Goal: Task Accomplishment & Management: Manage account settings

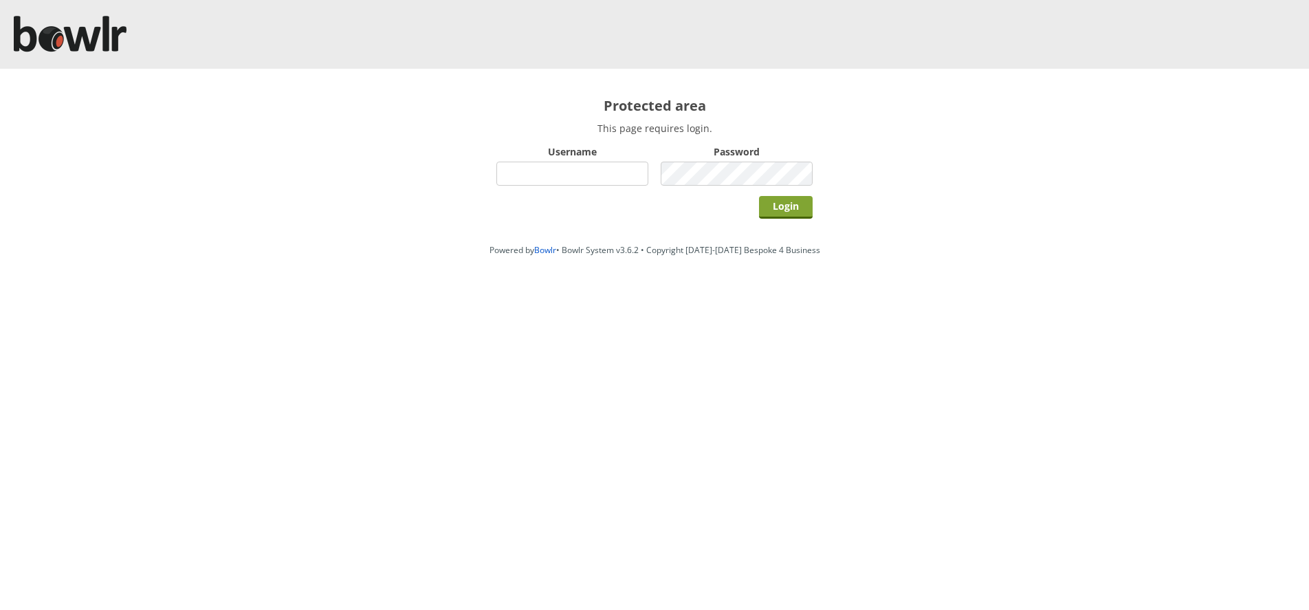
type input "bowlrchelmsford"
click at [793, 211] on input "Login" at bounding box center [786, 207] width 54 height 23
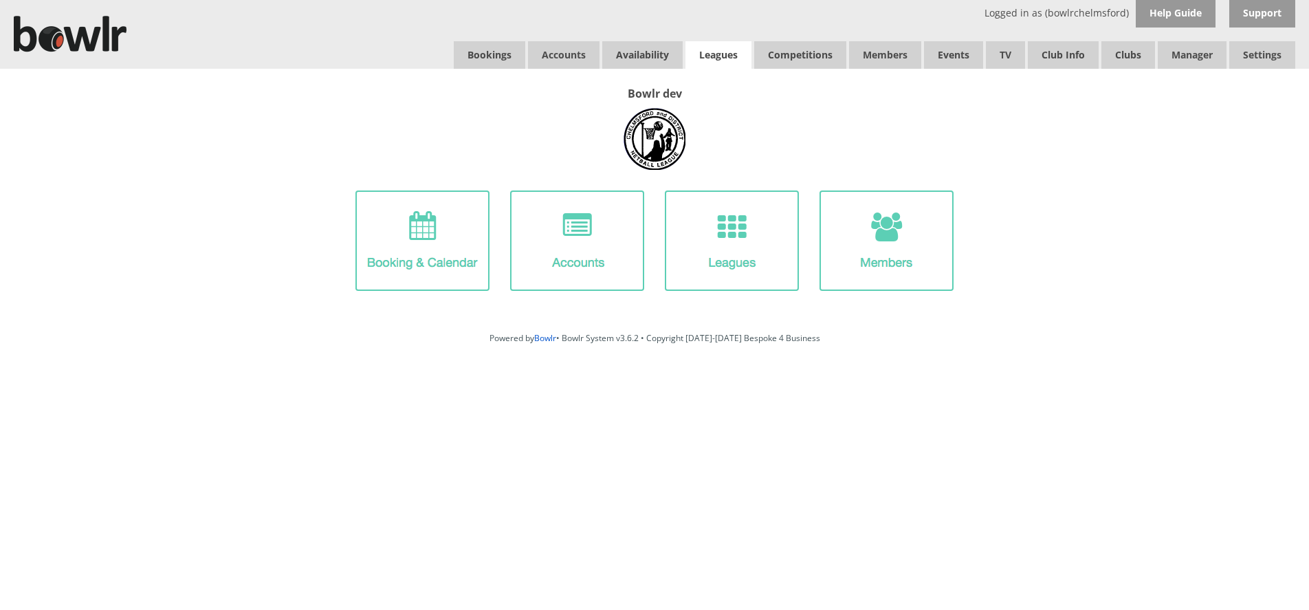
click at [729, 54] on link "Leagues" at bounding box center [719, 55] width 66 height 28
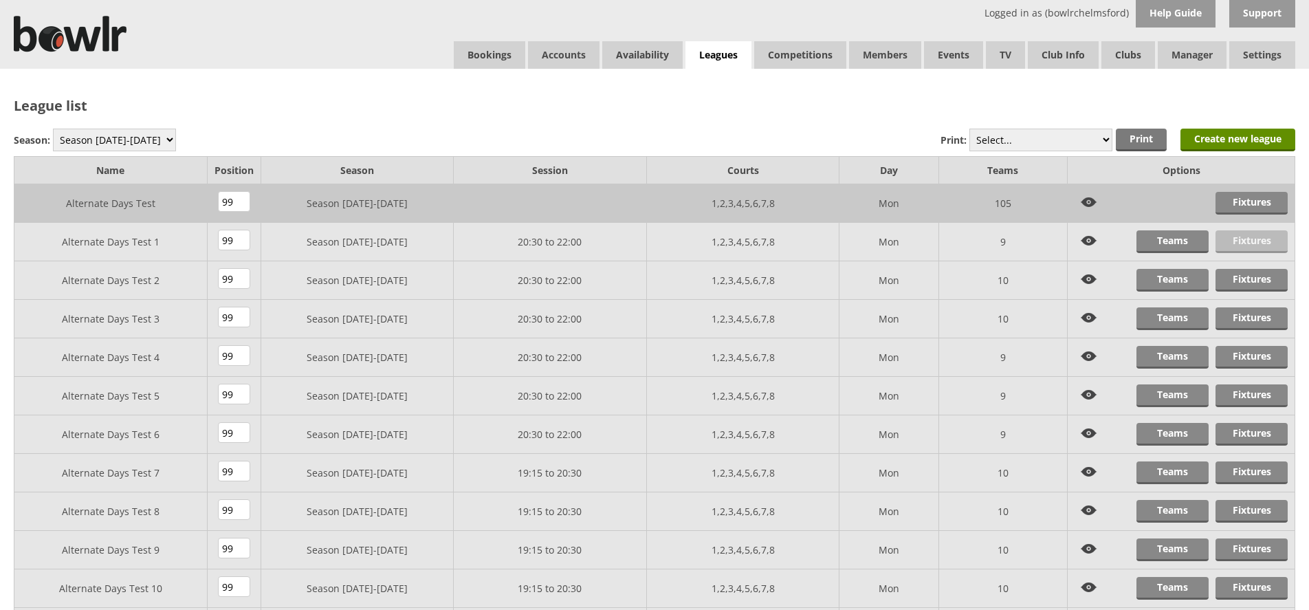
click at [1227, 249] on link "Fixtures" at bounding box center [1252, 241] width 72 height 23
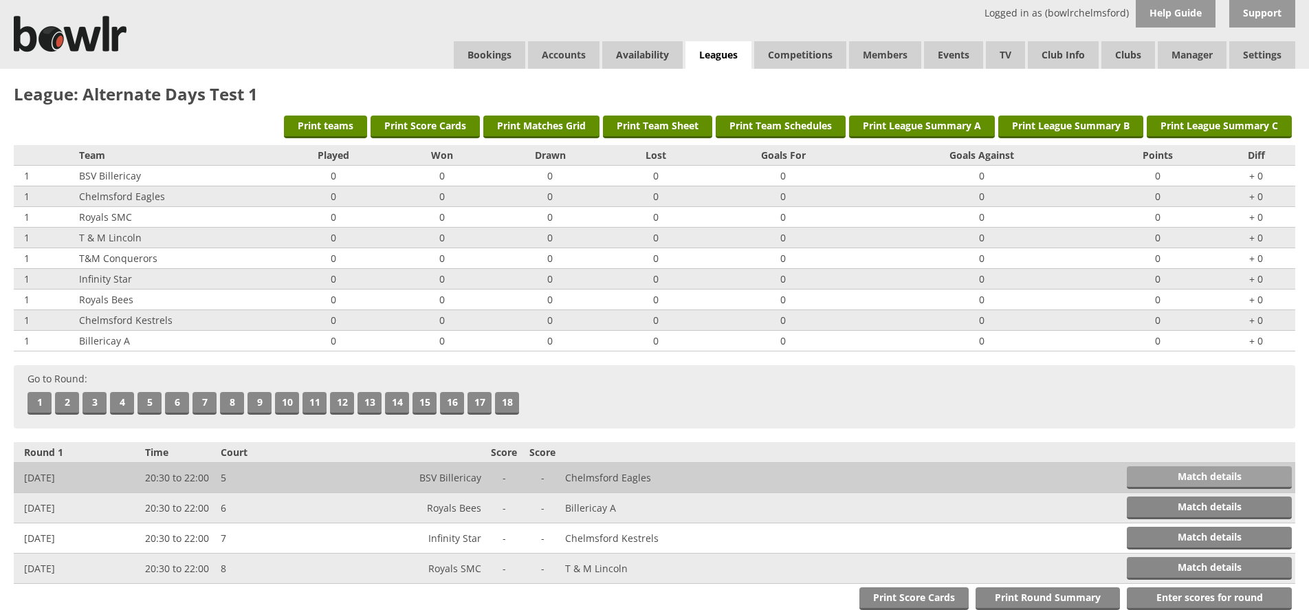
click at [1183, 484] on link "Match details" at bounding box center [1209, 477] width 165 height 23
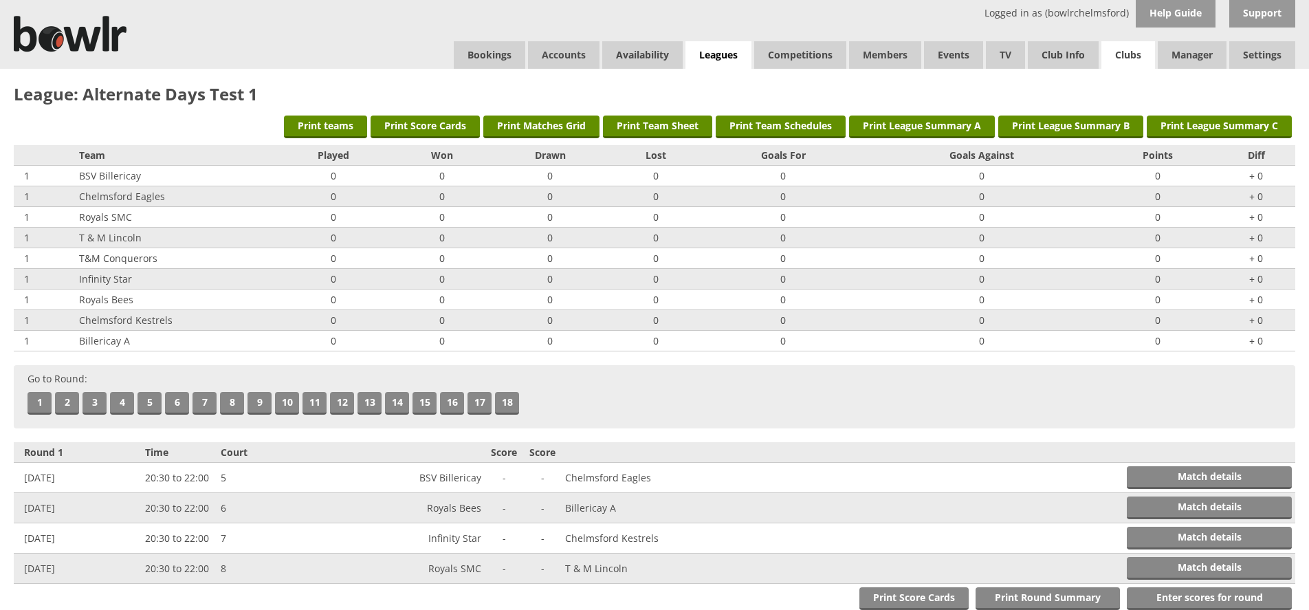
click at [1127, 58] on link "Clubs" at bounding box center [1129, 55] width 54 height 28
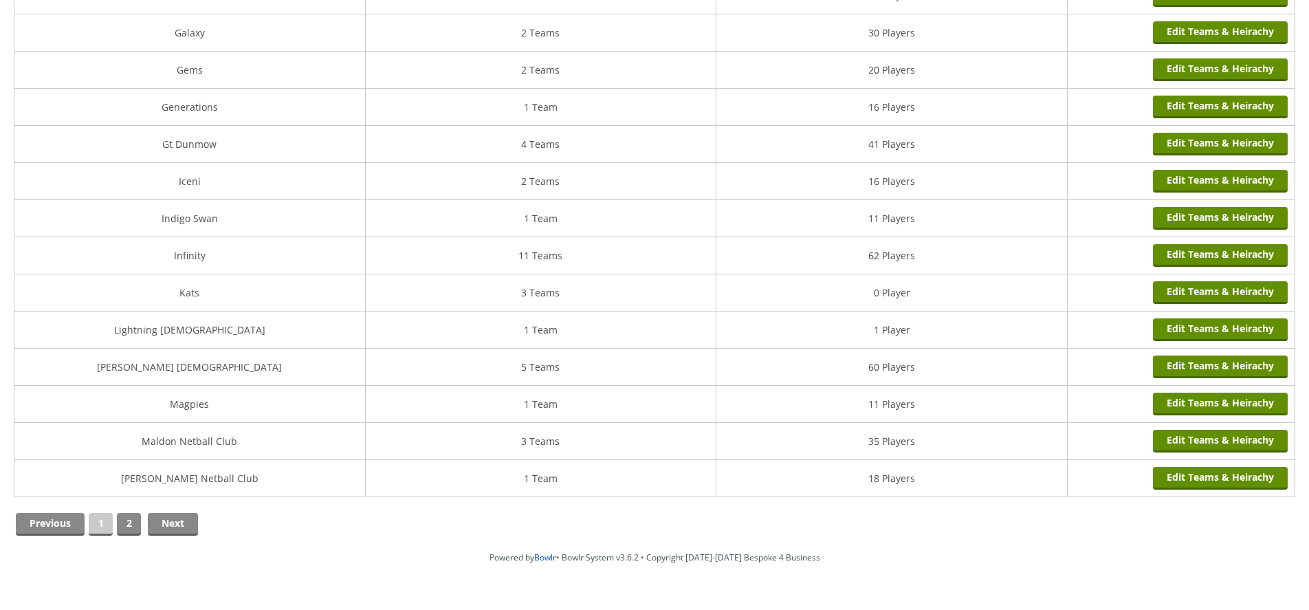
scroll to position [1581, 0]
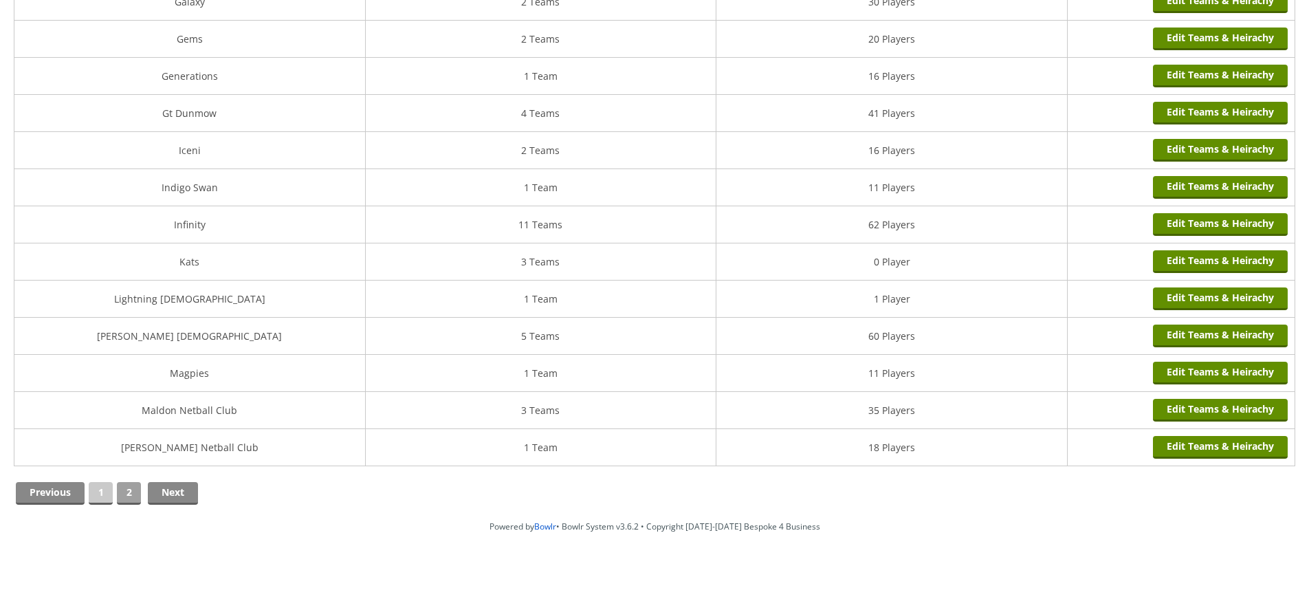
click at [131, 490] on link "2" at bounding box center [129, 493] width 24 height 23
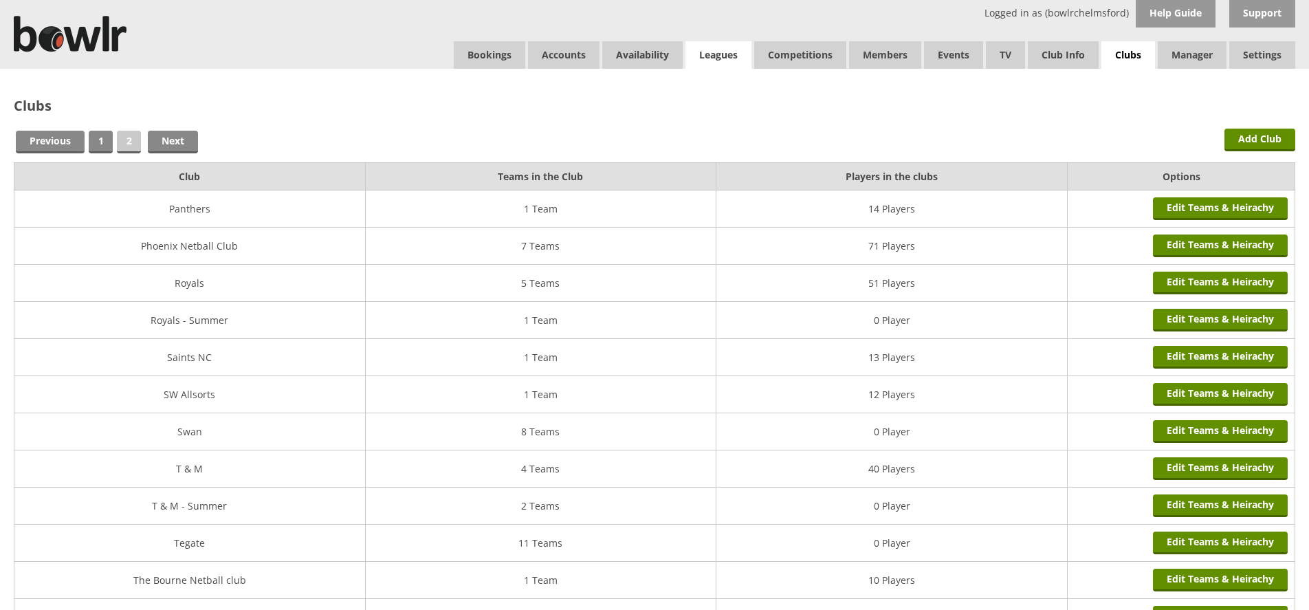
click at [719, 52] on link "Leagues" at bounding box center [719, 55] width 66 height 28
click at [1219, 283] on link "Edit Teams & Heirachy" at bounding box center [1220, 283] width 135 height 23
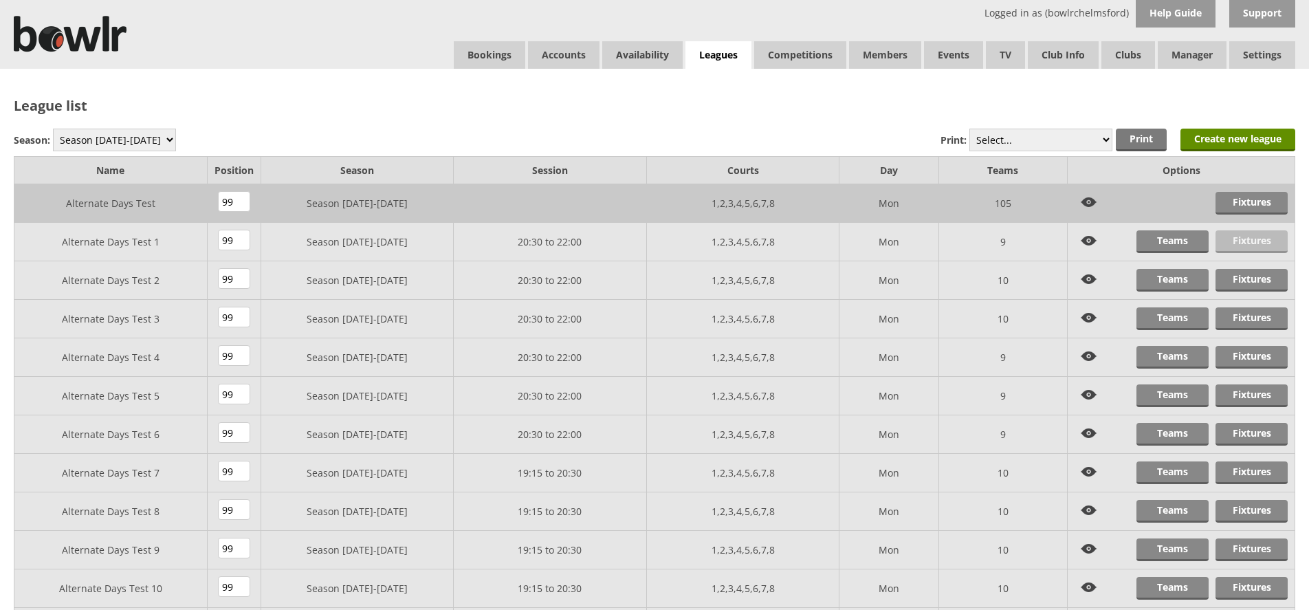
click at [1251, 245] on link "Fixtures" at bounding box center [1252, 241] width 72 height 23
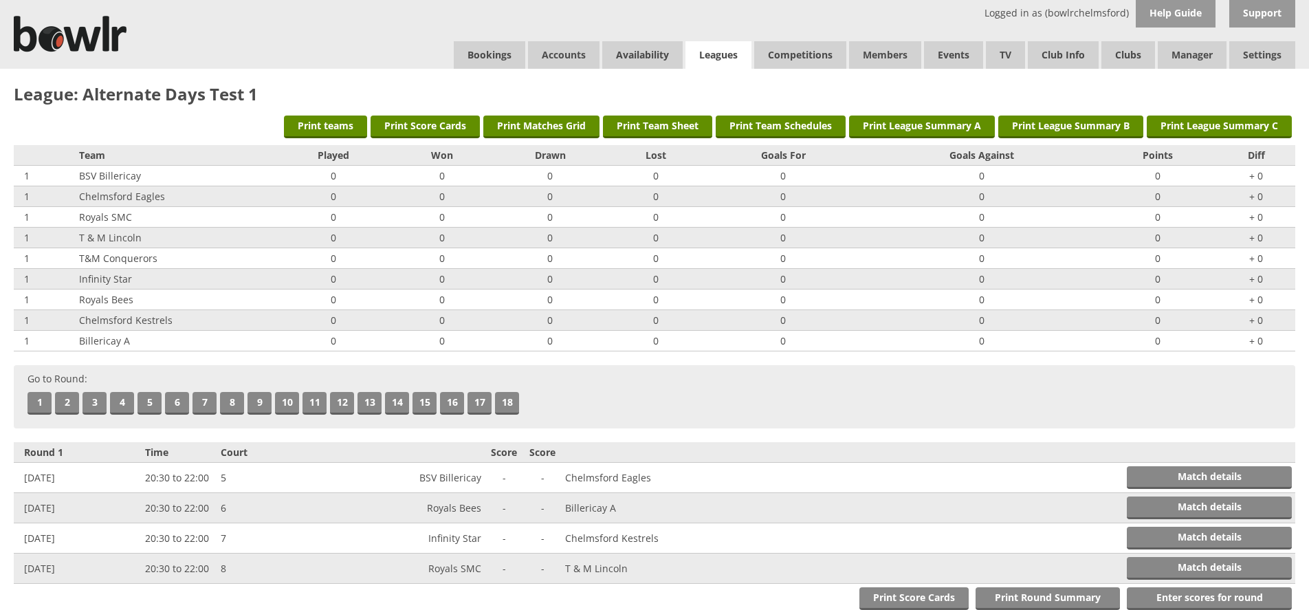
click at [727, 62] on link "Leagues" at bounding box center [719, 55] width 66 height 28
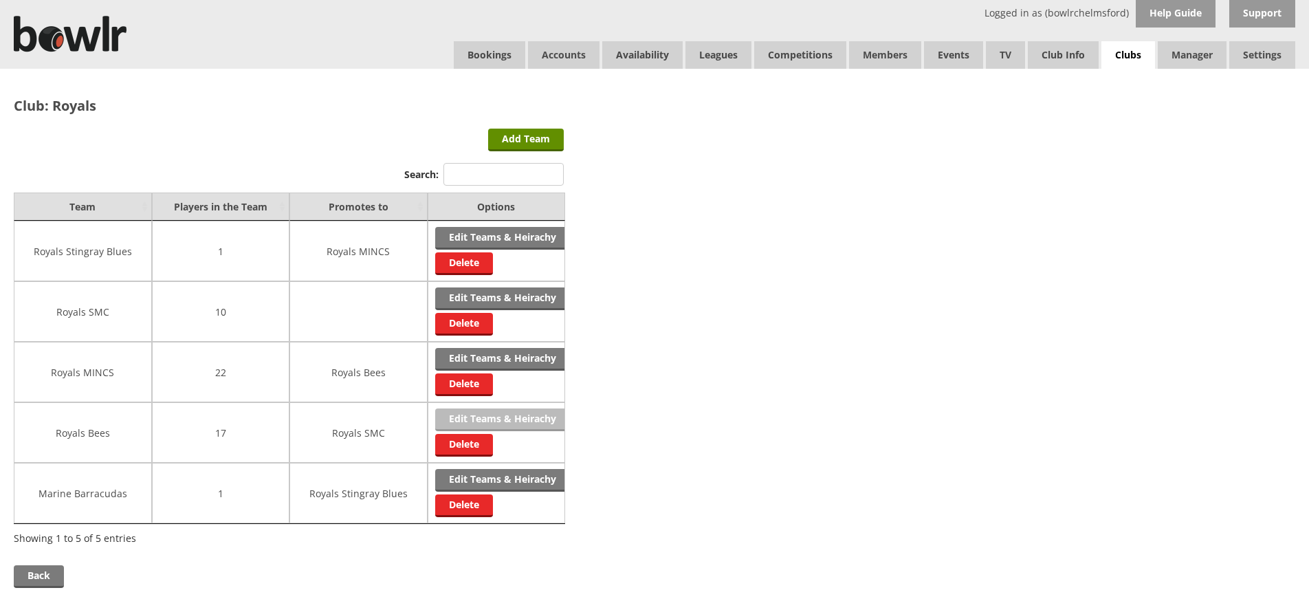
click at [527, 419] on link "Edit Teams & Heirachy" at bounding box center [502, 419] width 135 height 23
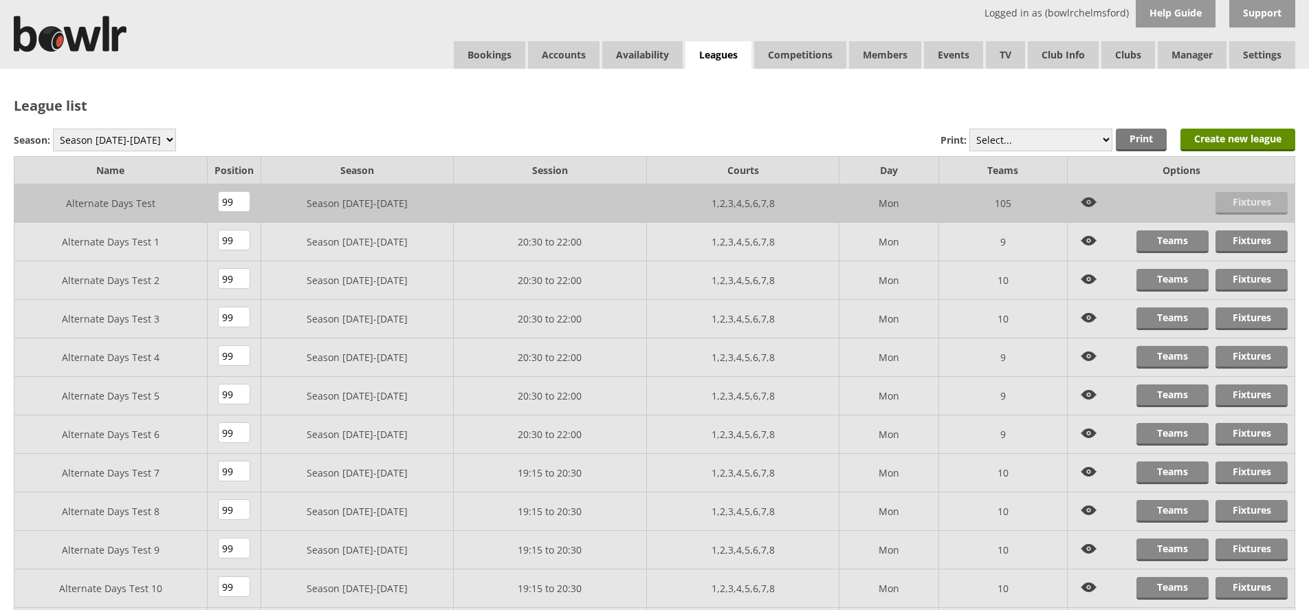
click at [1228, 201] on link "Fixtures" at bounding box center [1252, 203] width 72 height 23
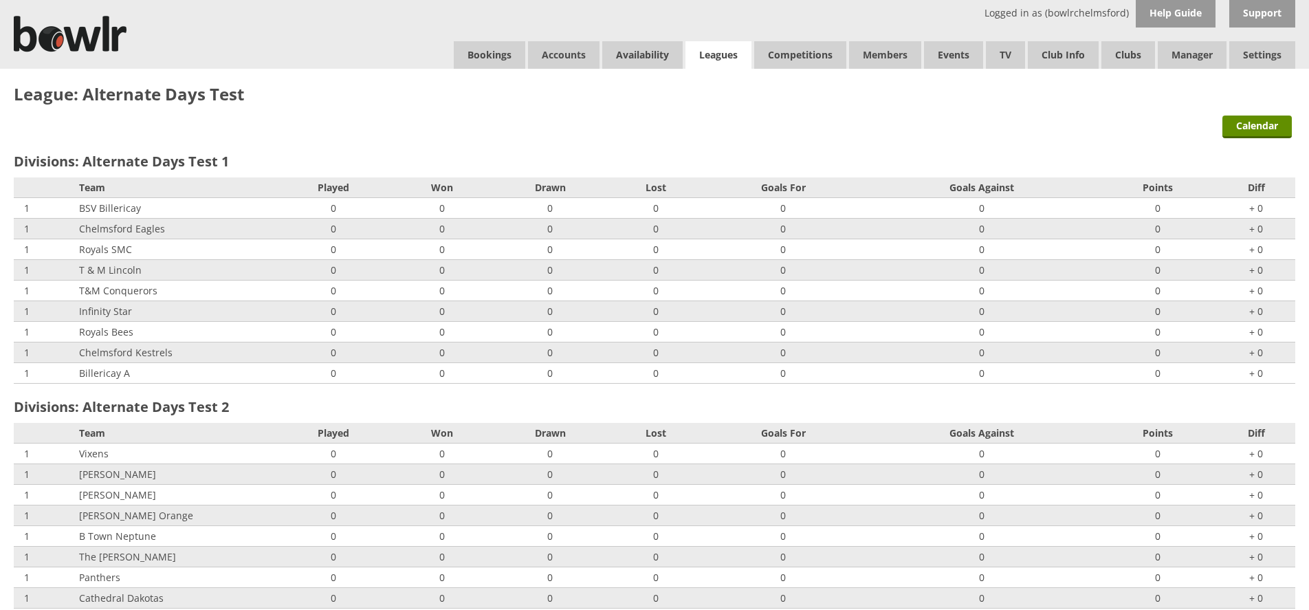
click at [716, 63] on link "Leagues" at bounding box center [719, 55] width 66 height 28
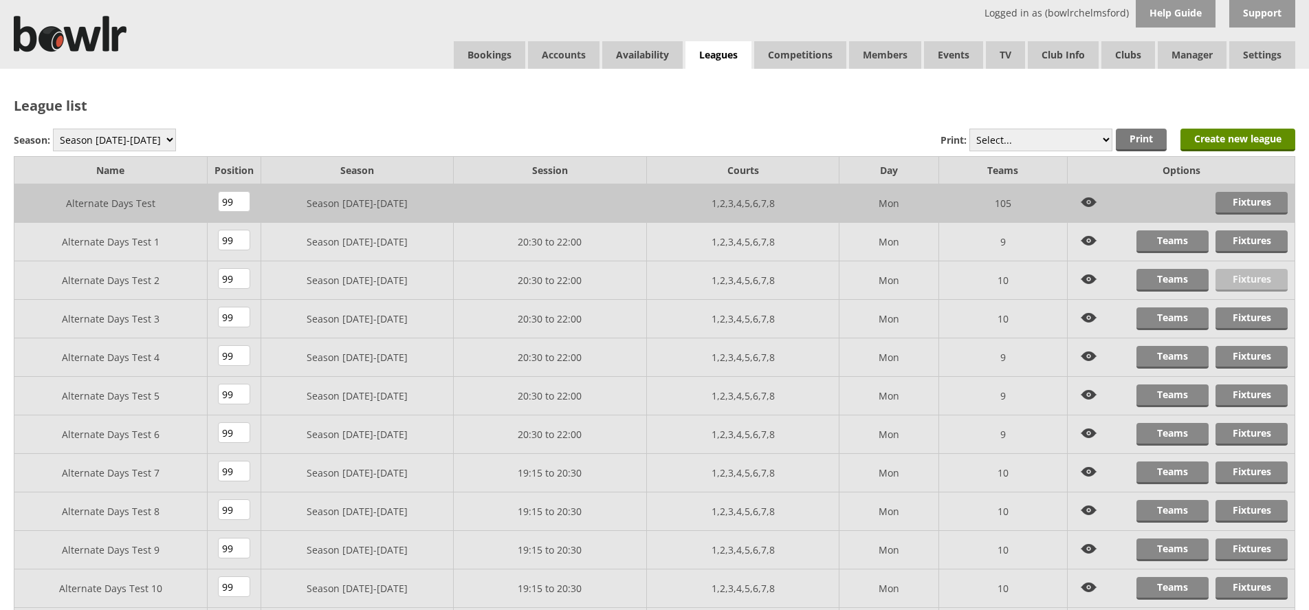
click at [1265, 278] on link "Fixtures" at bounding box center [1252, 280] width 72 height 23
click at [1245, 322] on link "Fixtures" at bounding box center [1252, 318] width 72 height 23
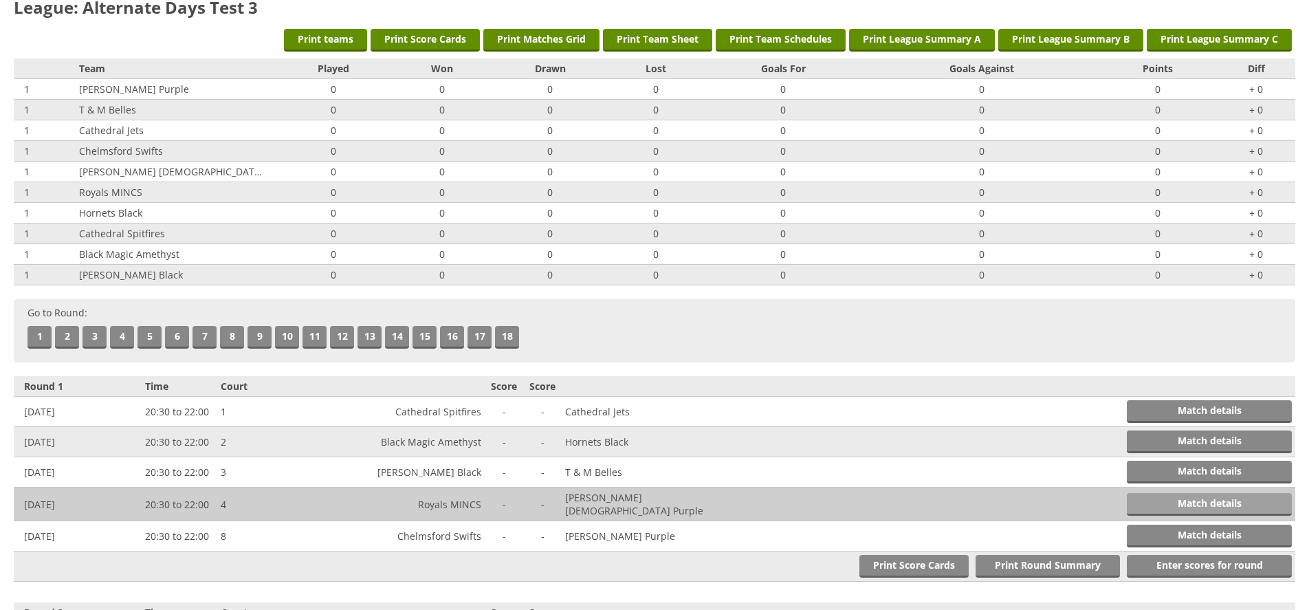
scroll to position [91, 0]
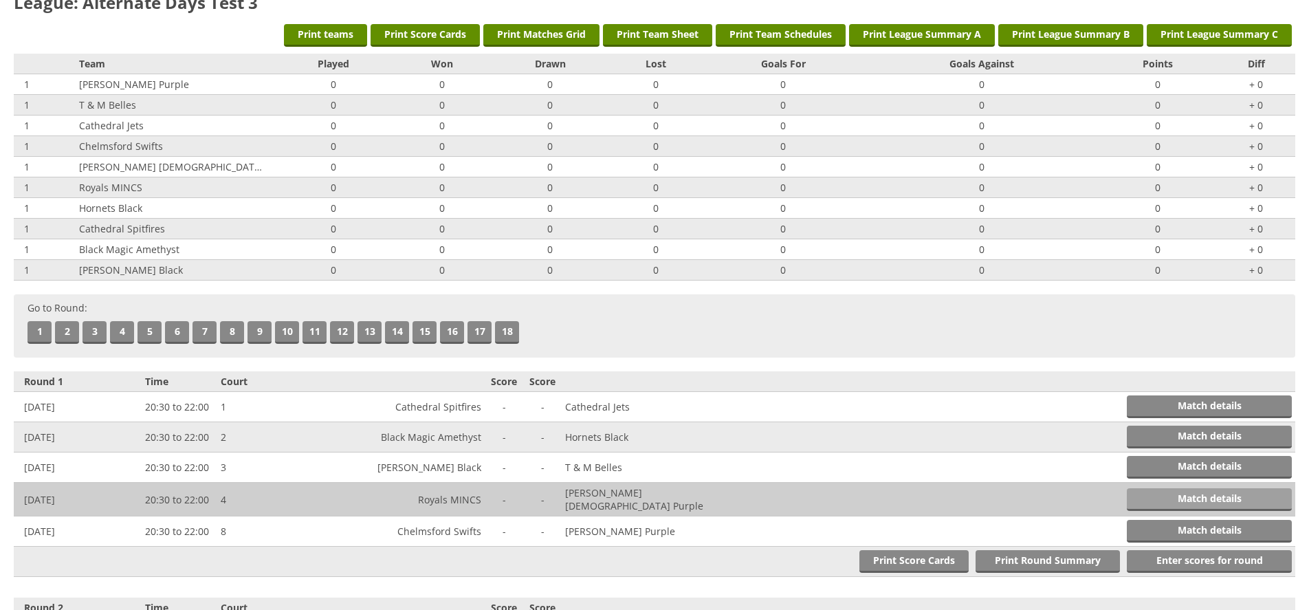
click at [1174, 497] on link "Match details" at bounding box center [1209, 499] width 165 height 23
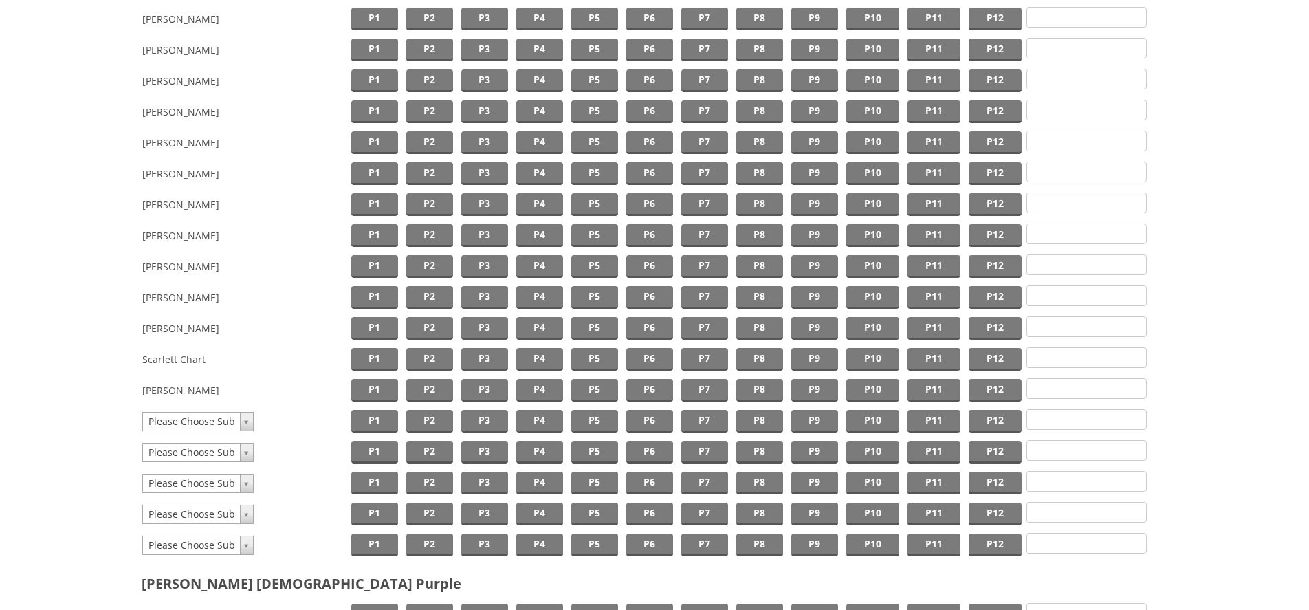
scroll to position [653, 0]
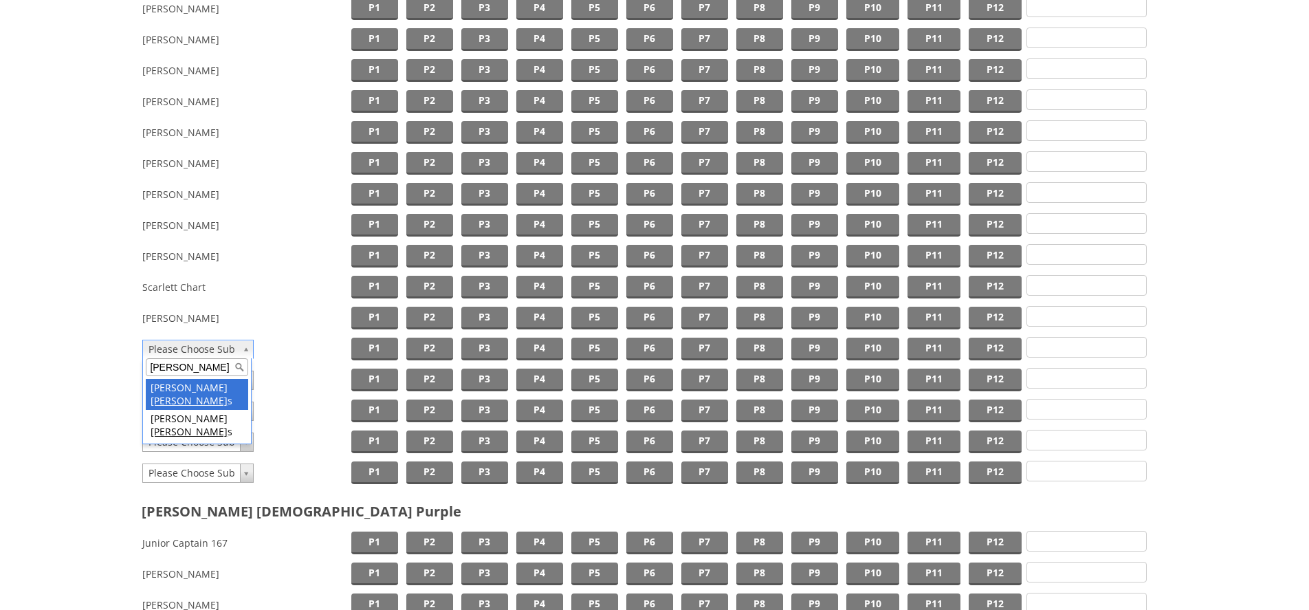
type input "grigg"
drag, startPoint x: 177, startPoint y: 386, endPoint x: 190, endPoint y: 382, distance: 13.0
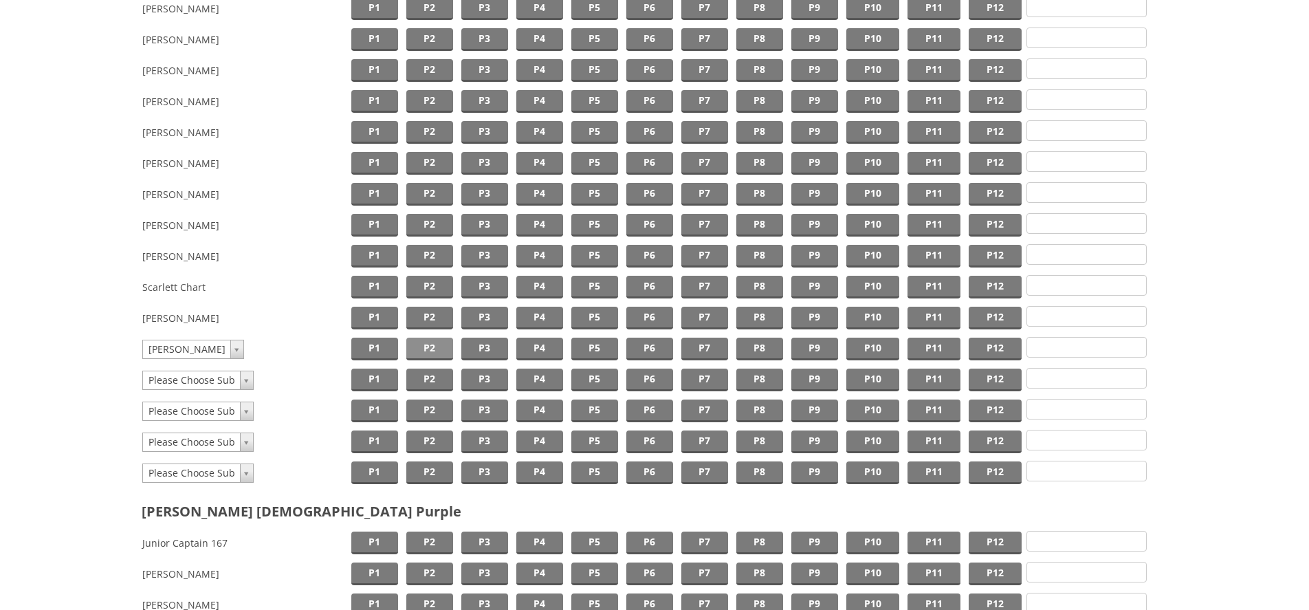
click at [427, 349] on span "P2" at bounding box center [429, 349] width 47 height 23
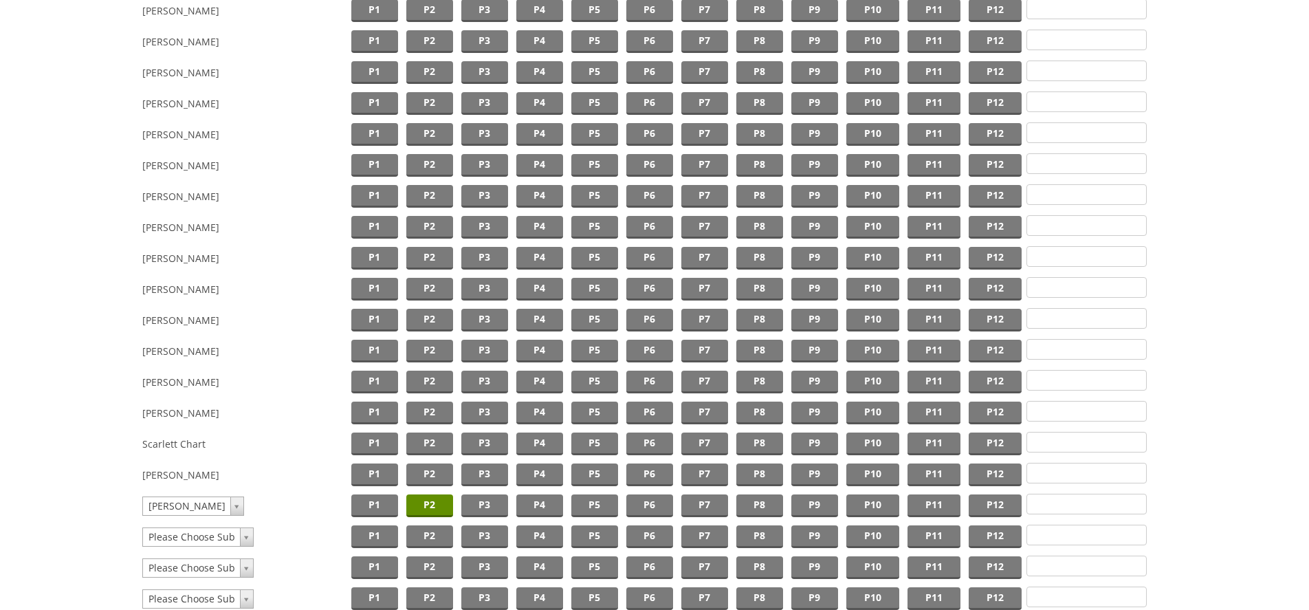
scroll to position [0, 0]
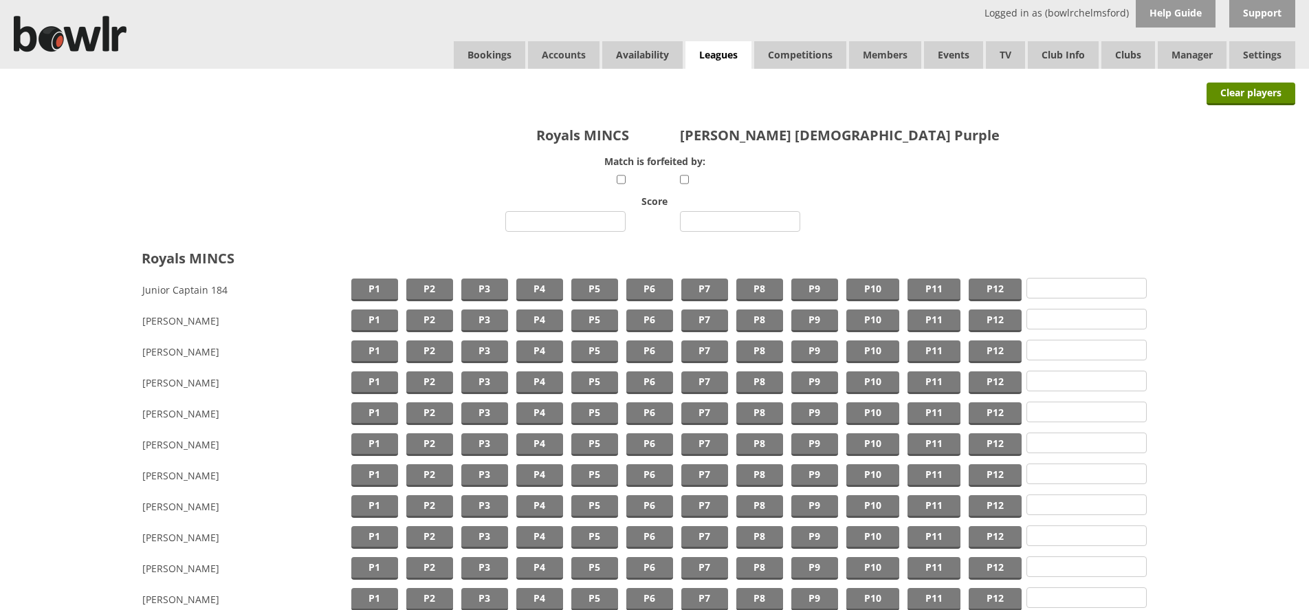
click at [539, 230] on input "number" at bounding box center [565, 221] width 120 height 21
type input "1"
click at [712, 227] on input "number" at bounding box center [740, 221] width 120 height 21
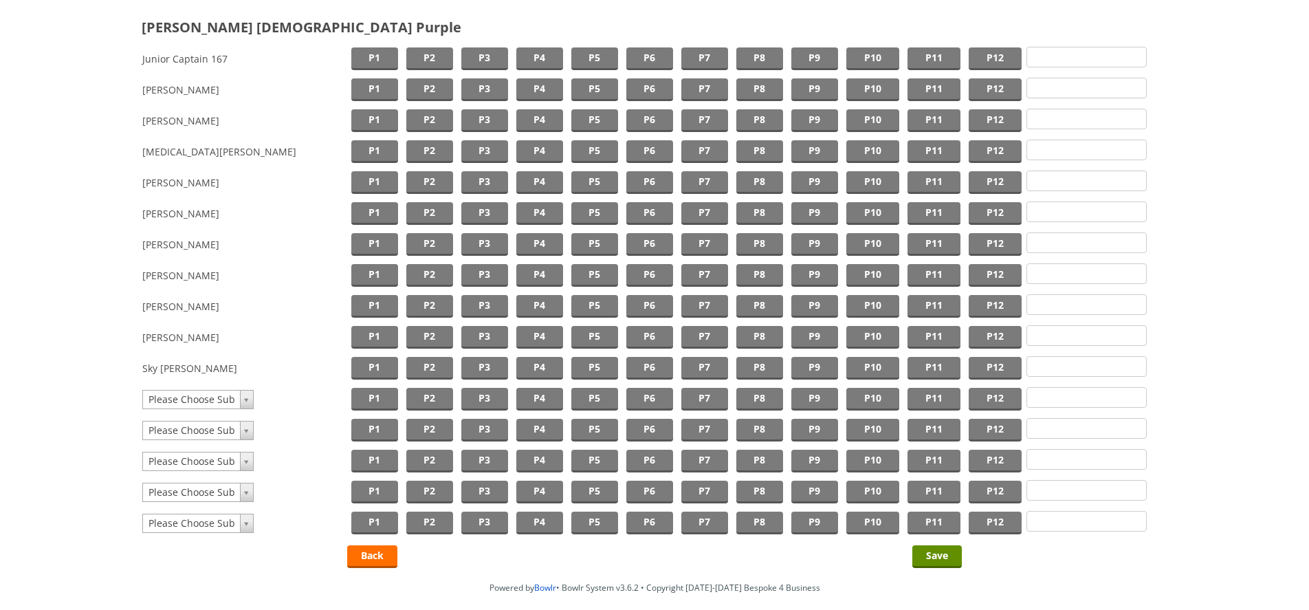
scroll to position [1198, 0]
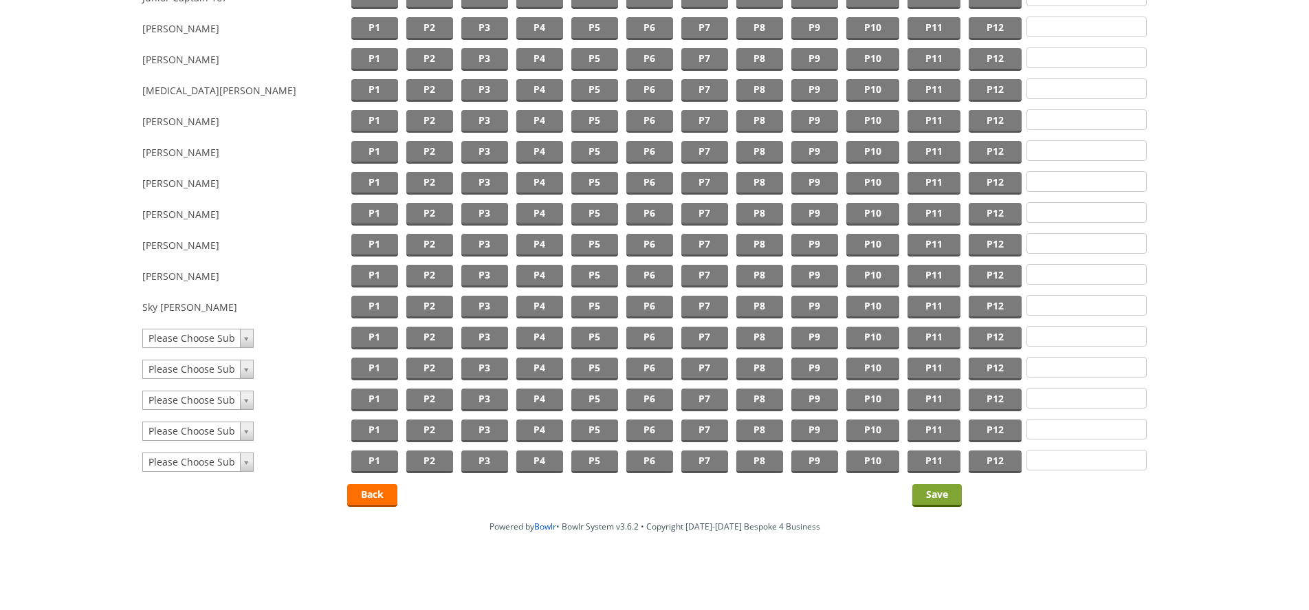
type input "1"
click at [943, 500] on input "Save" at bounding box center [937, 495] width 50 height 23
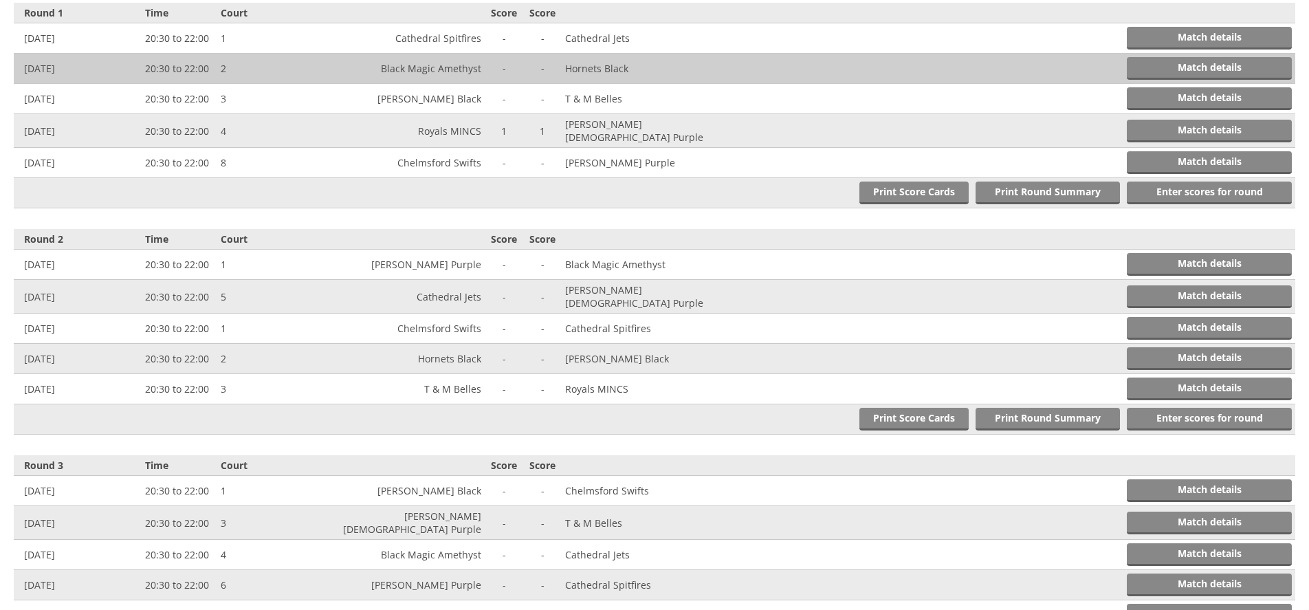
scroll to position [505, 0]
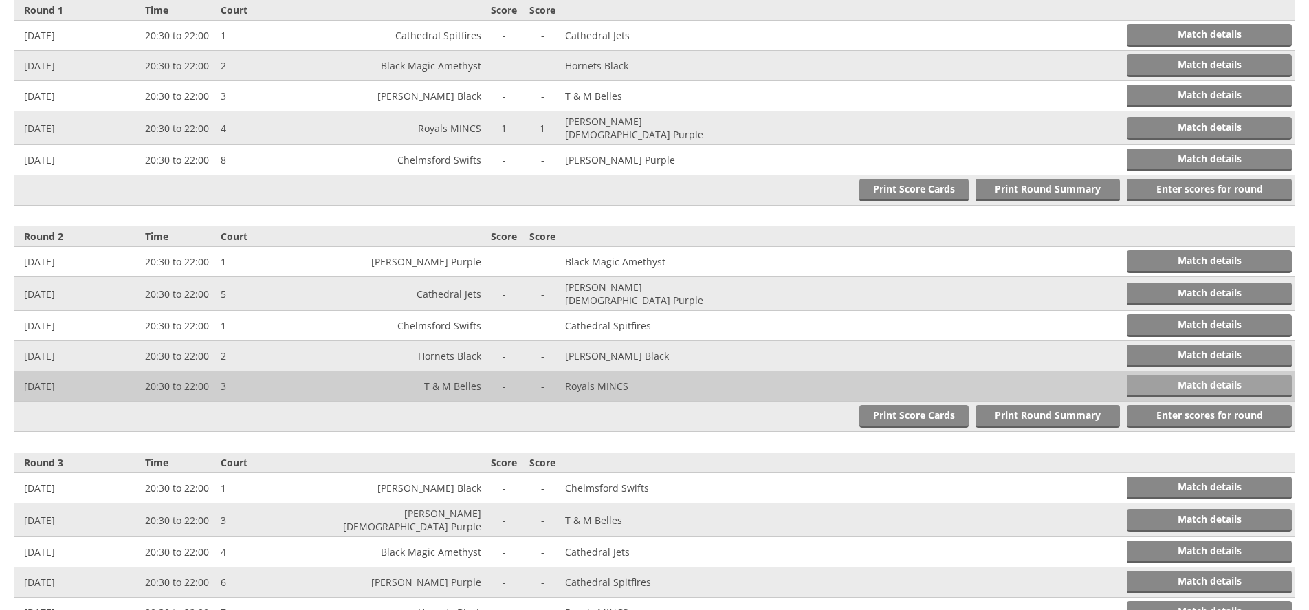
click at [1207, 376] on link "Match details" at bounding box center [1209, 386] width 165 height 23
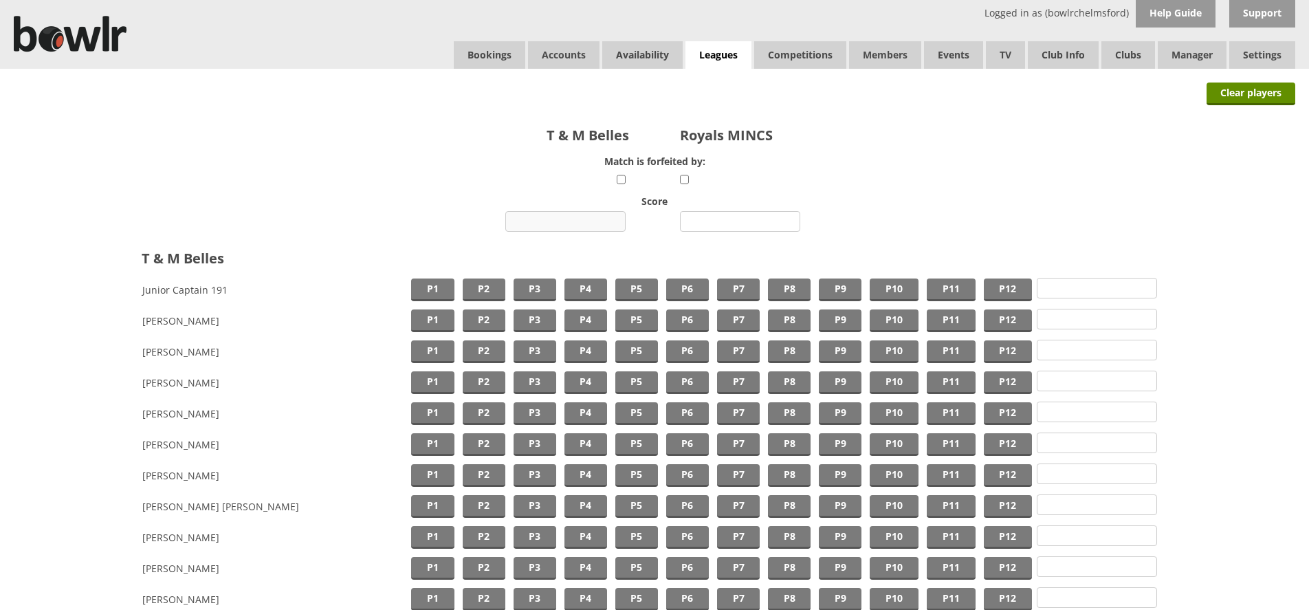
click at [561, 217] on input "number" at bounding box center [565, 221] width 120 height 21
type input "1"
click at [713, 217] on input "number" at bounding box center [740, 221] width 120 height 21
type input "1"
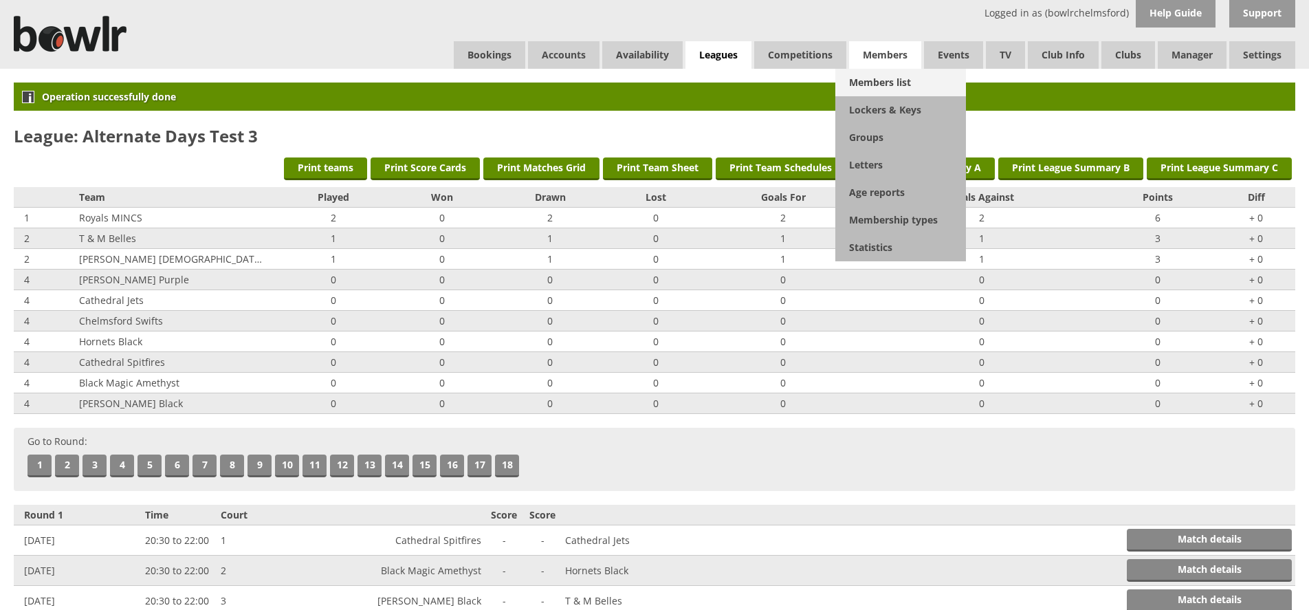
click at [886, 75] on link "Members list" at bounding box center [900, 83] width 131 height 28
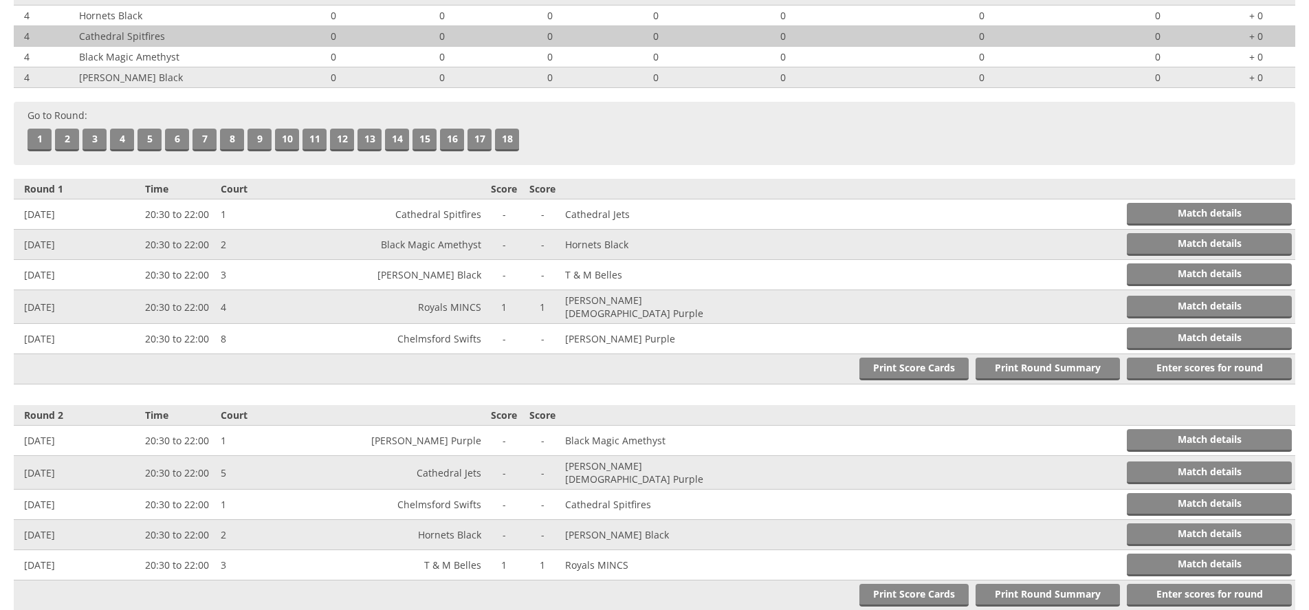
scroll to position [802, 0]
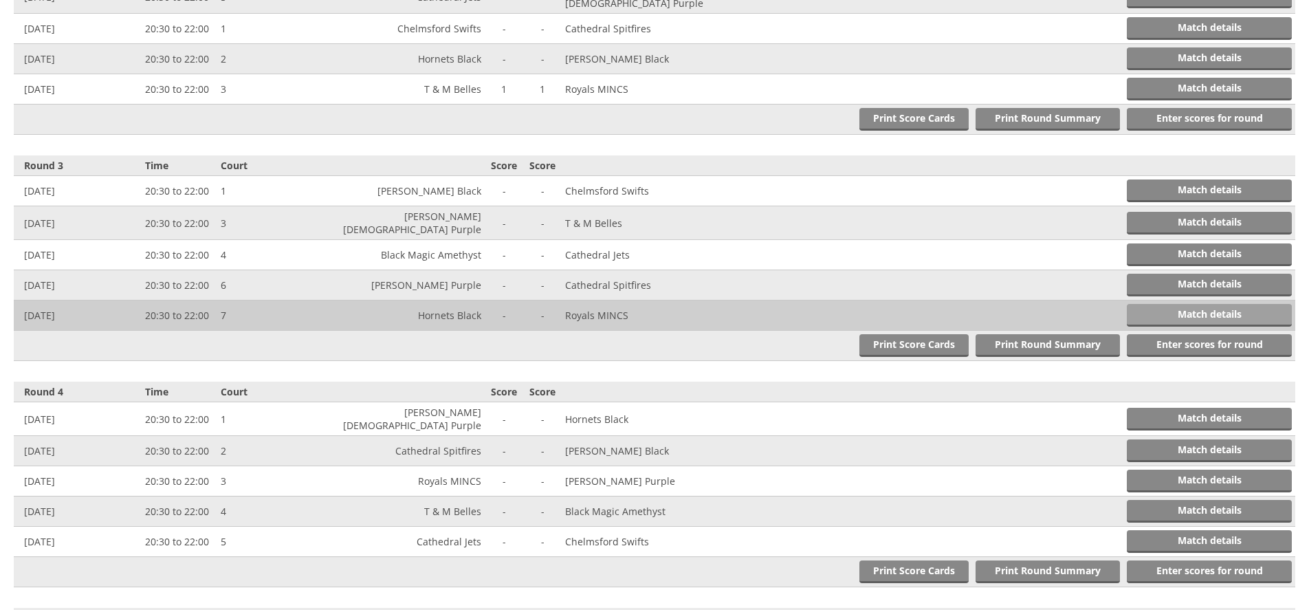
click at [1191, 304] on link "Match details" at bounding box center [1209, 315] width 165 height 23
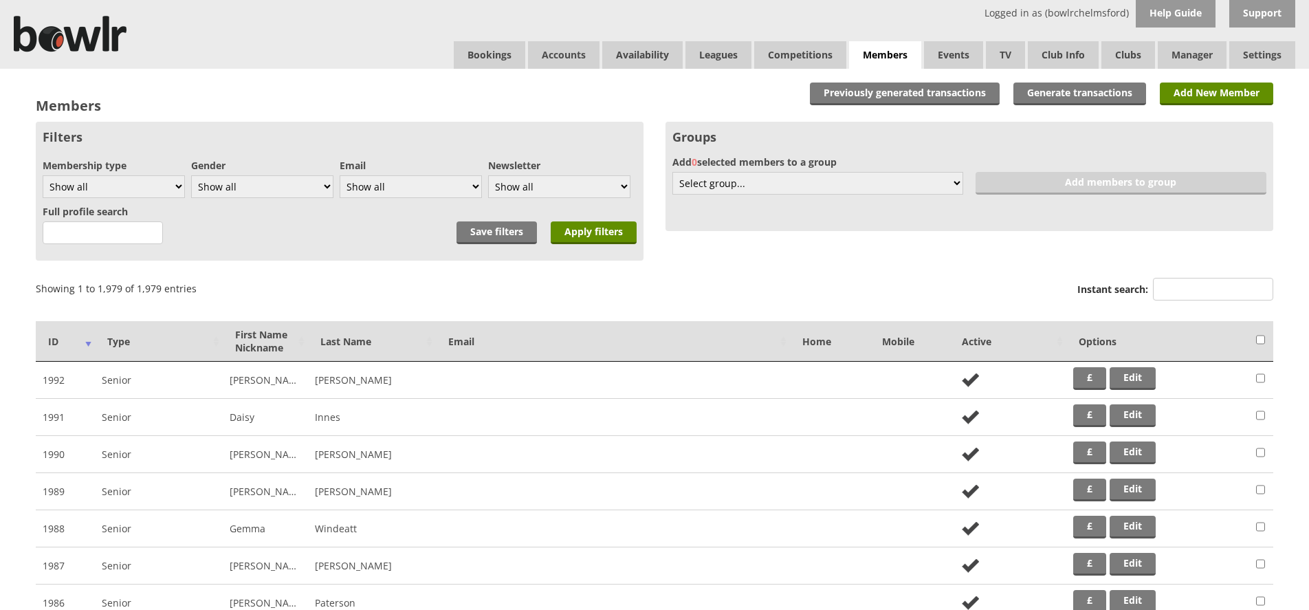
click at [1177, 287] on input "Instant search:" at bounding box center [1213, 289] width 120 height 23
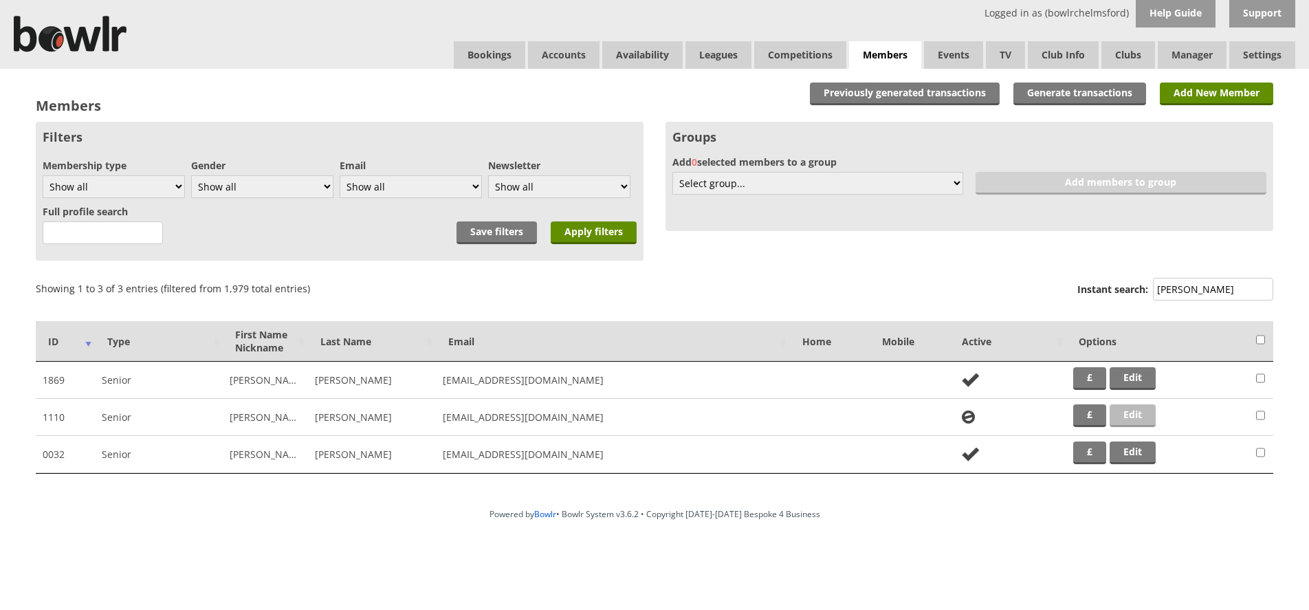
type input "grigg"
click at [1151, 419] on link "Edit" at bounding box center [1133, 415] width 46 height 23
click at [1143, 456] on link "Edit" at bounding box center [1133, 452] width 46 height 23
click at [1128, 58] on link "Clubs" at bounding box center [1129, 55] width 54 height 28
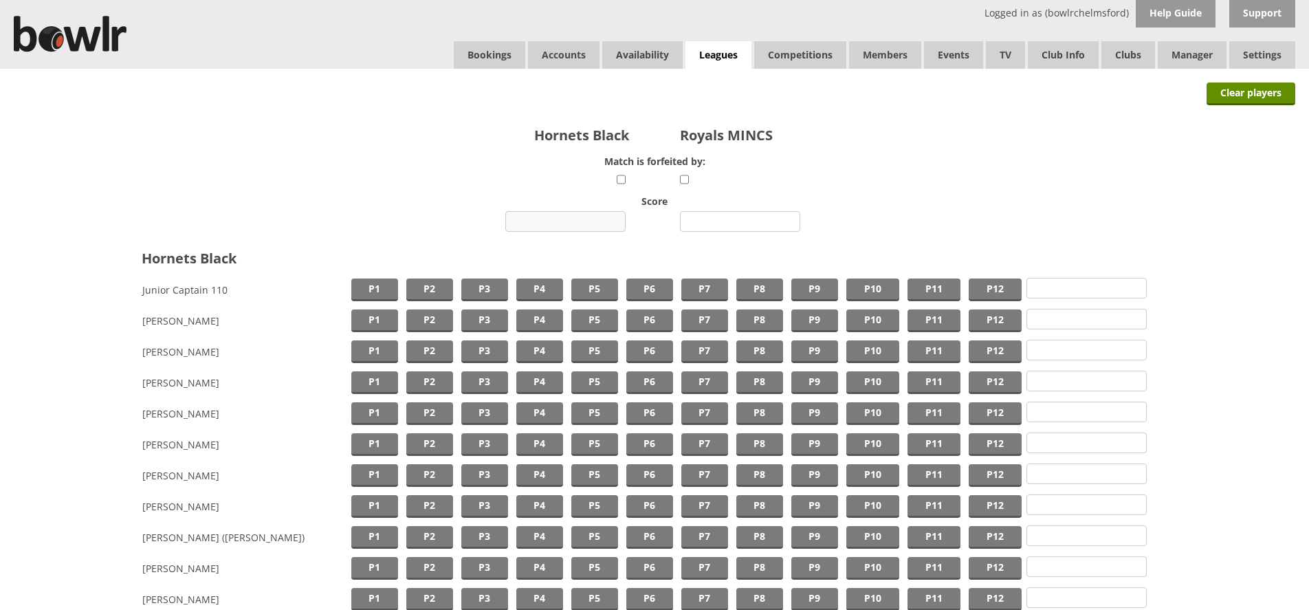
click at [521, 214] on input "number" at bounding box center [565, 221] width 120 height 21
type input "1"
click at [710, 215] on input "number" at bounding box center [740, 221] width 120 height 21
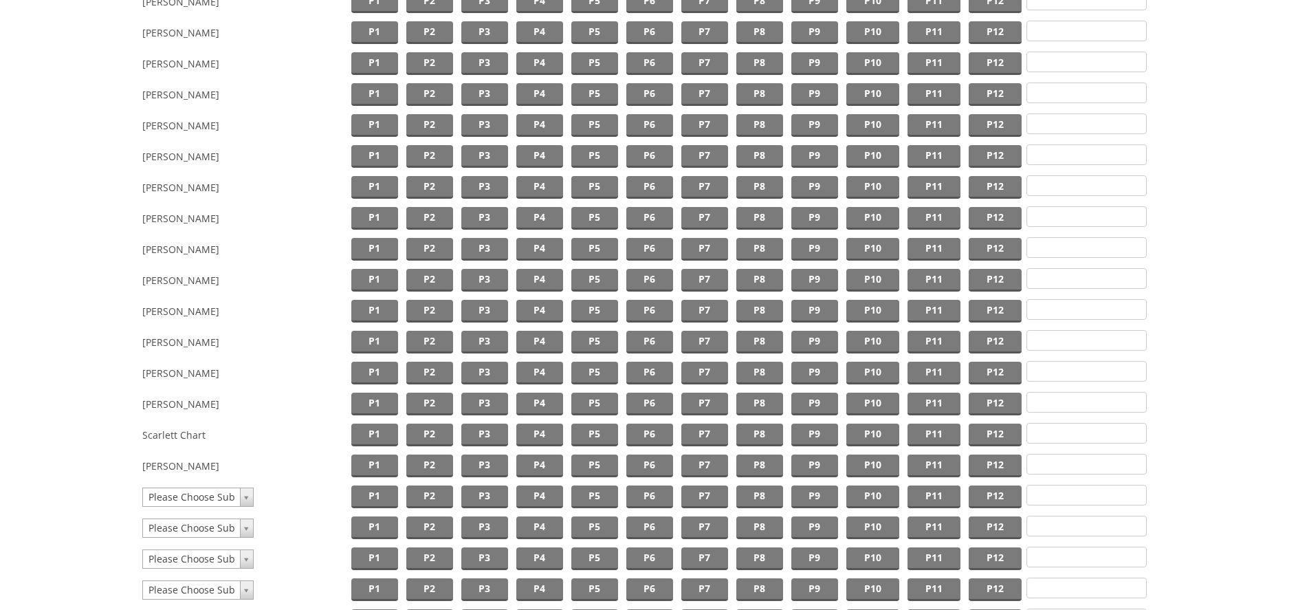
scroll to position [1214, 0]
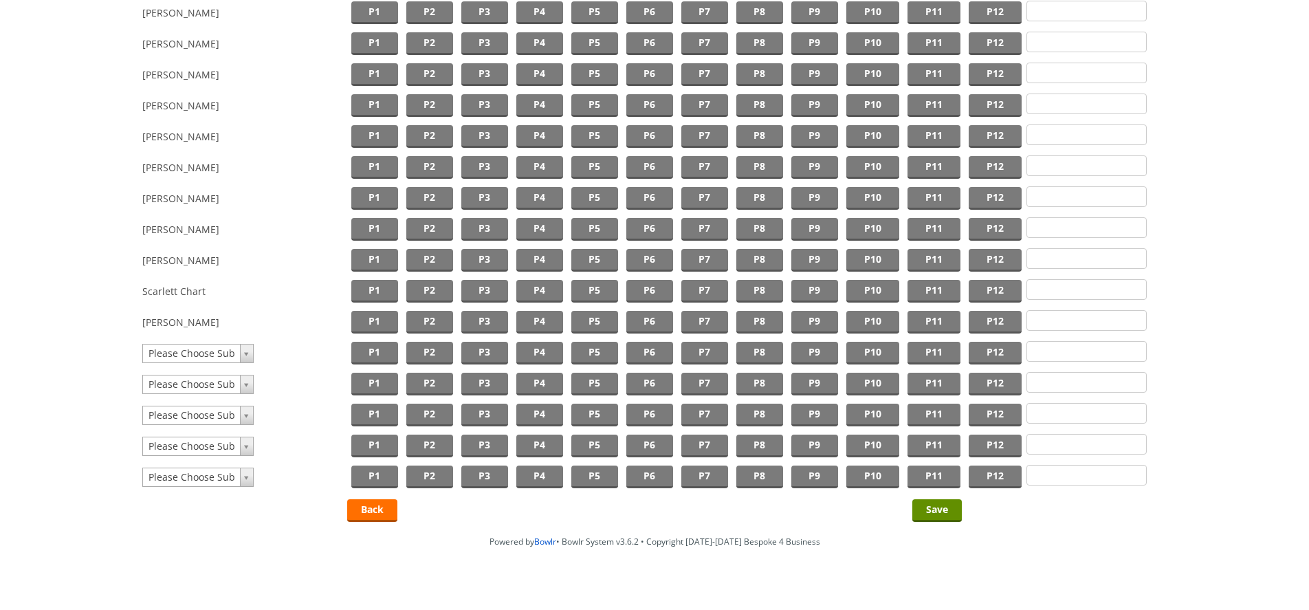
type input "1"
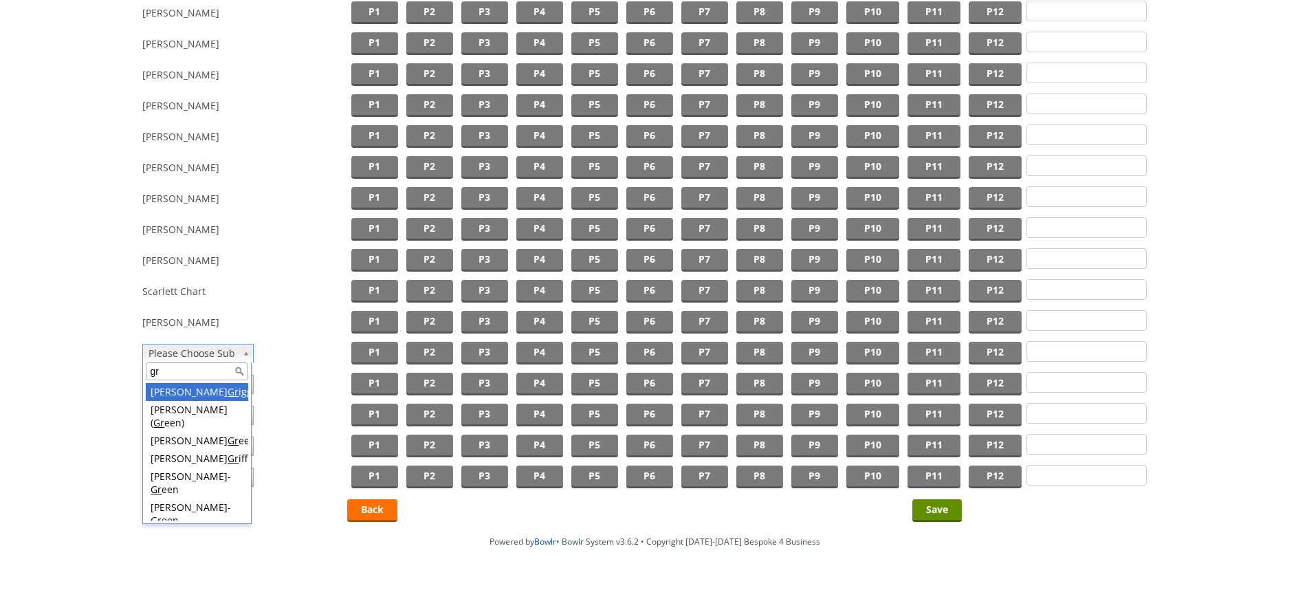
type input "gr"
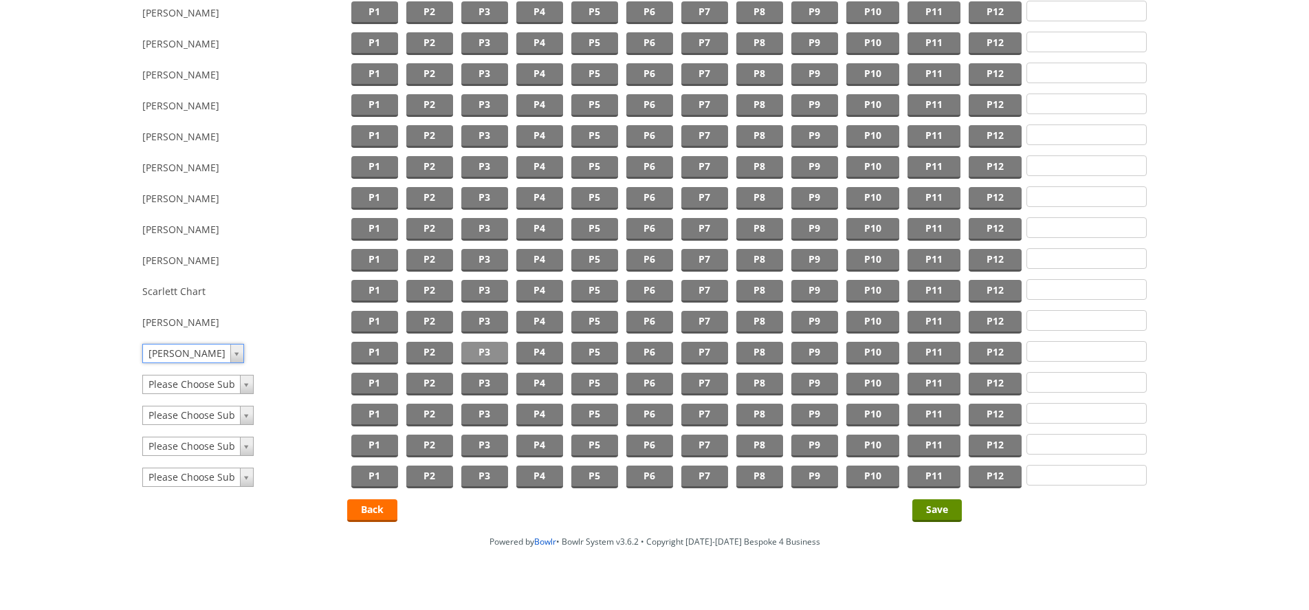
click at [472, 348] on span "P3" at bounding box center [484, 353] width 47 height 23
click at [927, 509] on input "Save" at bounding box center [937, 510] width 50 height 23
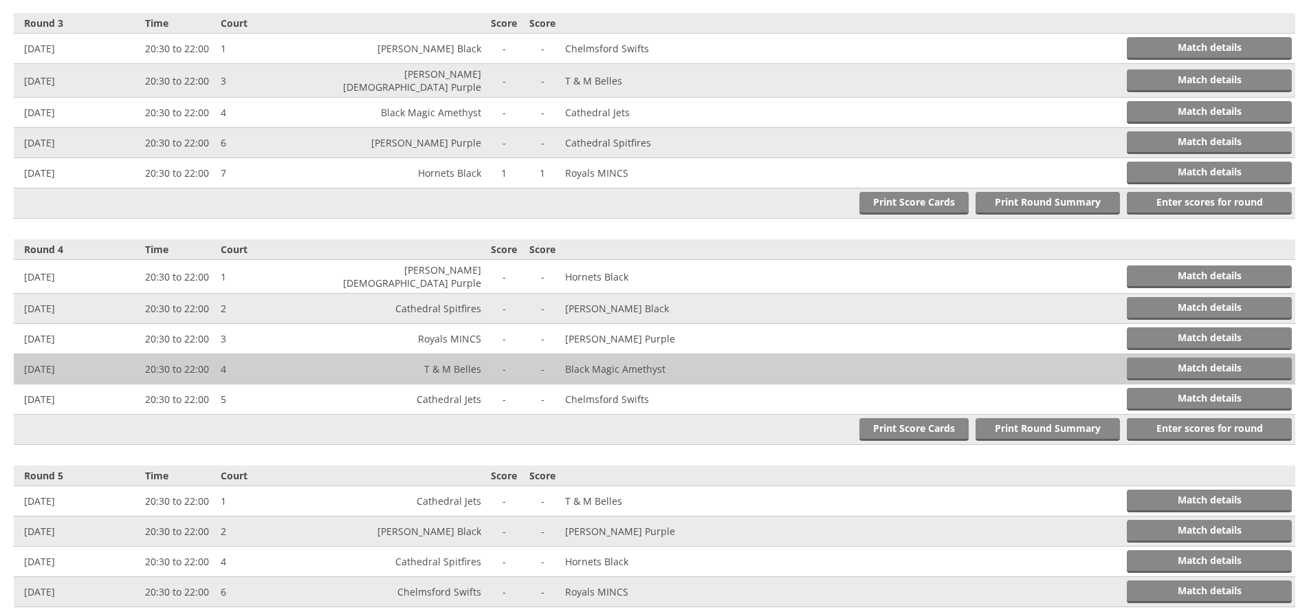
scroll to position [950, 0]
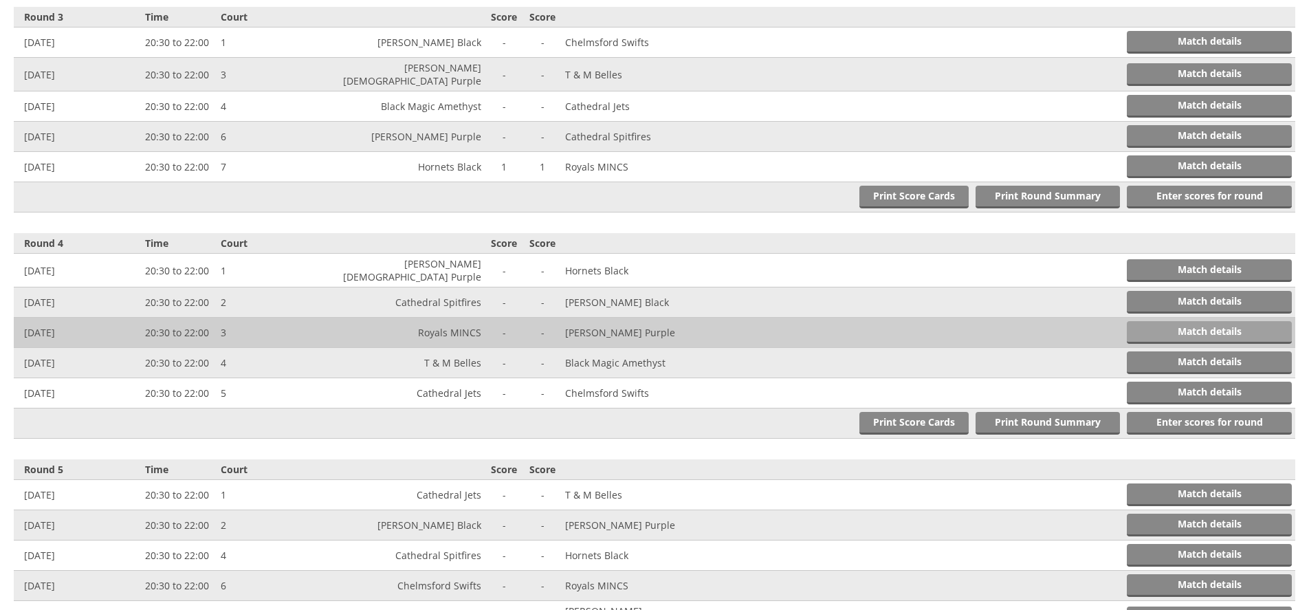
click at [1201, 321] on link "Match details" at bounding box center [1209, 332] width 165 height 23
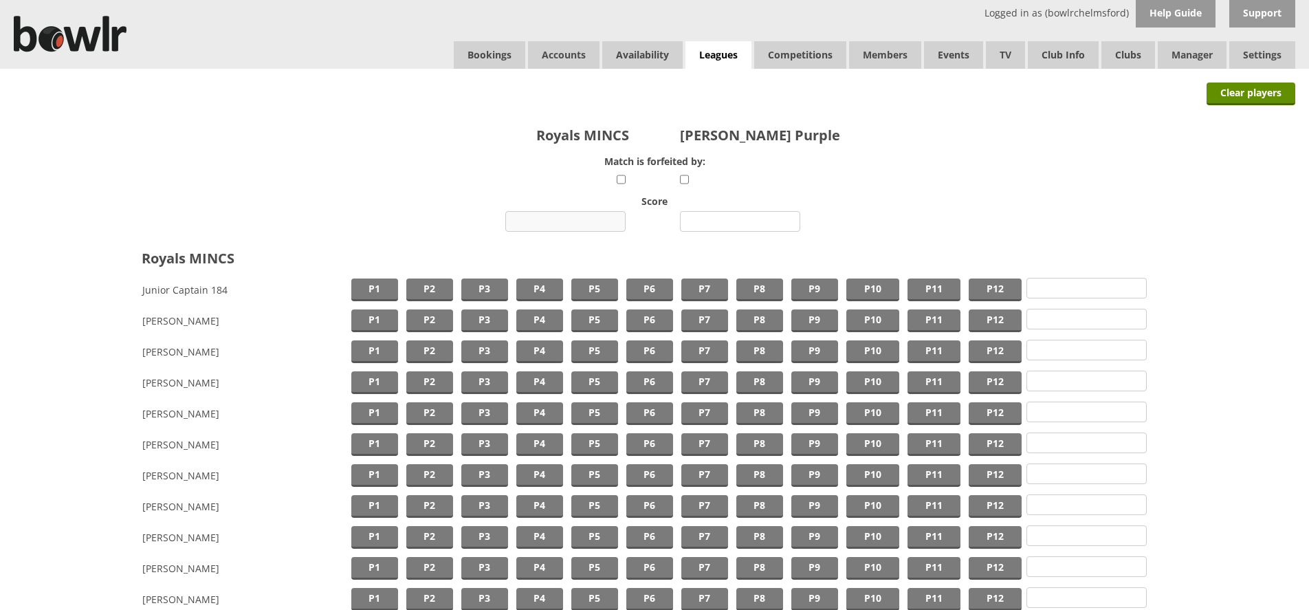
click at [586, 222] on input "number" at bounding box center [565, 221] width 120 height 21
type input "1"
click at [718, 224] on input "number" at bounding box center [740, 221] width 120 height 21
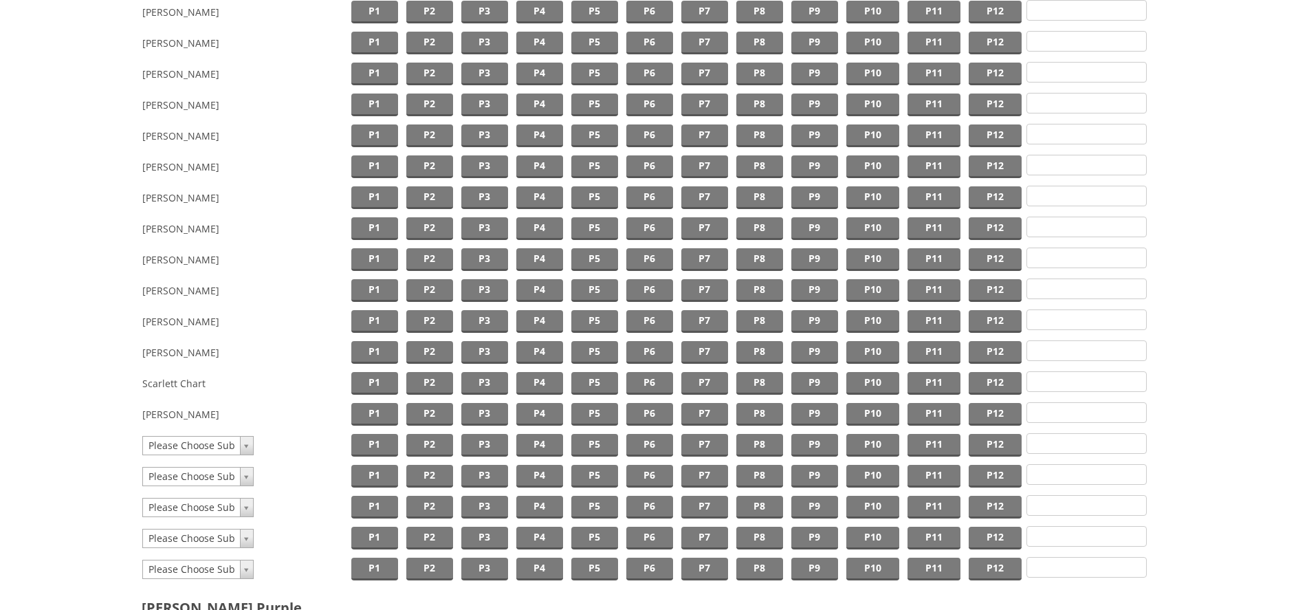
scroll to position [559, 0]
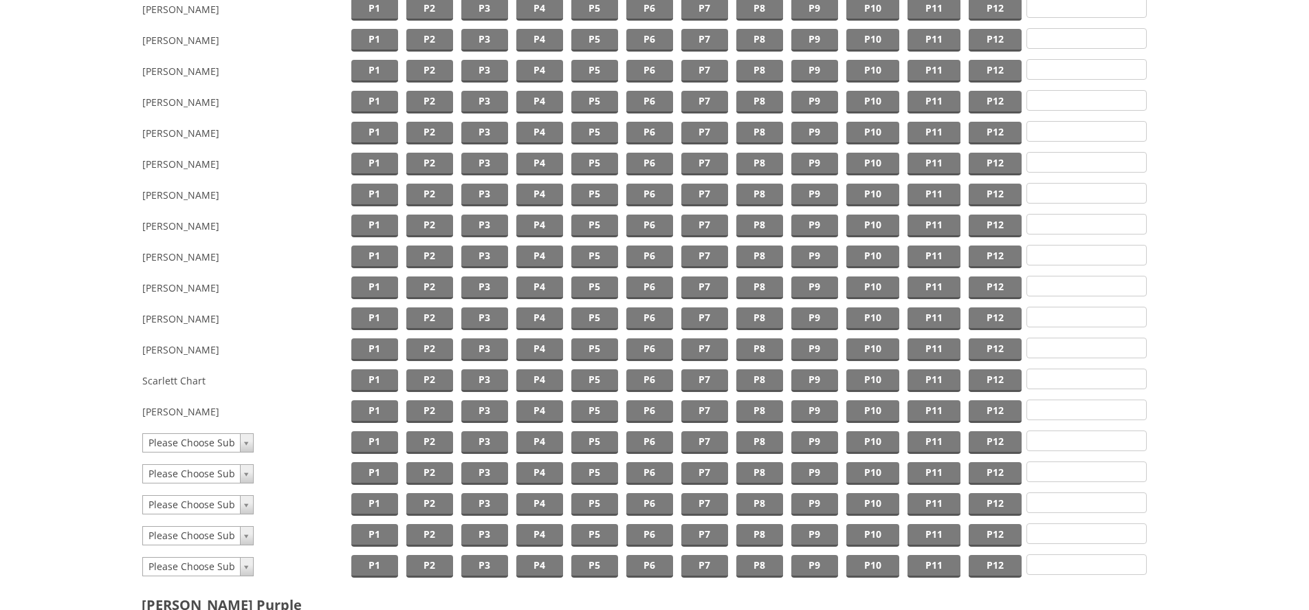
type input "1"
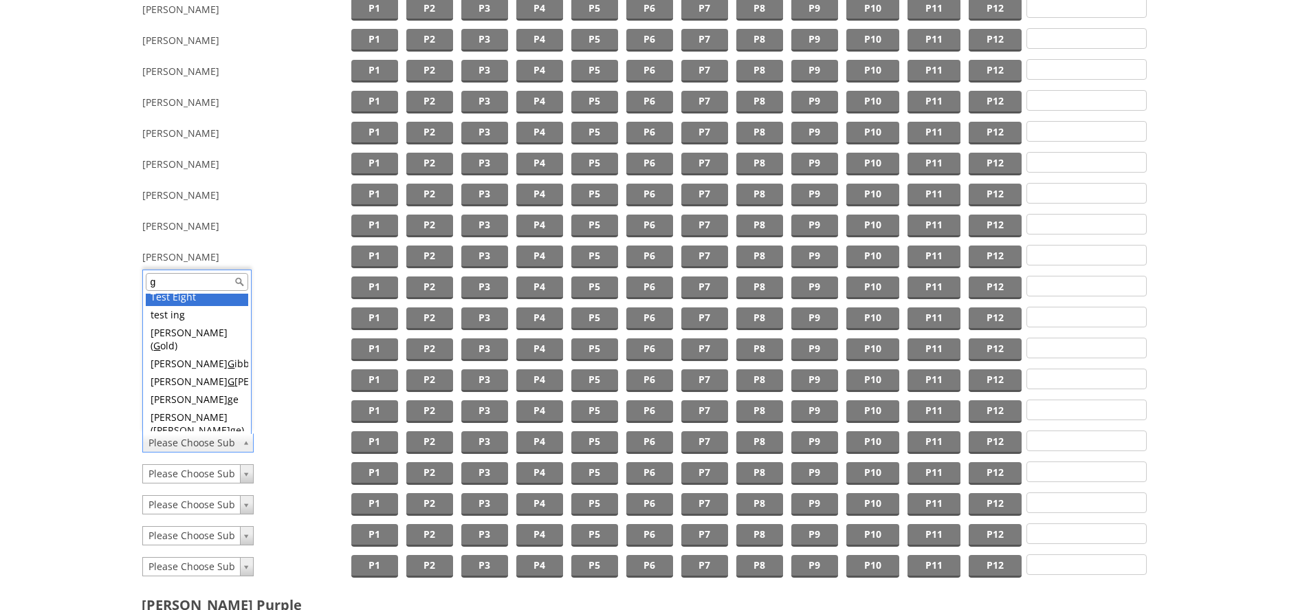
scroll to position [0, 0]
type input "gr"
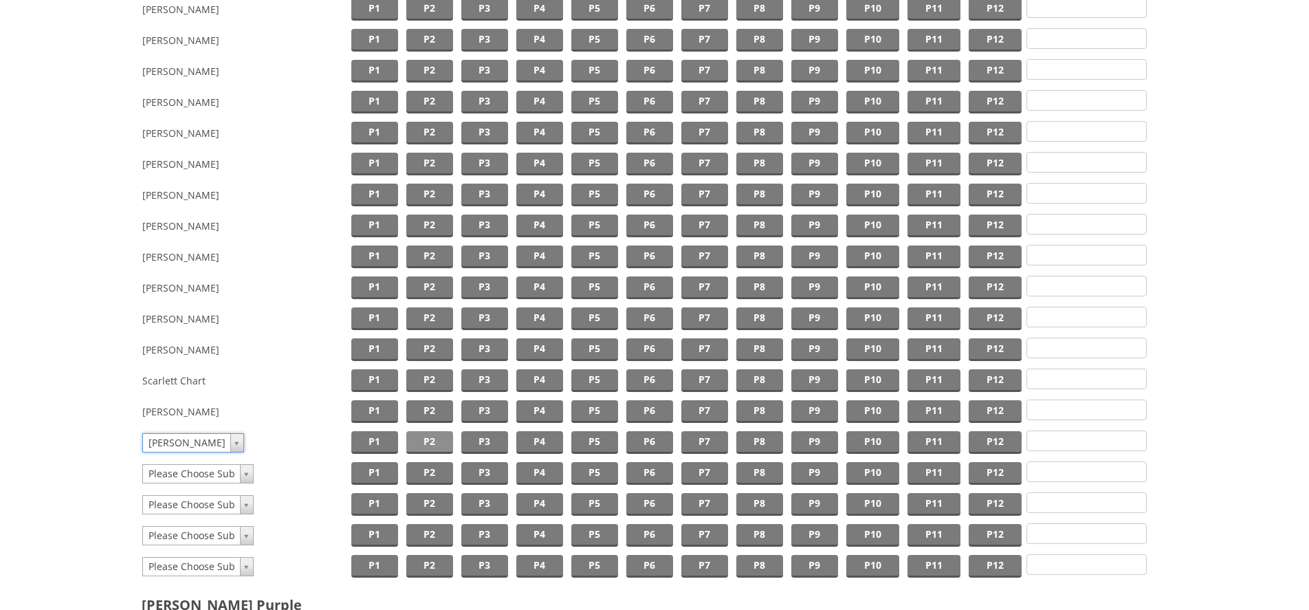
click at [441, 438] on span "P2" at bounding box center [429, 442] width 47 height 23
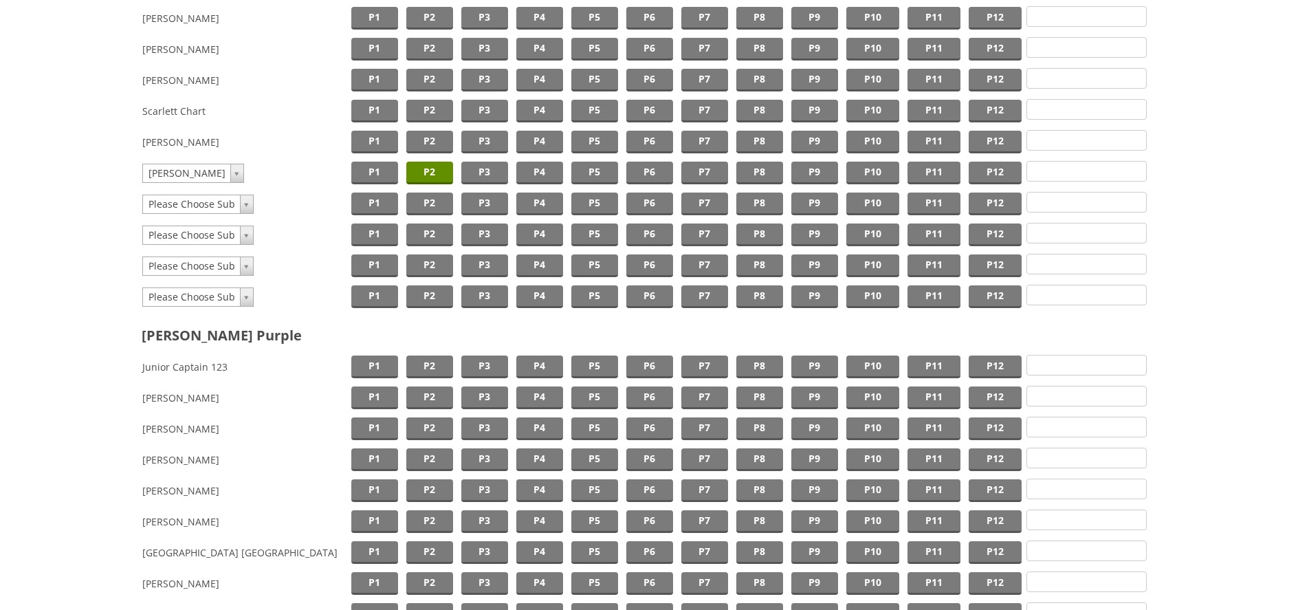
scroll to position [1136, 0]
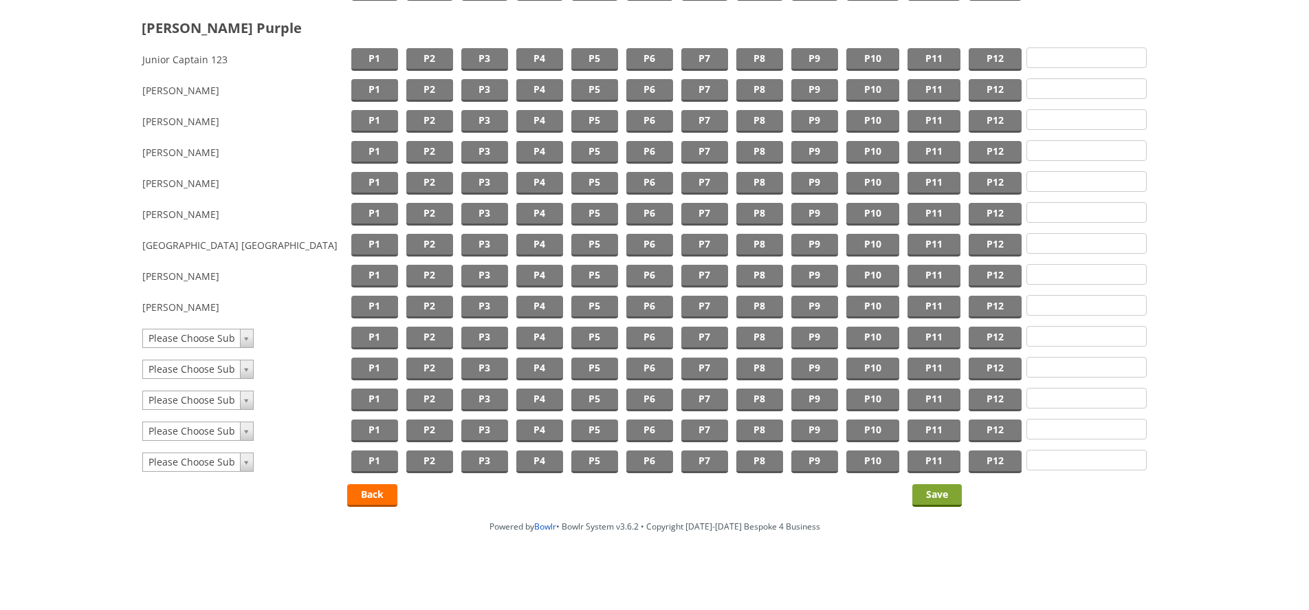
click at [936, 494] on input "Save" at bounding box center [937, 495] width 50 height 23
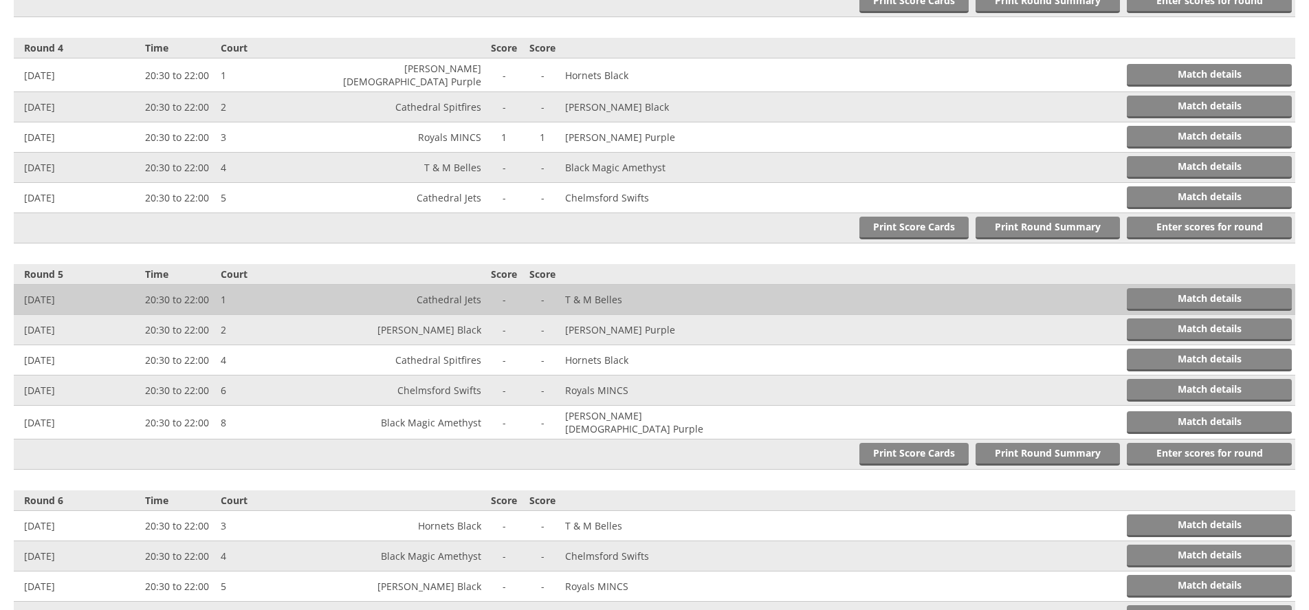
scroll to position [1159, 0]
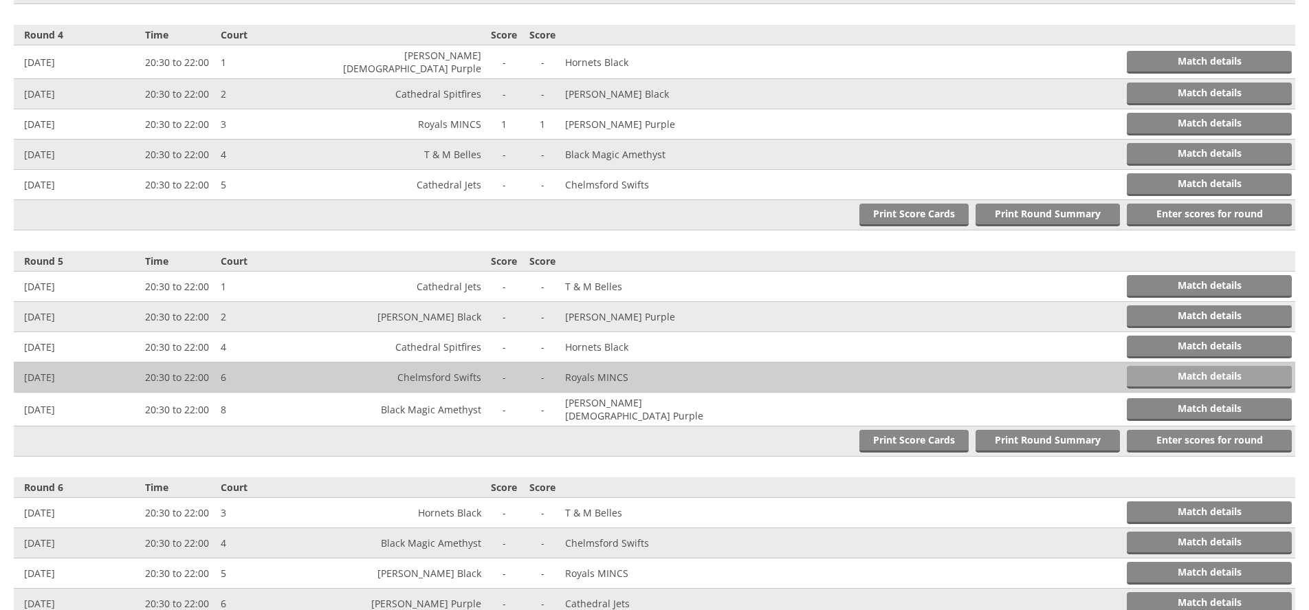
click at [1250, 366] on link "Match details" at bounding box center [1209, 377] width 165 height 23
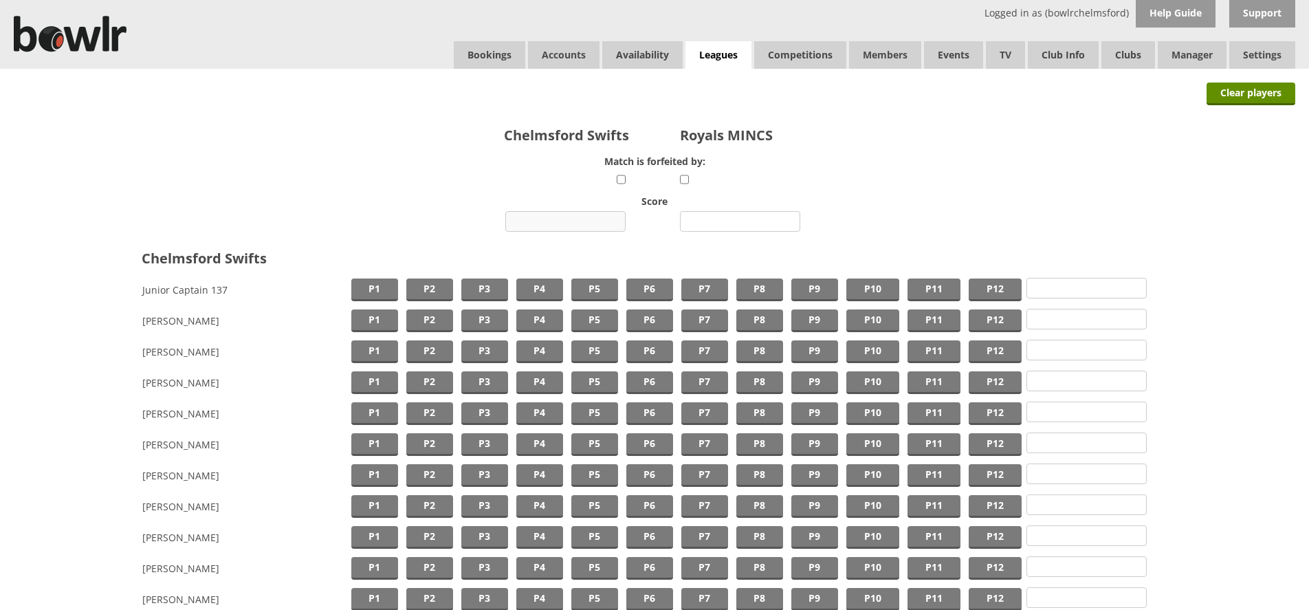
click at [575, 223] on input "number" at bounding box center [565, 221] width 120 height 21
type input "1"
click at [750, 220] on input "number" at bounding box center [740, 221] width 120 height 21
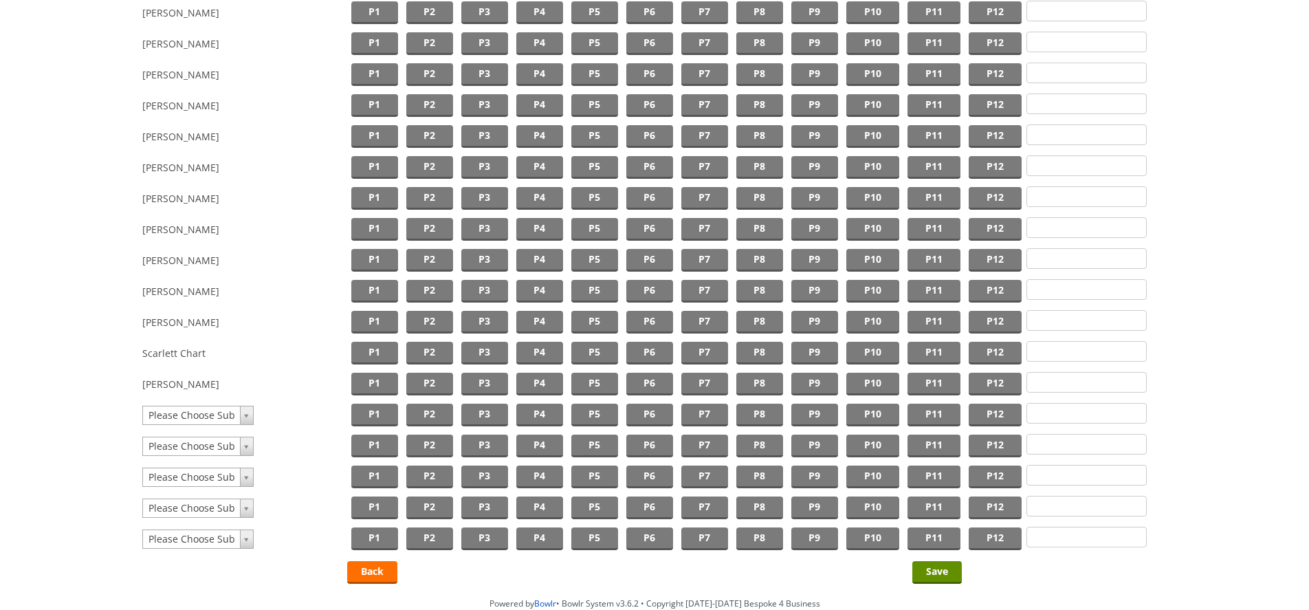
scroll to position [1154, 0]
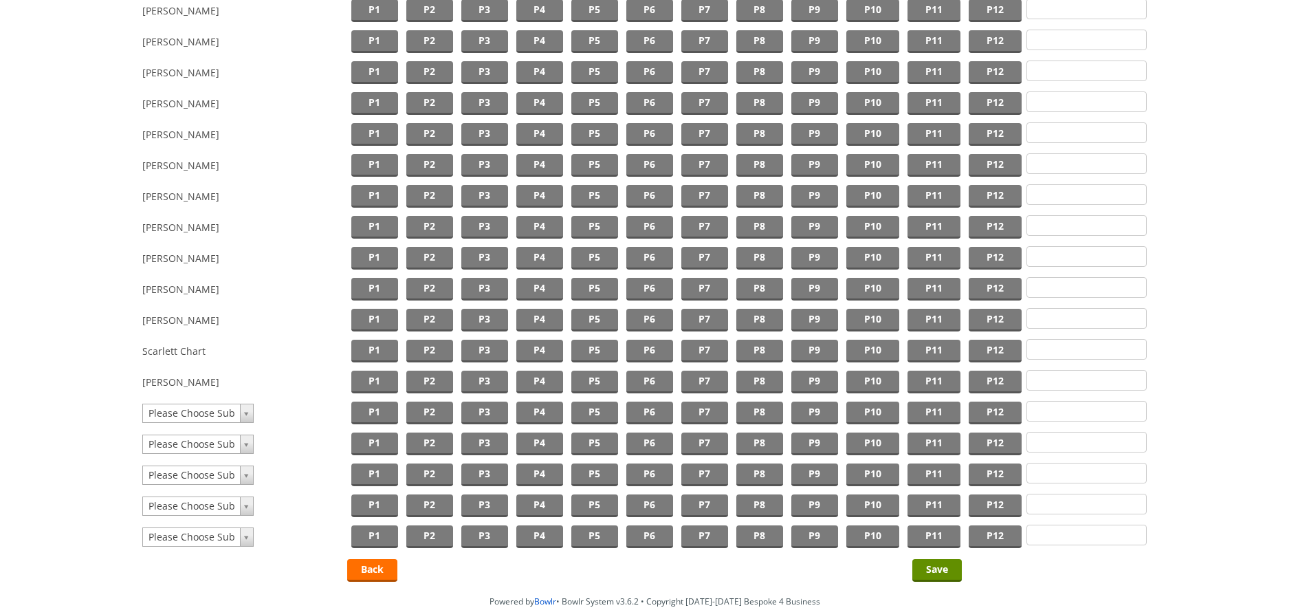
type input "1"
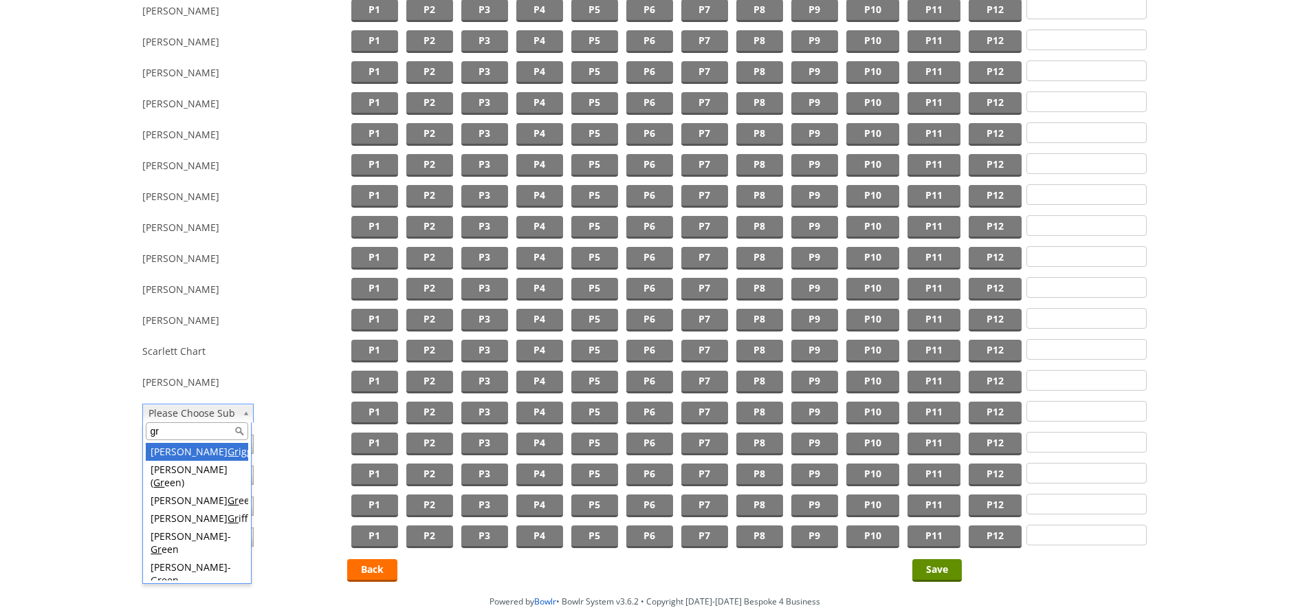
type input "gr"
drag, startPoint x: 200, startPoint y: 457, endPoint x: 210, endPoint y: 455, distance: 9.7
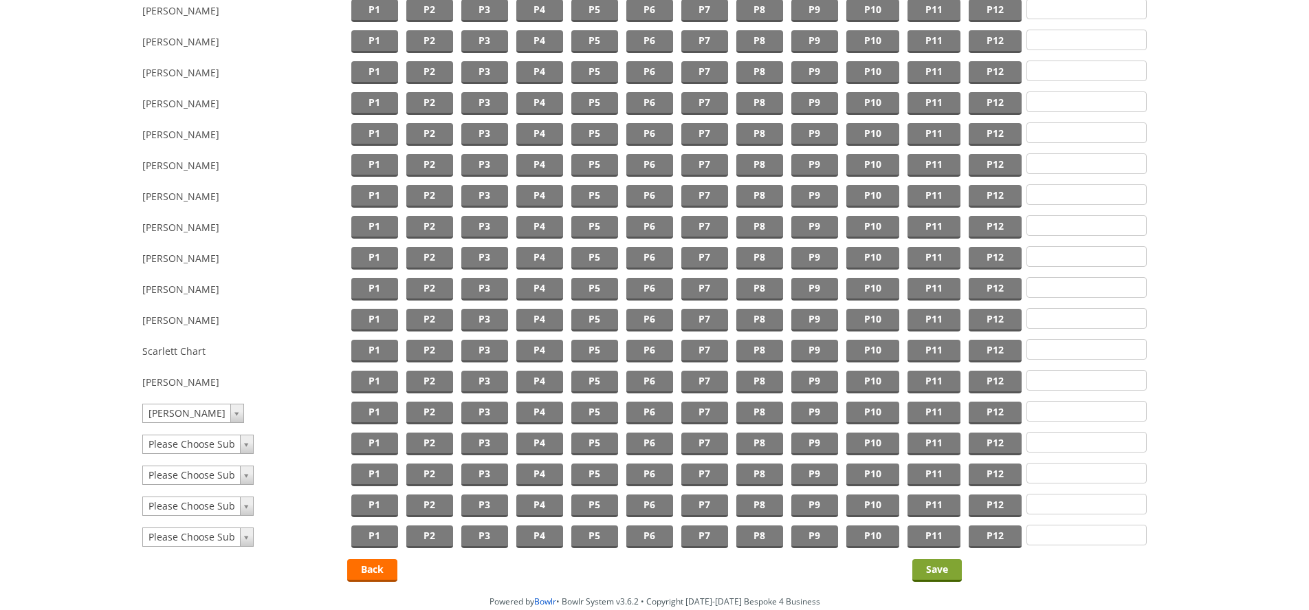
click at [944, 577] on input "Save" at bounding box center [937, 570] width 50 height 23
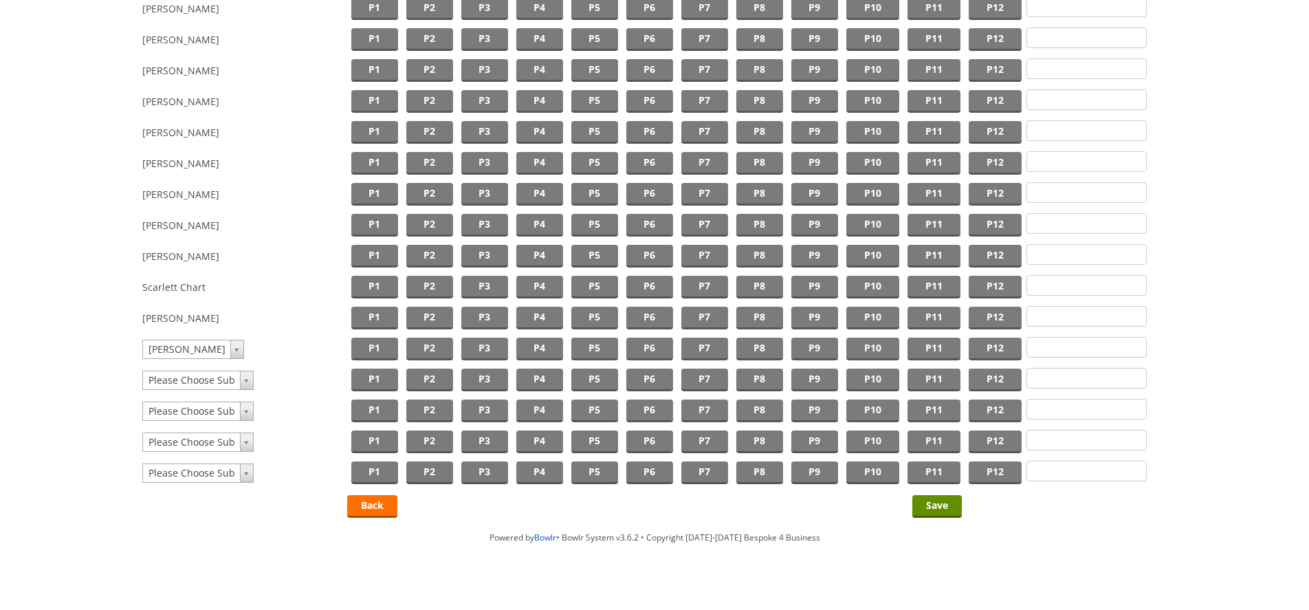
scroll to position [1269, 0]
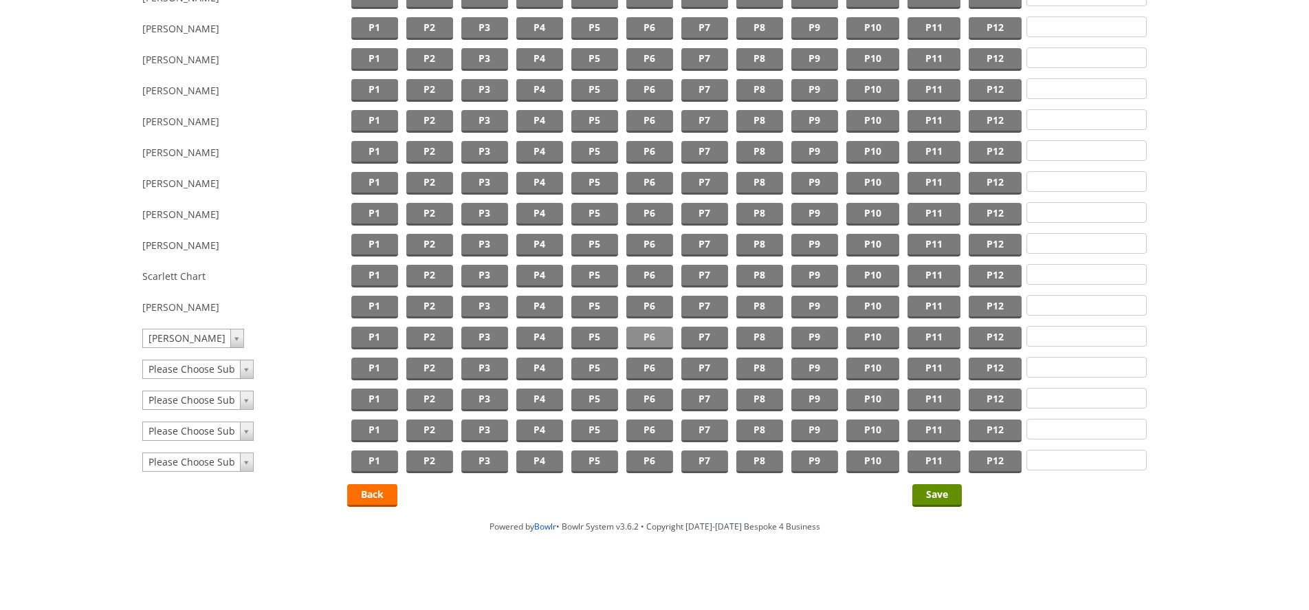
click at [646, 339] on span "P6" at bounding box center [649, 338] width 47 height 23
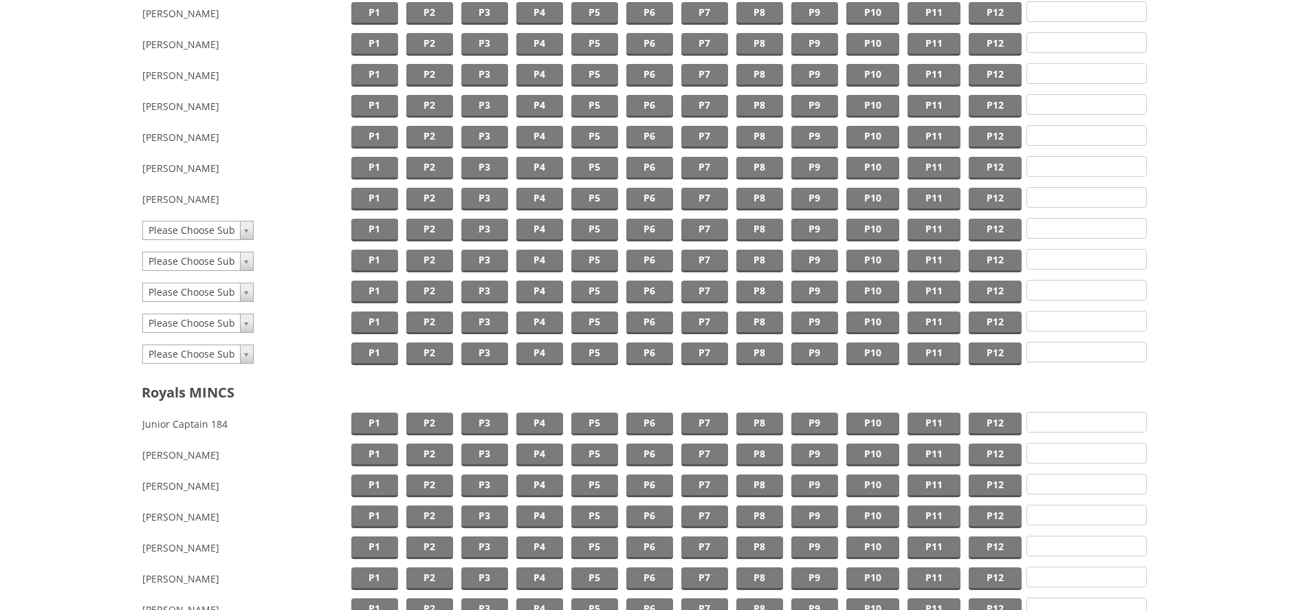
scroll to position [0, 0]
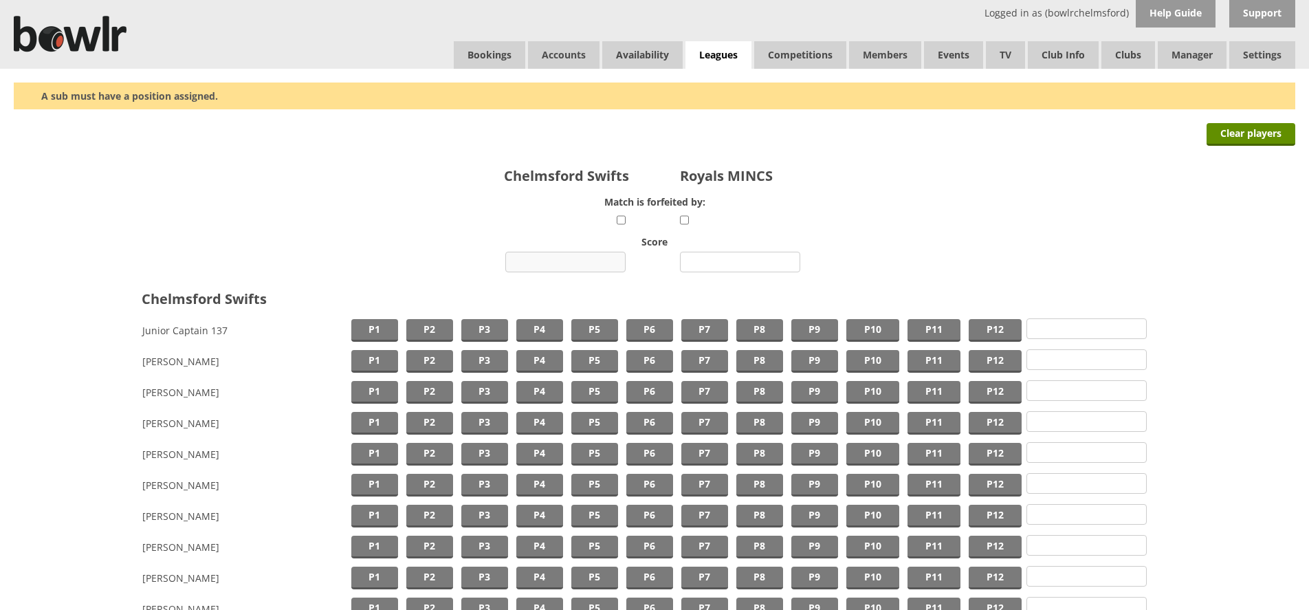
click at [593, 268] on input "number" at bounding box center [565, 262] width 120 height 21
type input "1"
click at [699, 265] on input "number" at bounding box center [740, 262] width 120 height 21
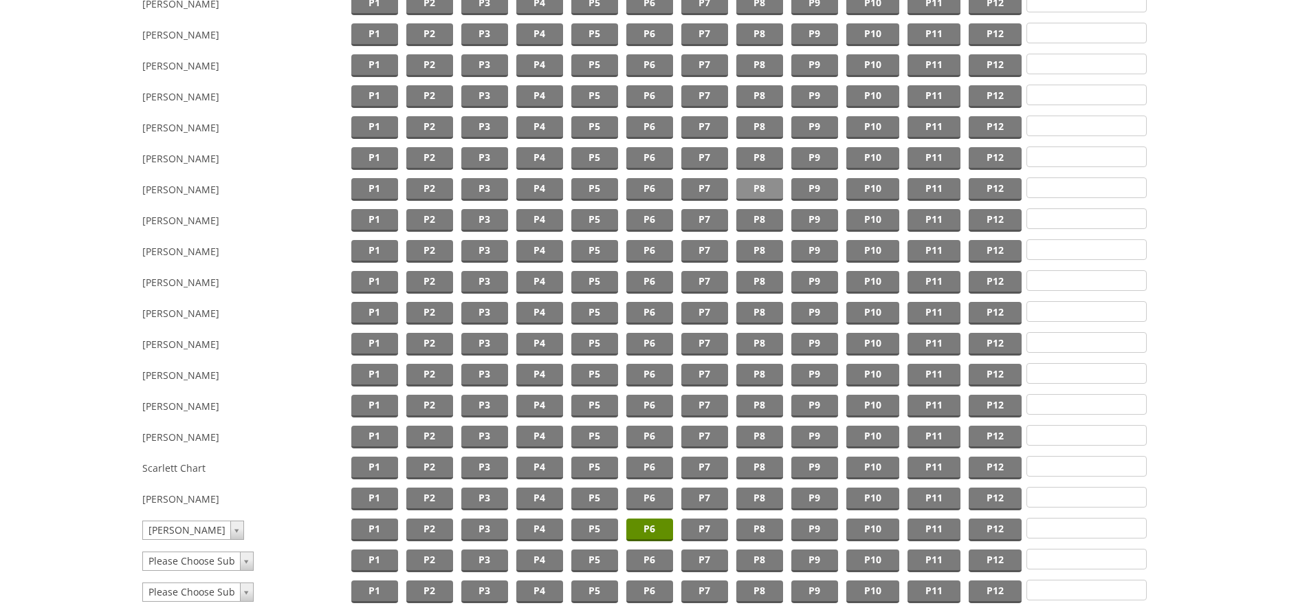
scroll to position [1269, 0]
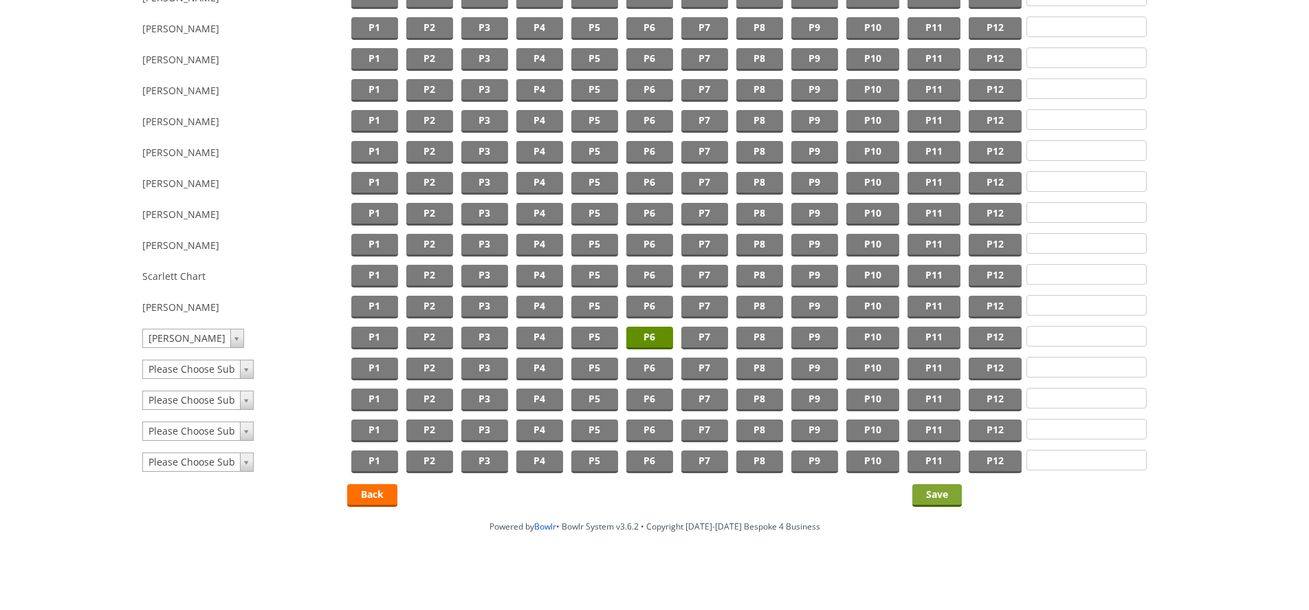
type input "1"
click at [940, 491] on input "Save" at bounding box center [937, 495] width 50 height 23
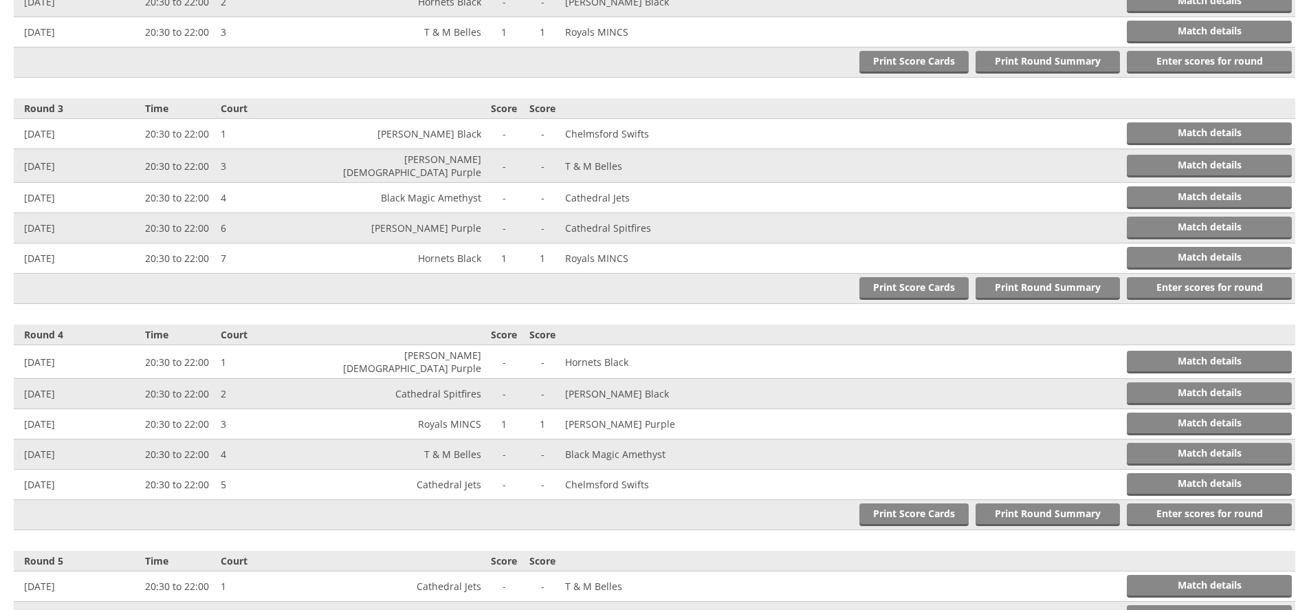
scroll to position [1396, 0]
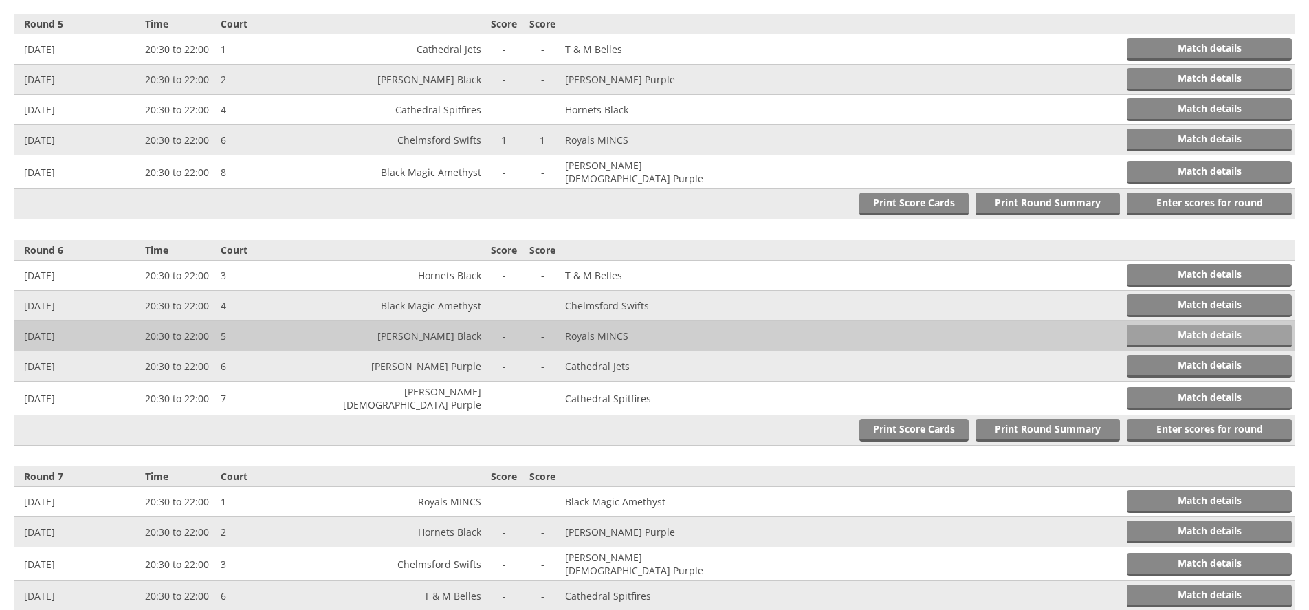
click at [1245, 325] on link "Match details" at bounding box center [1209, 336] width 165 height 23
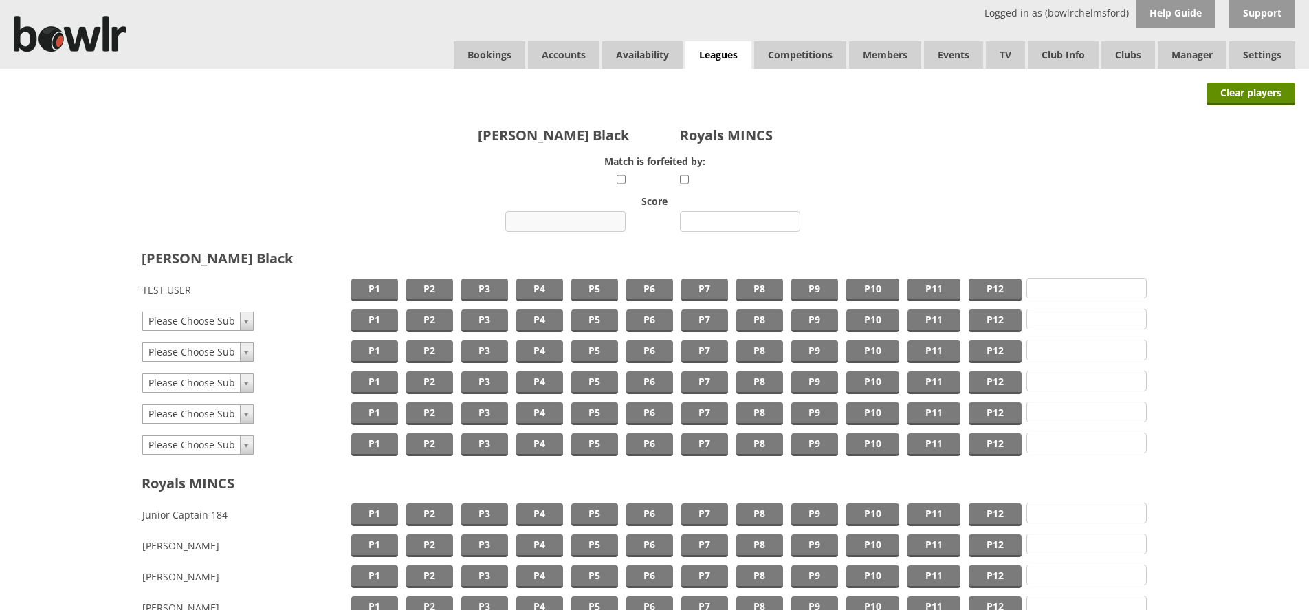
click at [593, 222] on input "number" at bounding box center [565, 221] width 120 height 21
type input "1"
click at [689, 222] on input "number" at bounding box center [740, 221] width 120 height 21
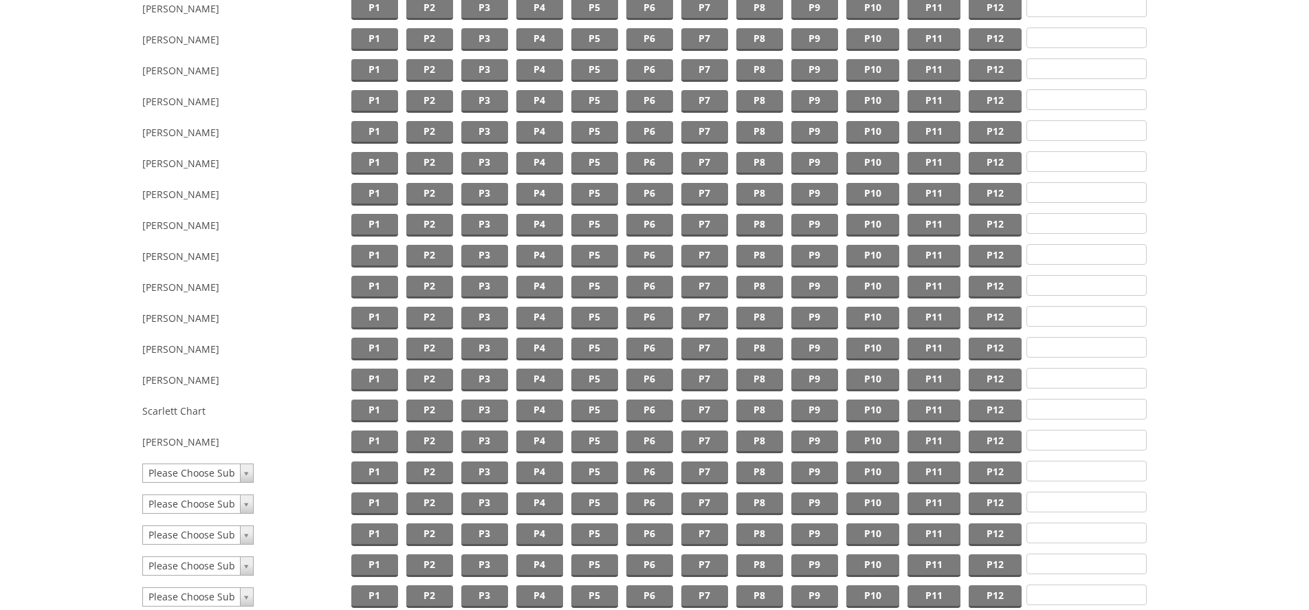
scroll to position [805, 0]
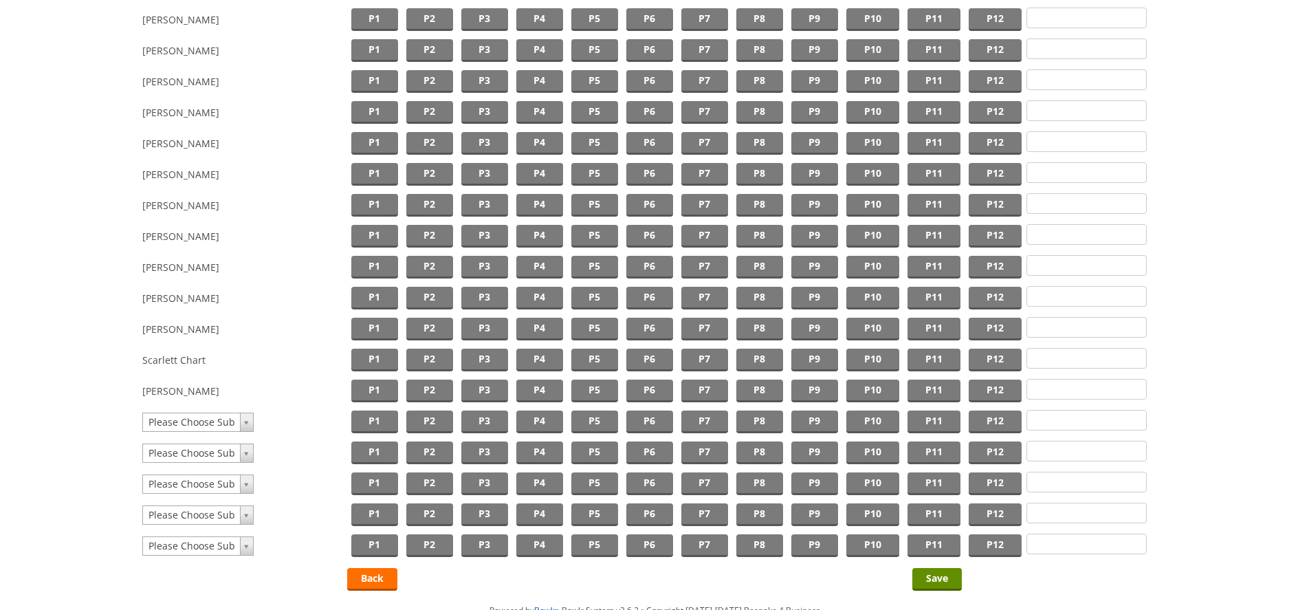
type input "1"
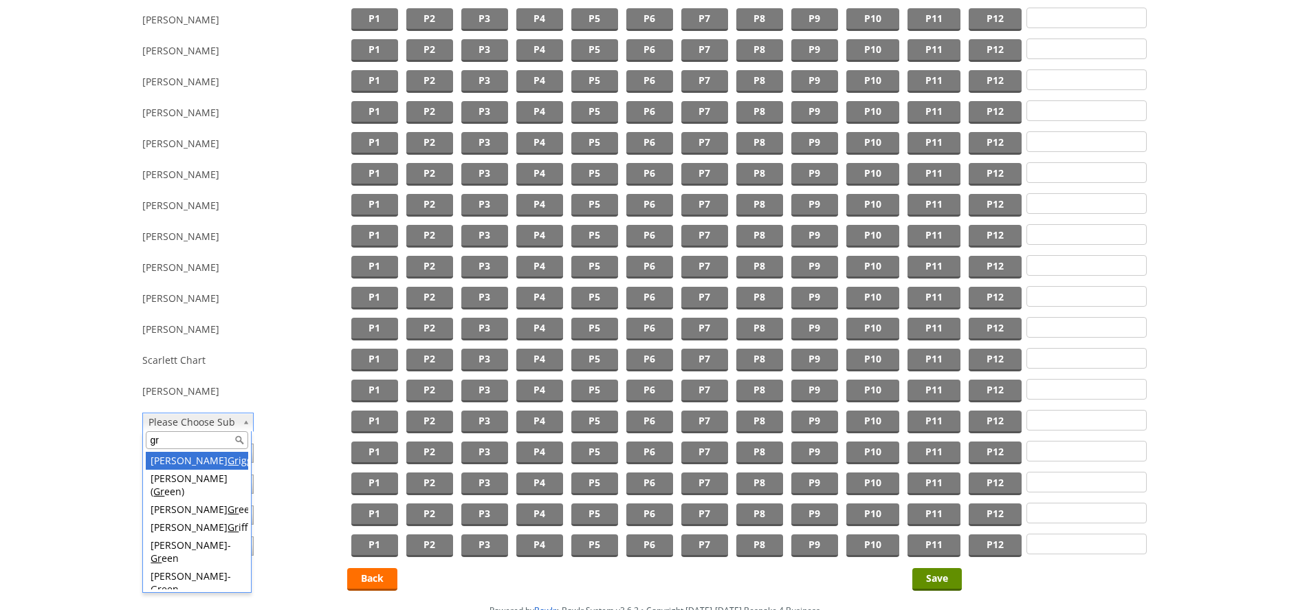
type input "gr"
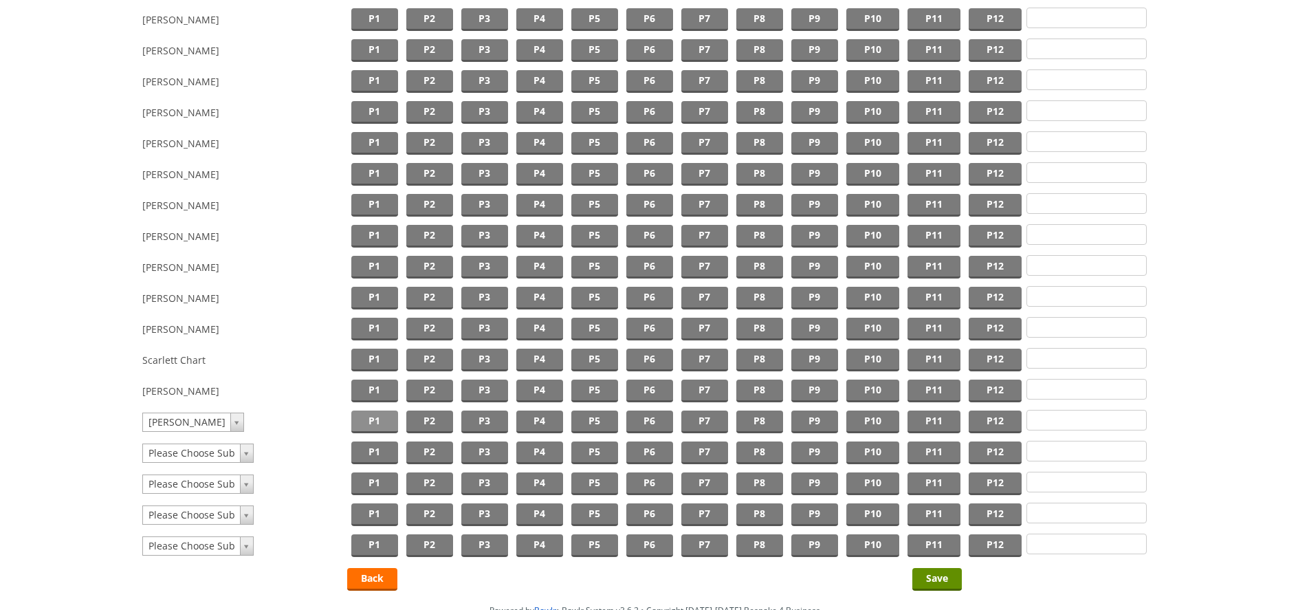
click at [371, 428] on span "P1" at bounding box center [374, 422] width 47 height 23
click at [924, 574] on input "Save" at bounding box center [937, 579] width 50 height 23
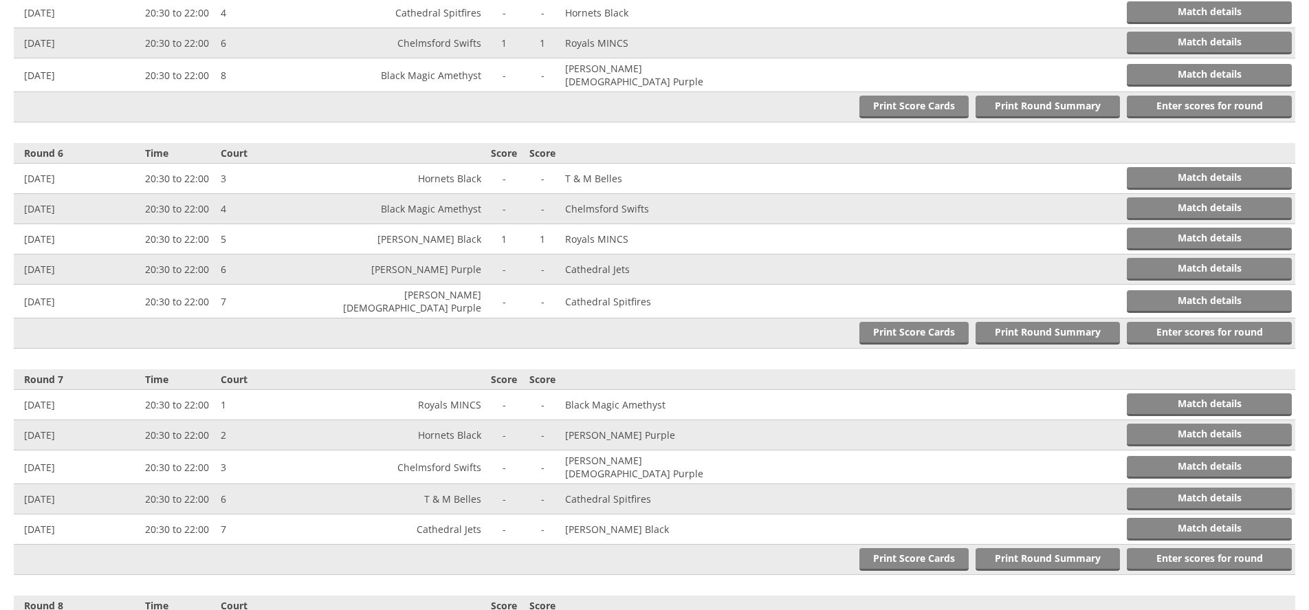
scroll to position [1619, 0]
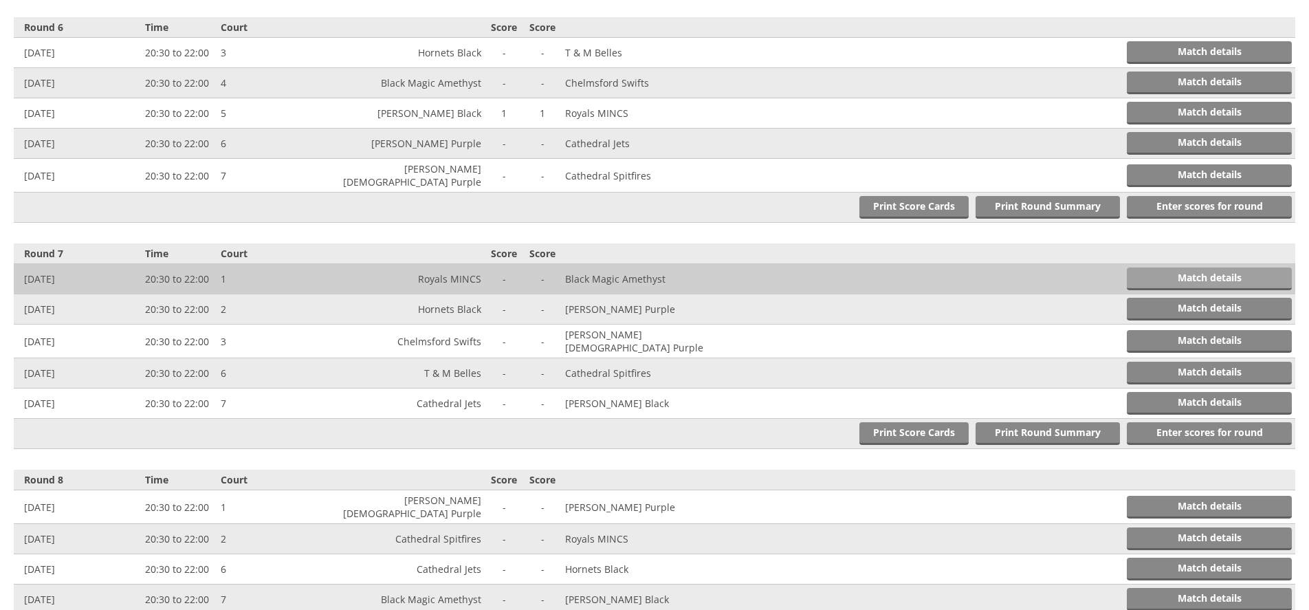
click at [1141, 267] on link "Match details" at bounding box center [1209, 278] width 165 height 23
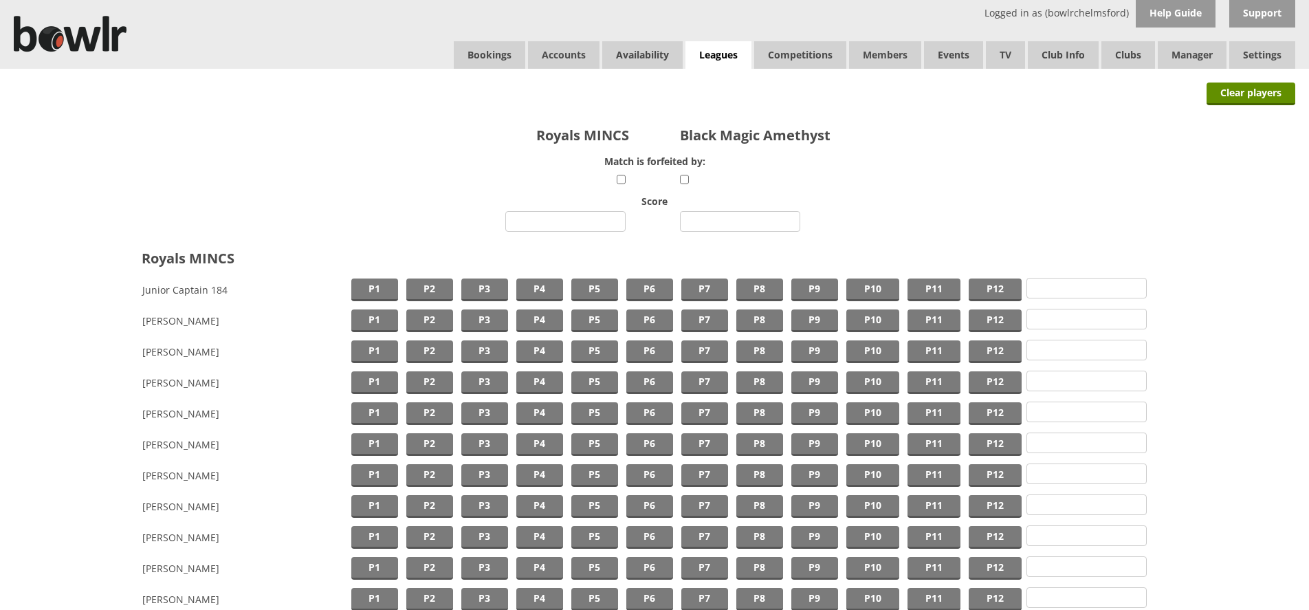
click at [586, 213] on input "number" at bounding box center [565, 221] width 120 height 21
type input "1"
click at [705, 215] on input "number" at bounding box center [740, 221] width 120 height 21
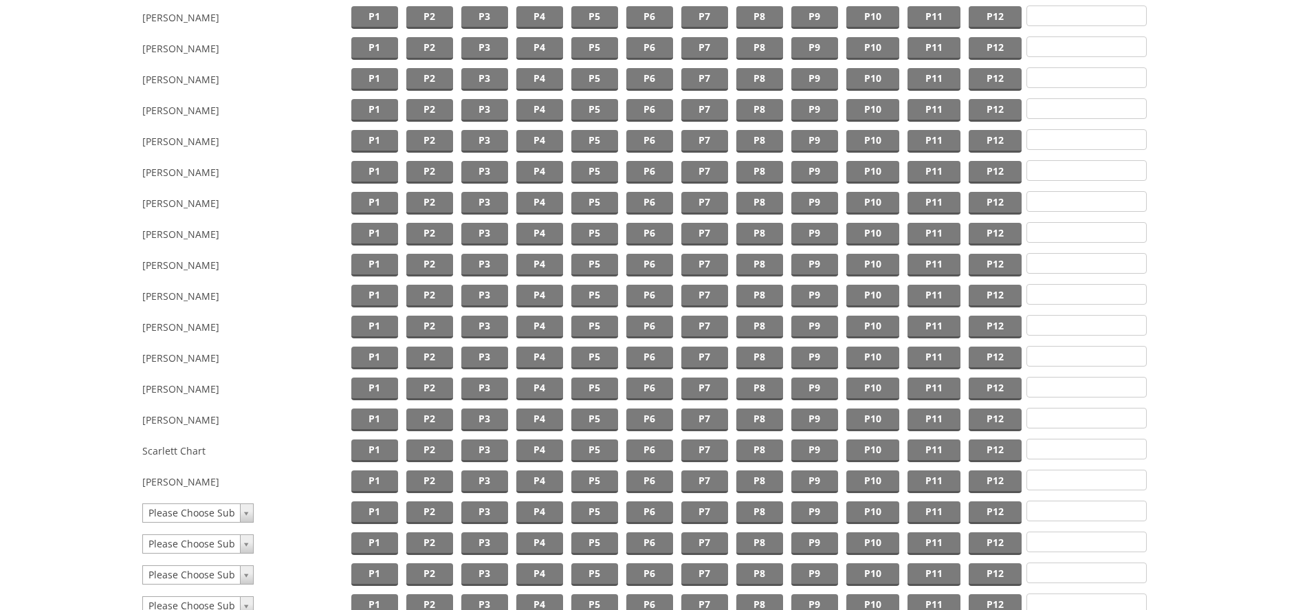
scroll to position [616, 0]
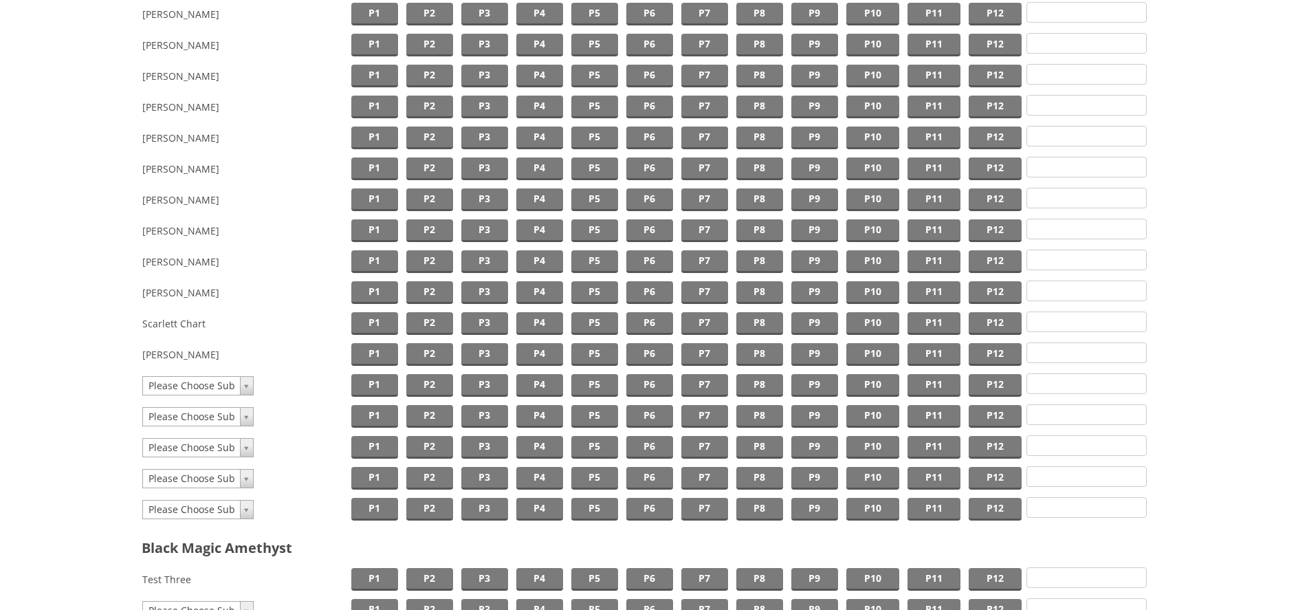
type input "1"
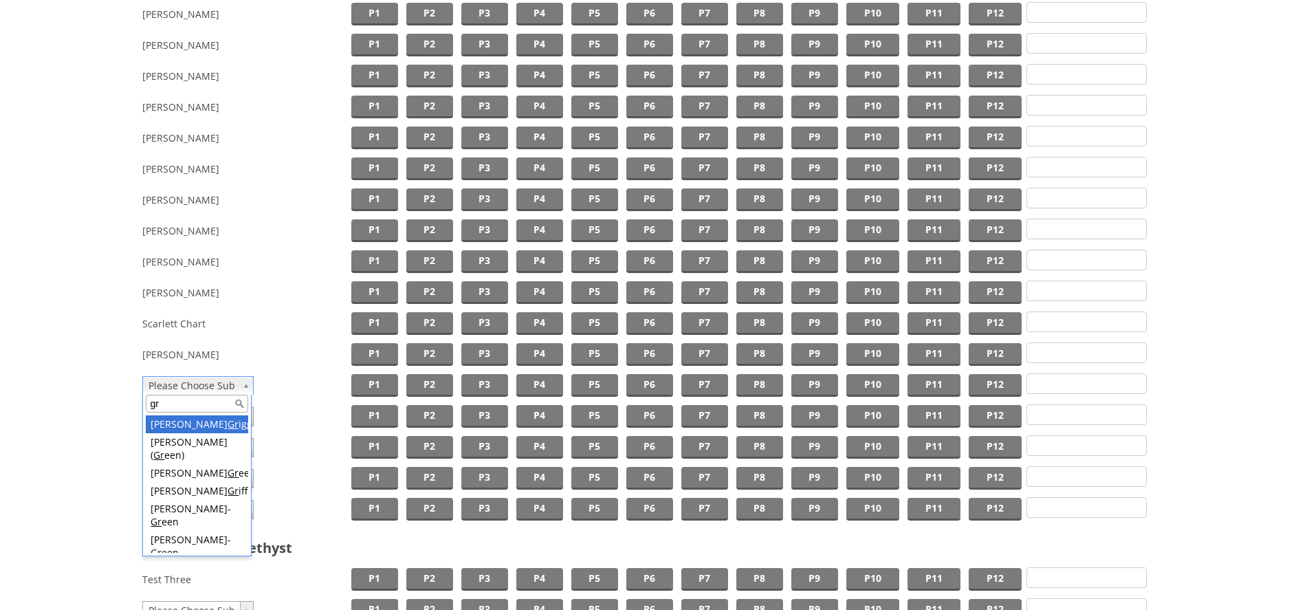
type input "gr"
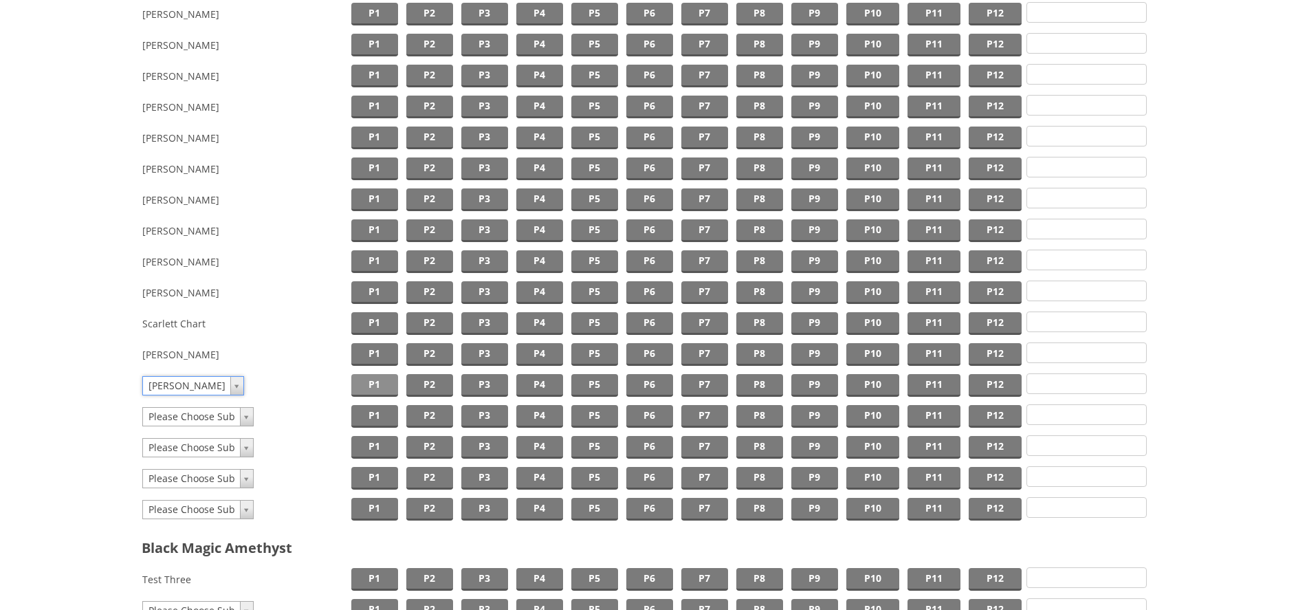
click at [393, 381] on span "P1" at bounding box center [374, 385] width 47 height 23
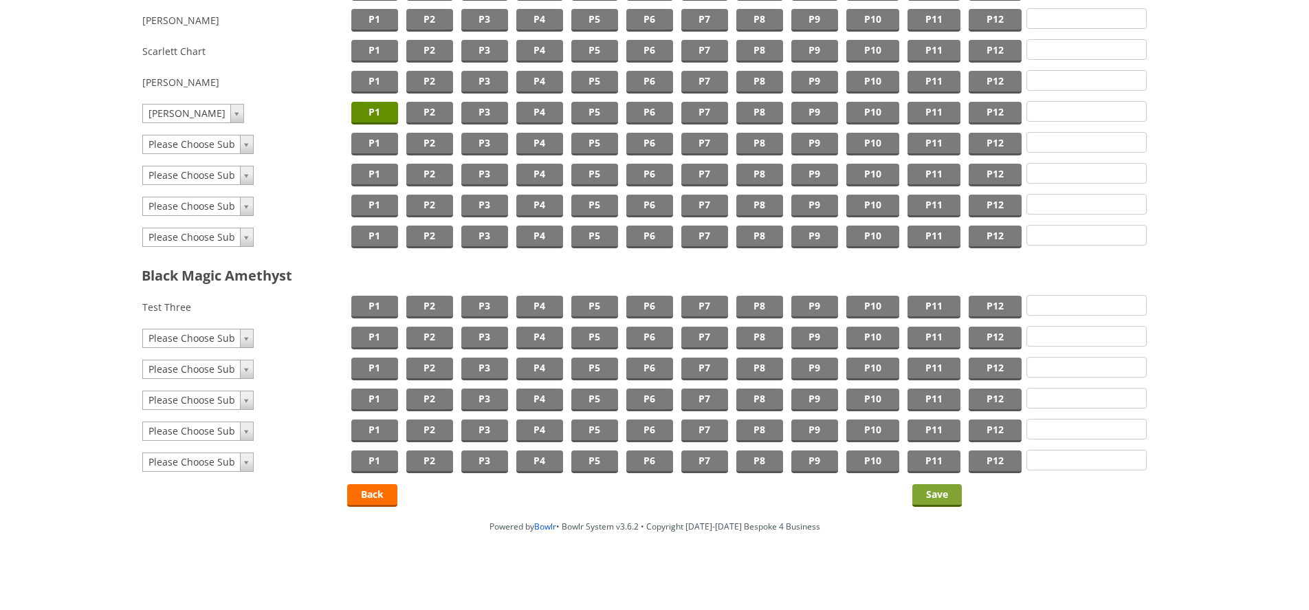
click at [938, 491] on input "Save" at bounding box center [937, 495] width 50 height 23
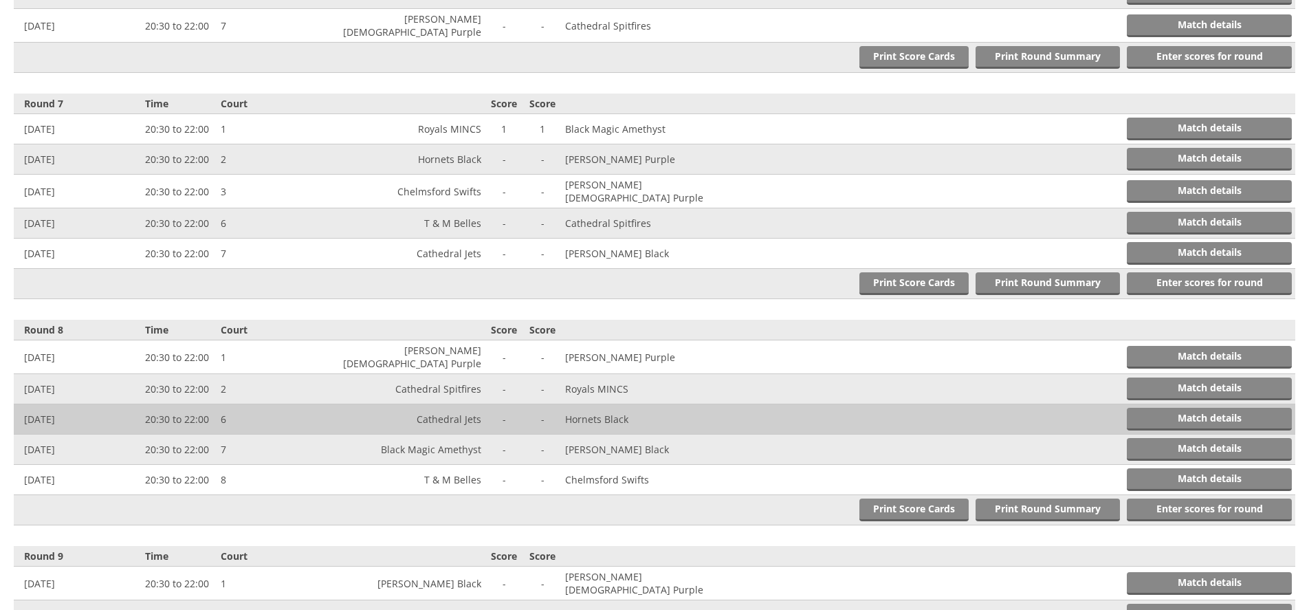
scroll to position [1675, 0]
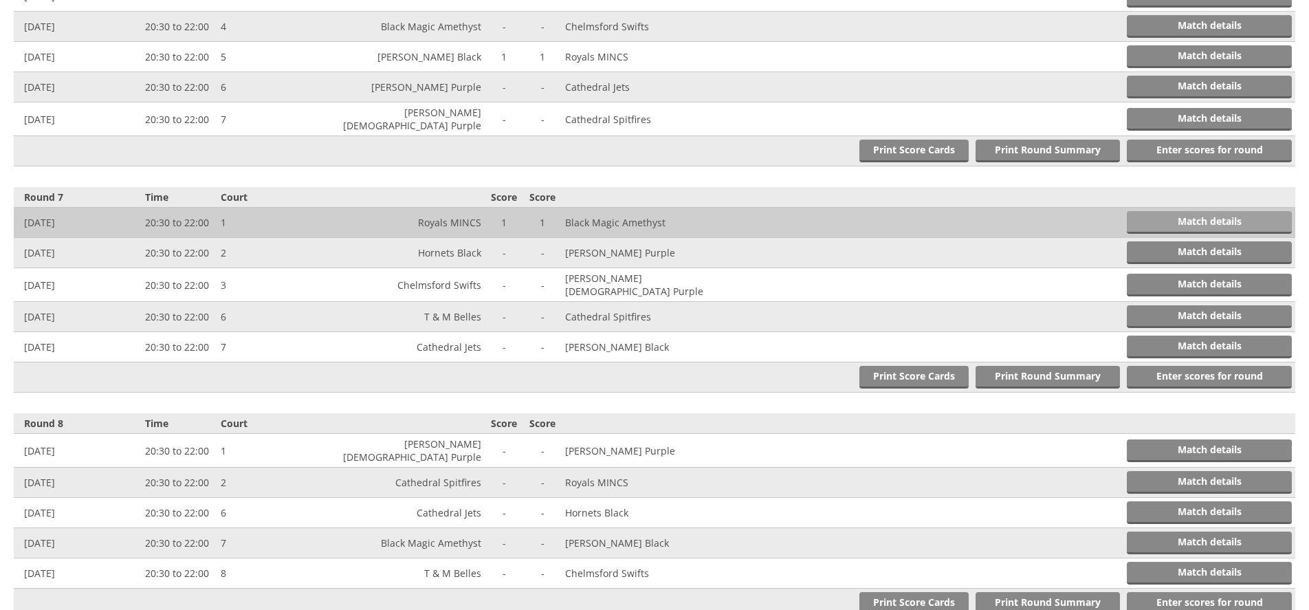
click at [1212, 211] on link "Match details" at bounding box center [1209, 222] width 165 height 23
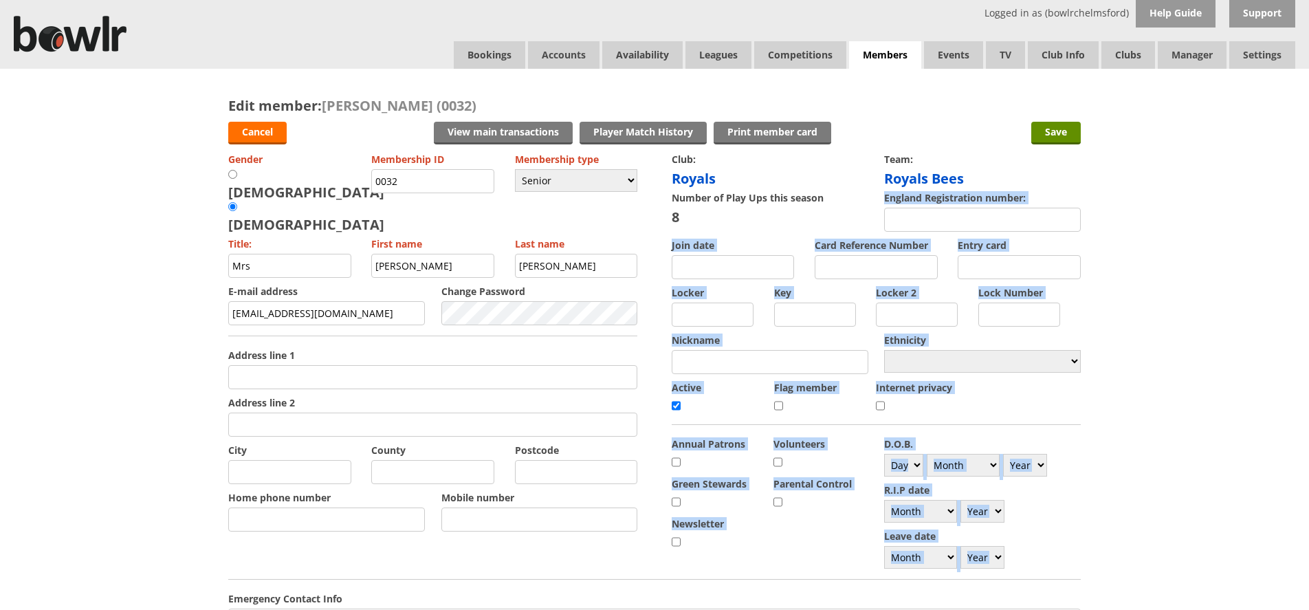
drag, startPoint x: 738, startPoint y: 212, endPoint x: 668, endPoint y: 214, distance: 69.5
click at [668, 214] on form "Cancel View main transactions Print member card Player Match History Save Gende…" at bounding box center [654, 545] width 853 height 860
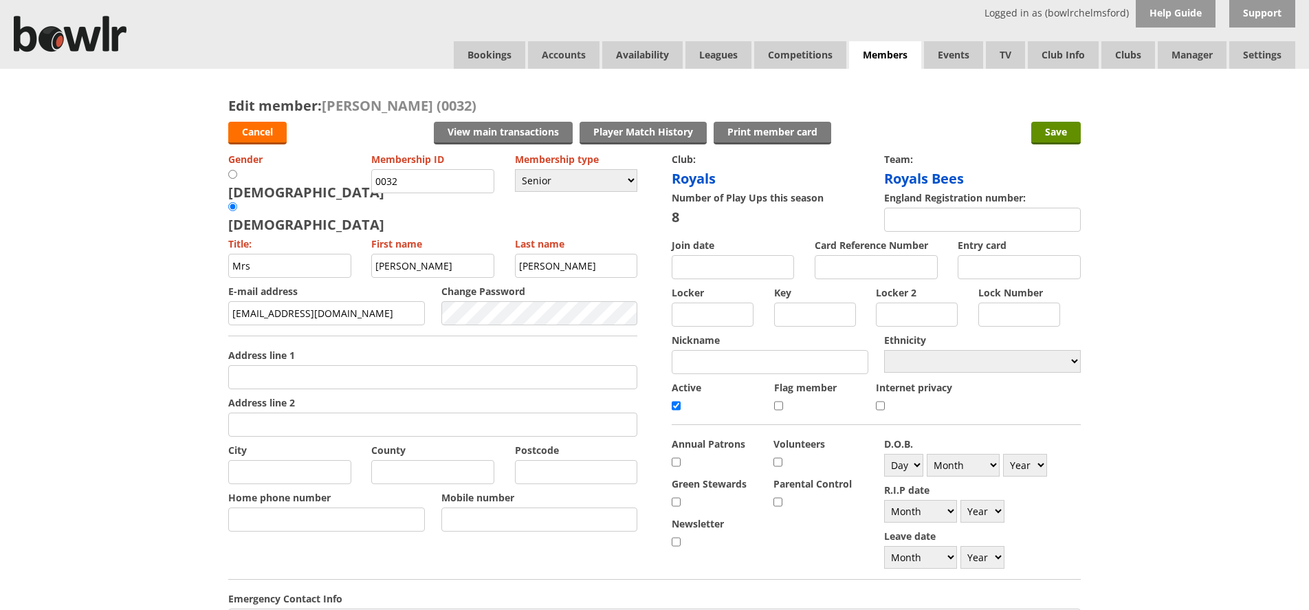
click at [1159, 423] on div "Edit member: Carlie Griggs (0032) Cancel View main transactions Print member ca…" at bounding box center [654, 539] width 1309 height 940
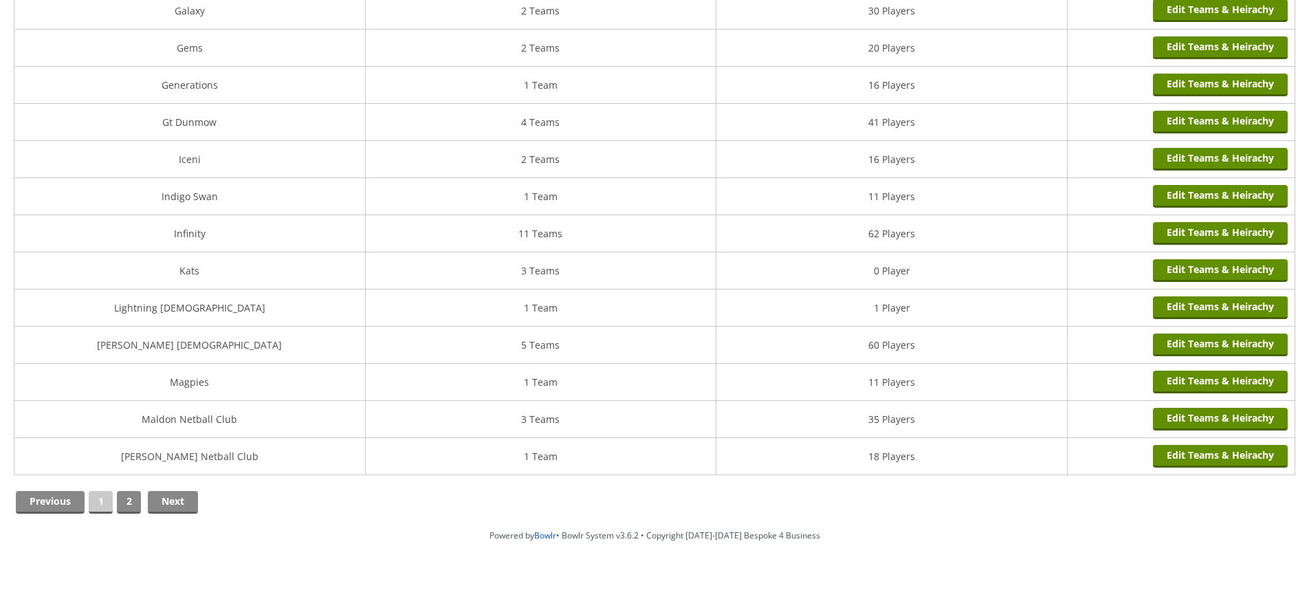
scroll to position [1581, 0]
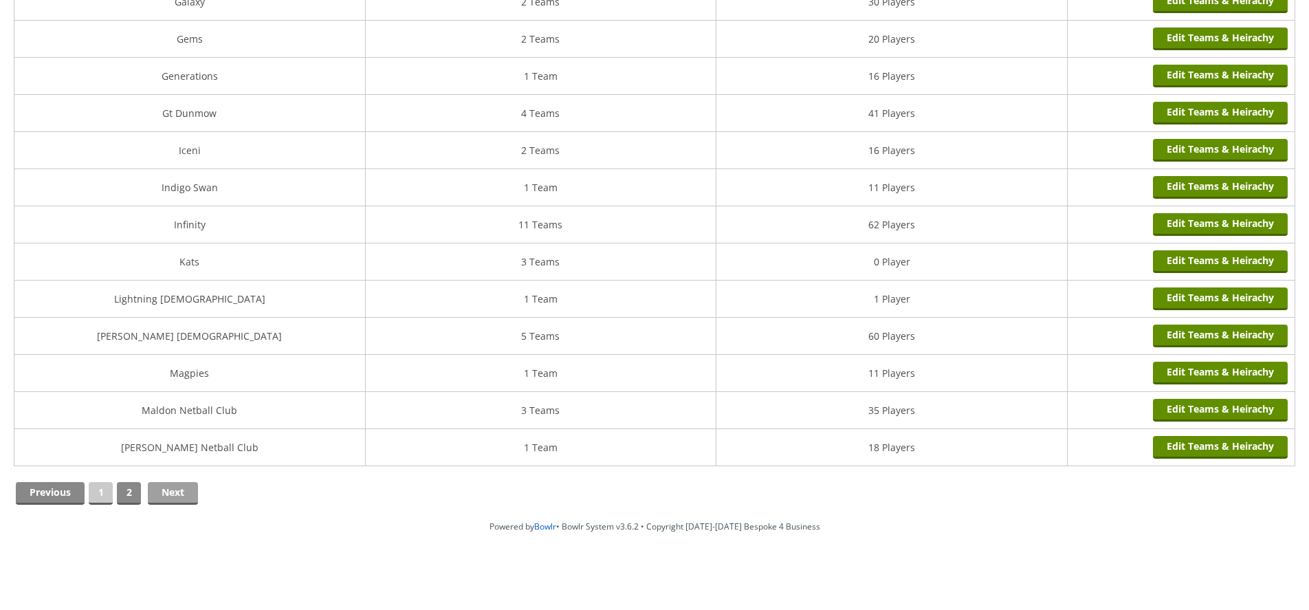
click at [171, 490] on link "Next" at bounding box center [173, 493] width 50 height 23
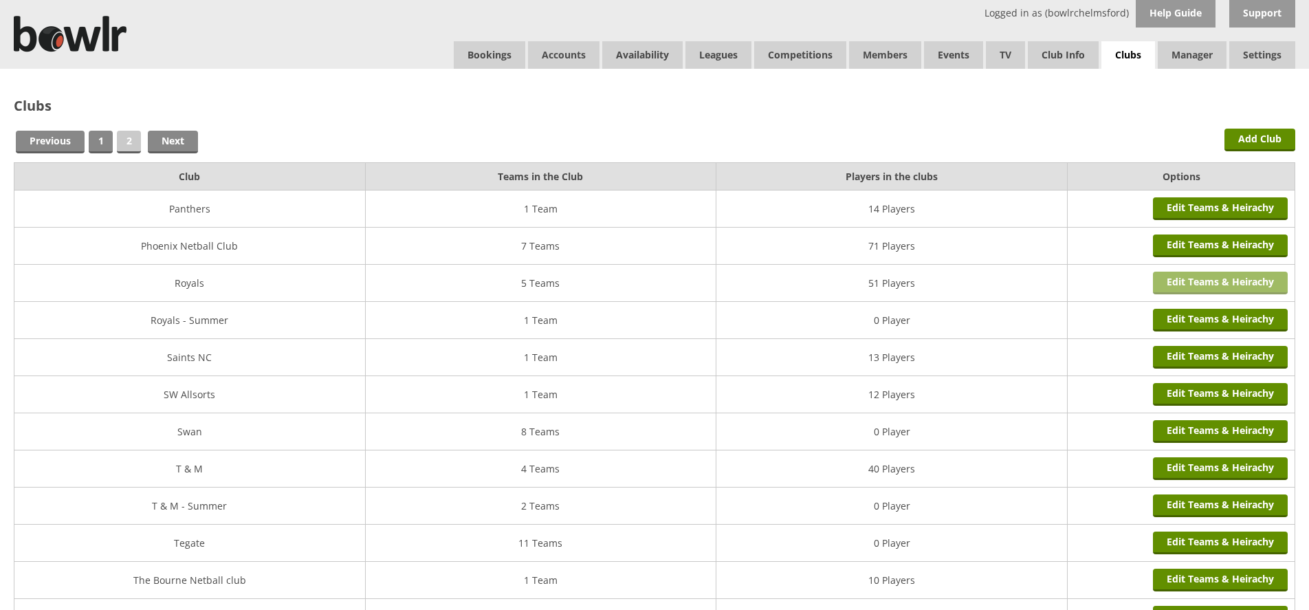
click at [1212, 277] on link "Edit Teams & Heirachy" at bounding box center [1220, 283] width 135 height 23
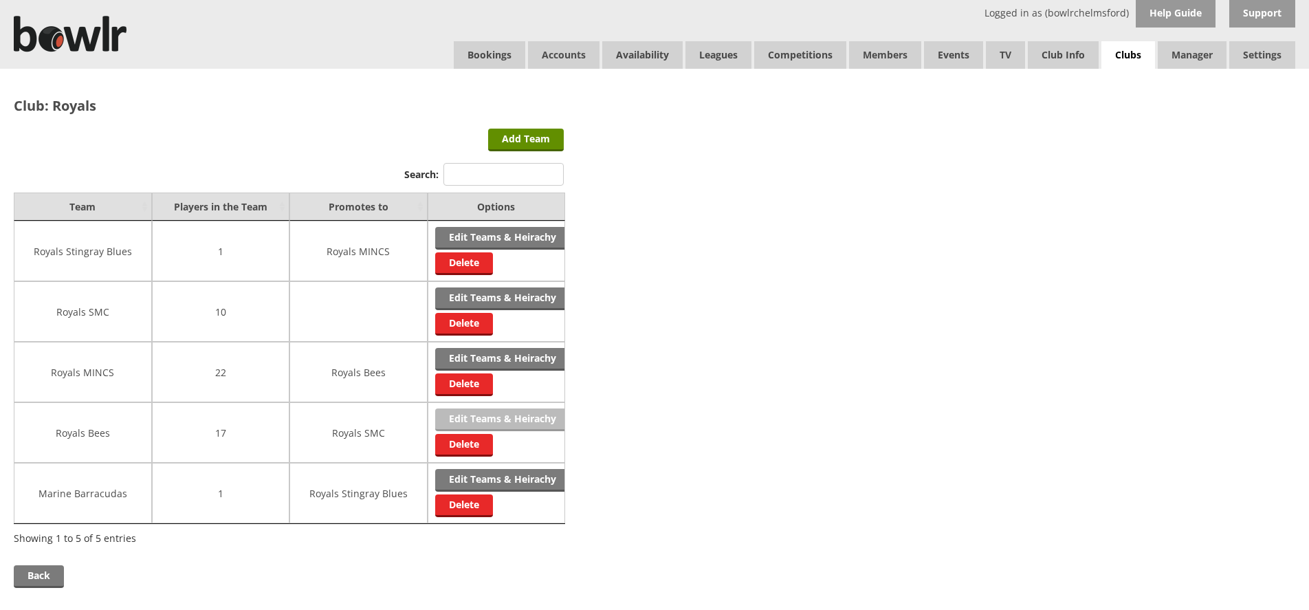
click at [495, 417] on link "Edit Teams & Heirachy" at bounding box center [502, 419] width 135 height 23
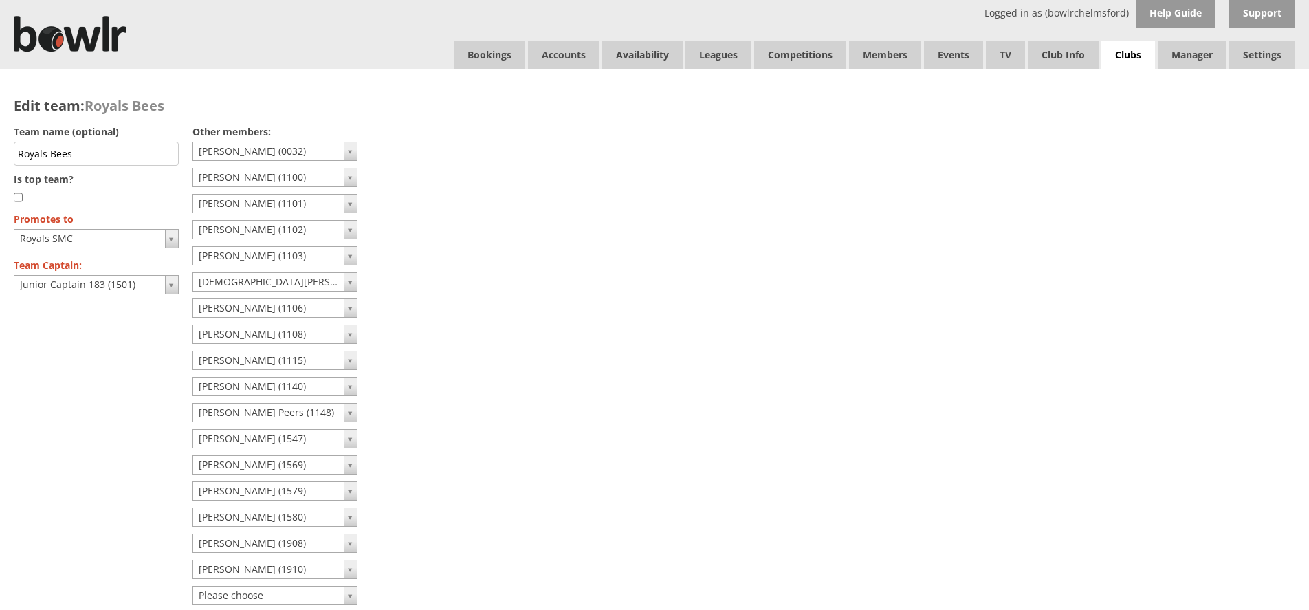
scroll to position [497, 0]
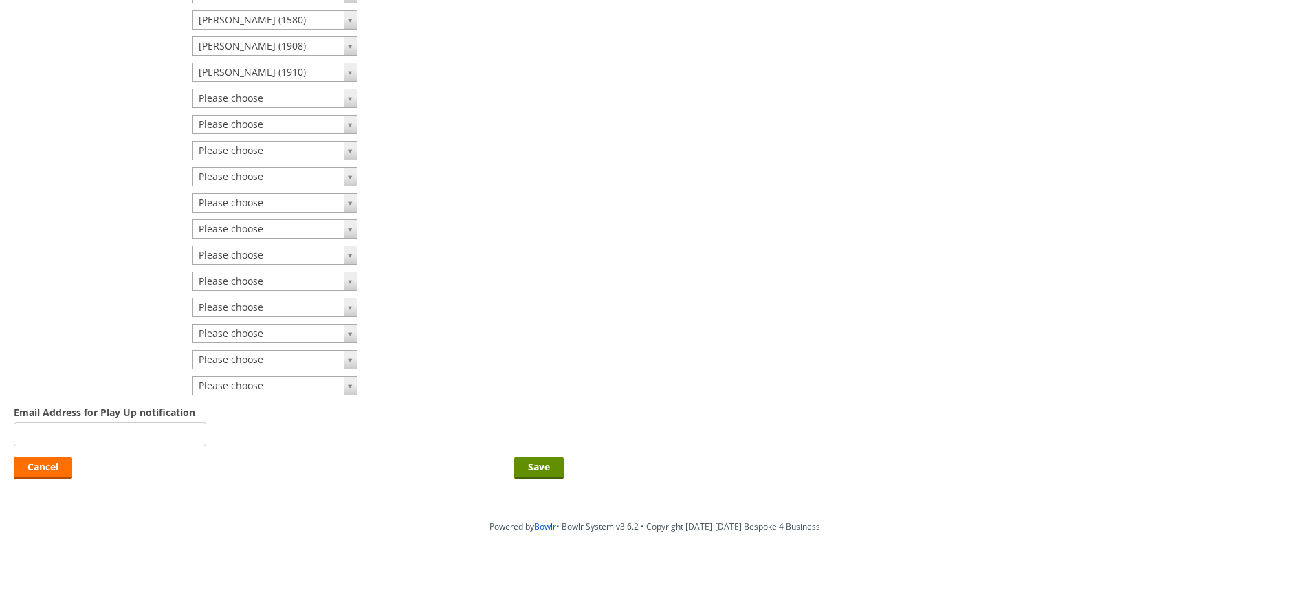
click at [127, 442] on input "text" at bounding box center [110, 434] width 193 height 24
type input "jm@b4b.co.uk"
click at [537, 468] on input "Save" at bounding box center [539, 468] width 50 height 23
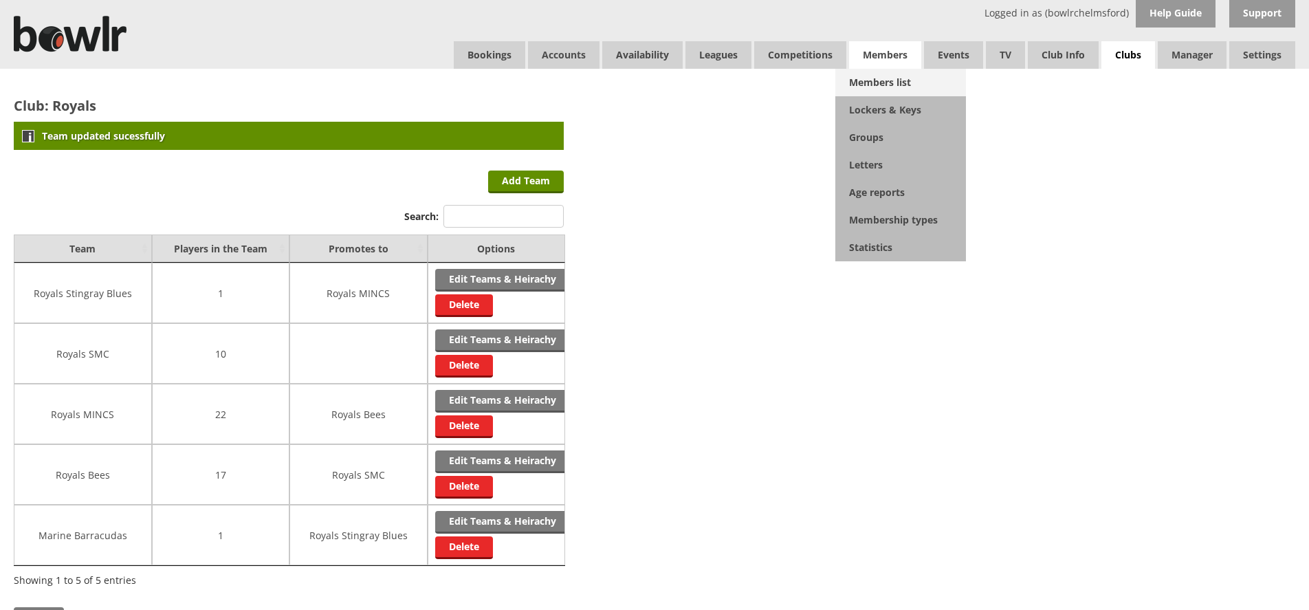
click at [906, 83] on link "Members list" at bounding box center [900, 83] width 131 height 28
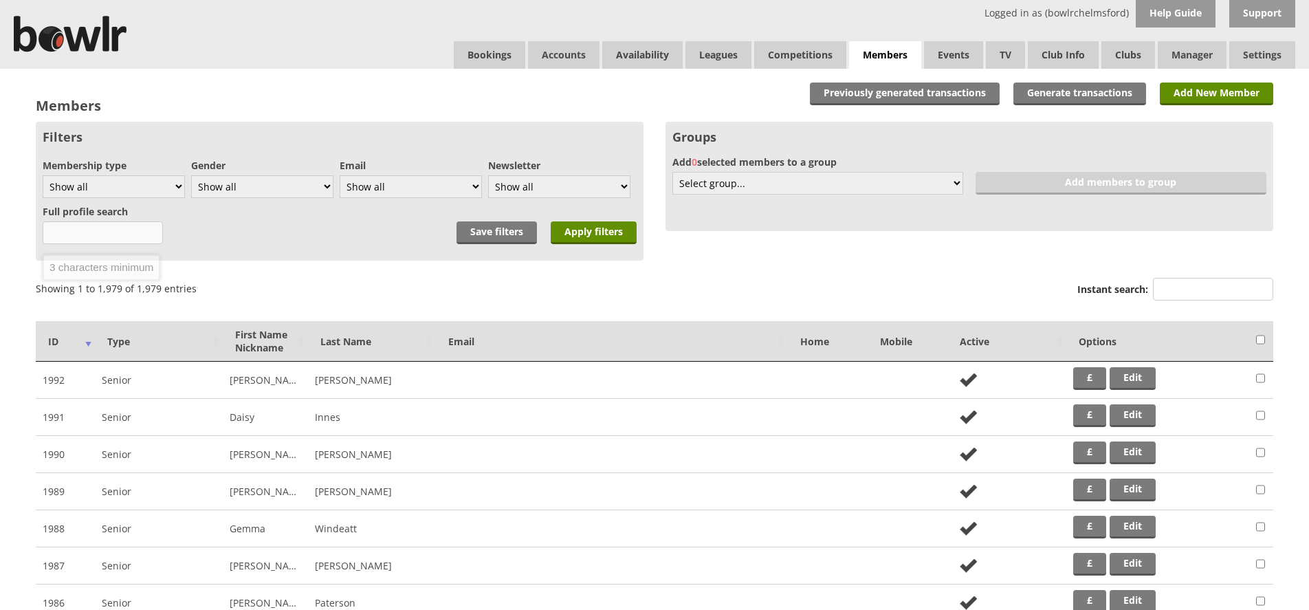
click at [89, 233] on input "text" at bounding box center [103, 232] width 120 height 23
click at [1173, 287] on input "Instant search:" at bounding box center [1213, 289] width 120 height 23
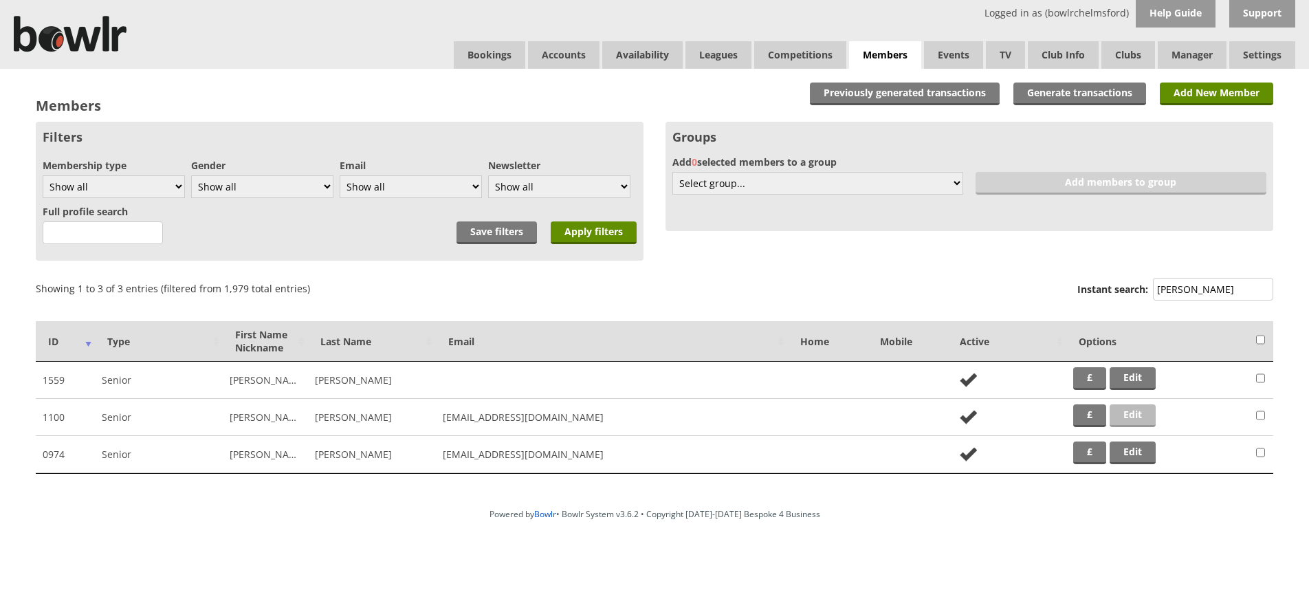
type input "[PERSON_NAME]"
click at [1140, 422] on link "Edit" at bounding box center [1133, 415] width 46 height 23
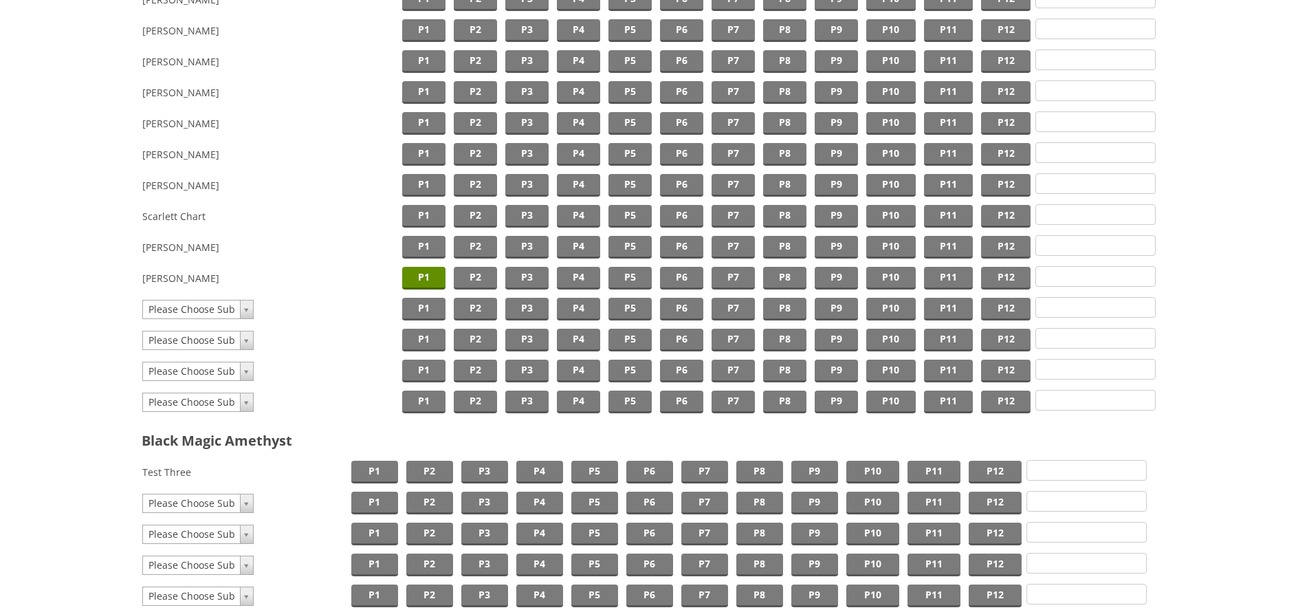
scroll to position [730, 0]
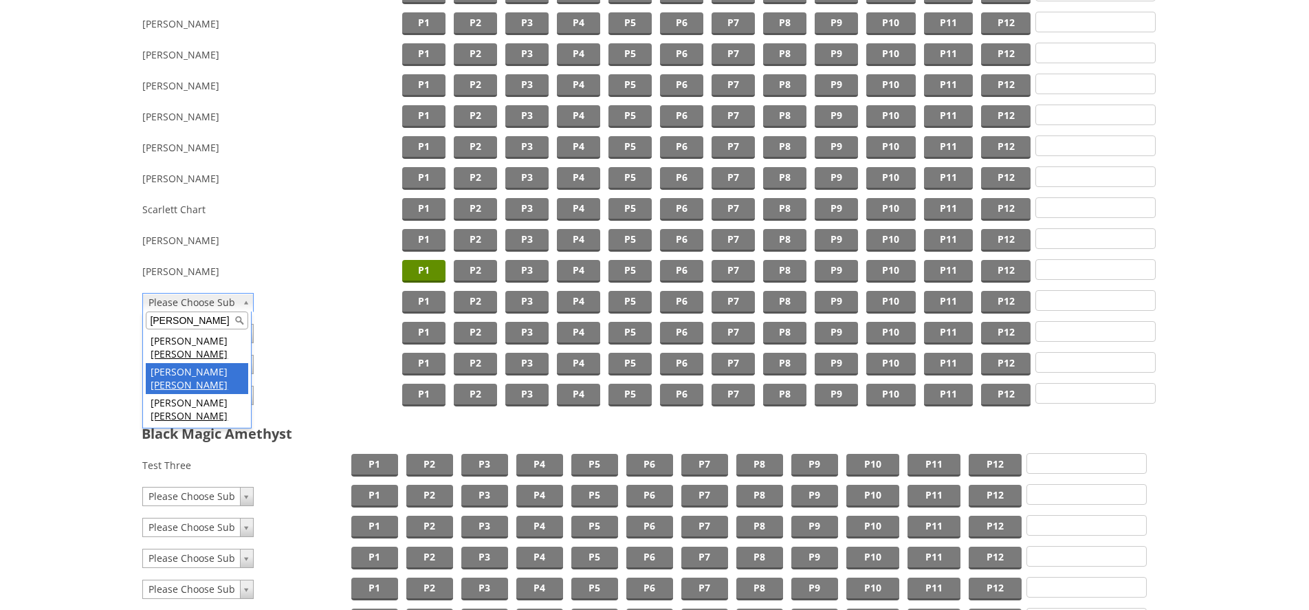
type input "[PERSON_NAME]"
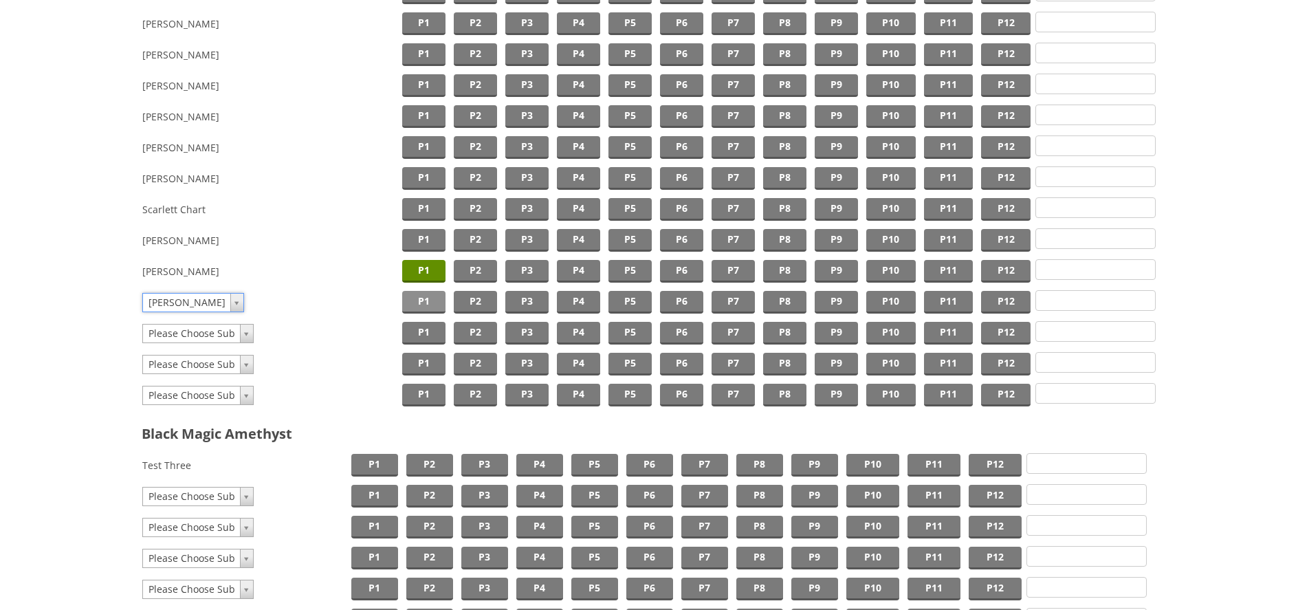
click at [430, 300] on span "P1" at bounding box center [423, 302] width 43 height 23
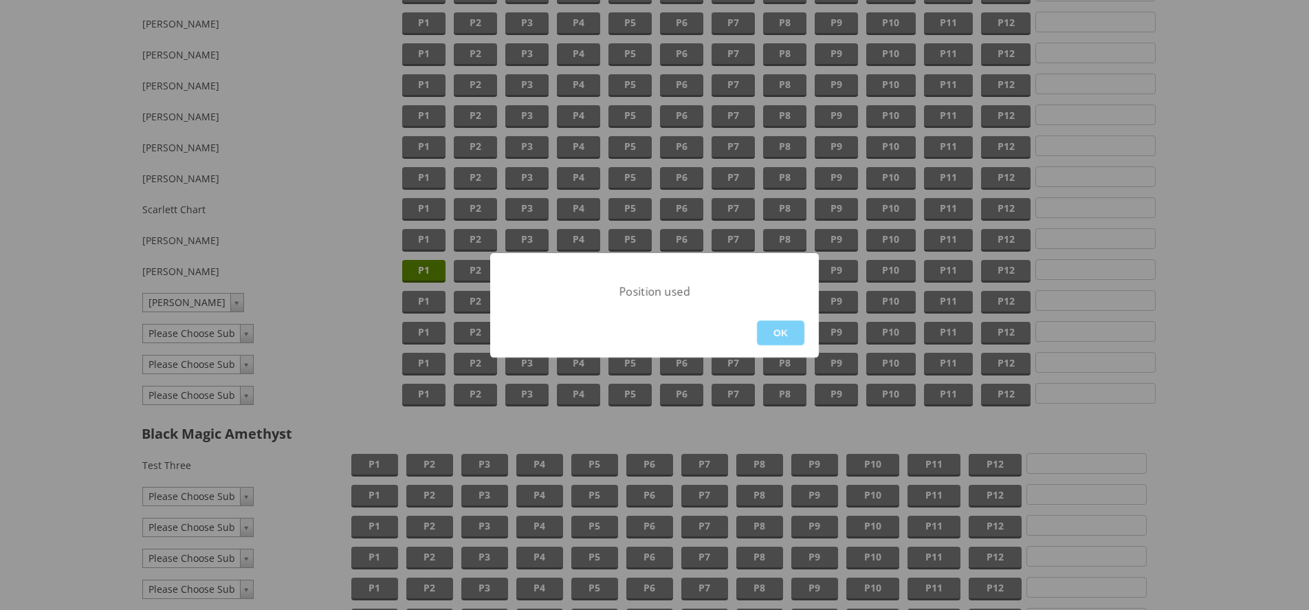
click at [756, 328] on div "OK" at bounding box center [654, 333] width 329 height 50
drag, startPoint x: 765, startPoint y: 333, endPoint x: 622, endPoint y: 307, distance: 145.4
click at [765, 333] on button "OK" at bounding box center [780, 332] width 47 height 25
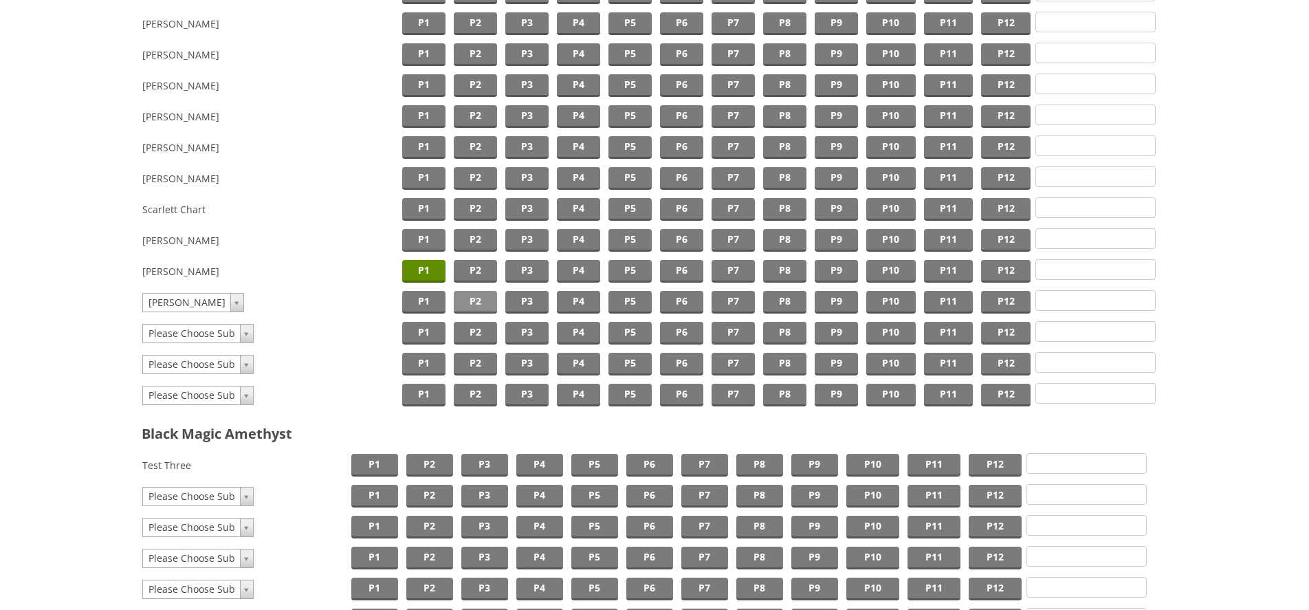
click at [469, 300] on span "P2" at bounding box center [475, 302] width 43 height 23
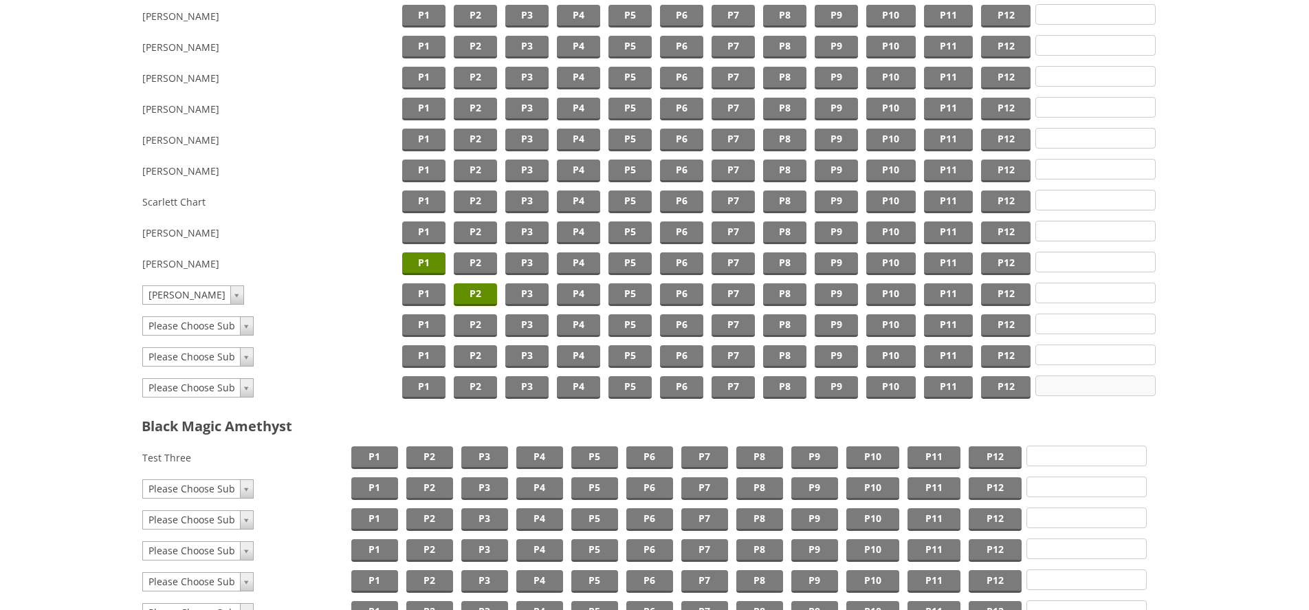
scroll to position [888, 0]
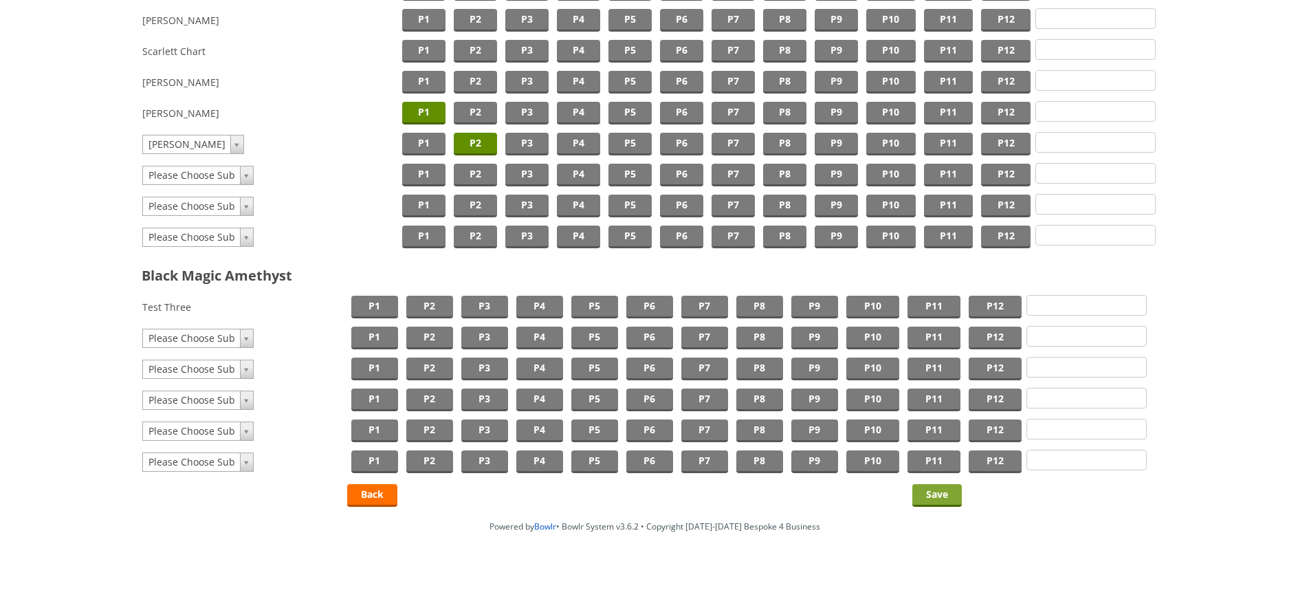
click at [943, 489] on input "Save" at bounding box center [937, 495] width 50 height 23
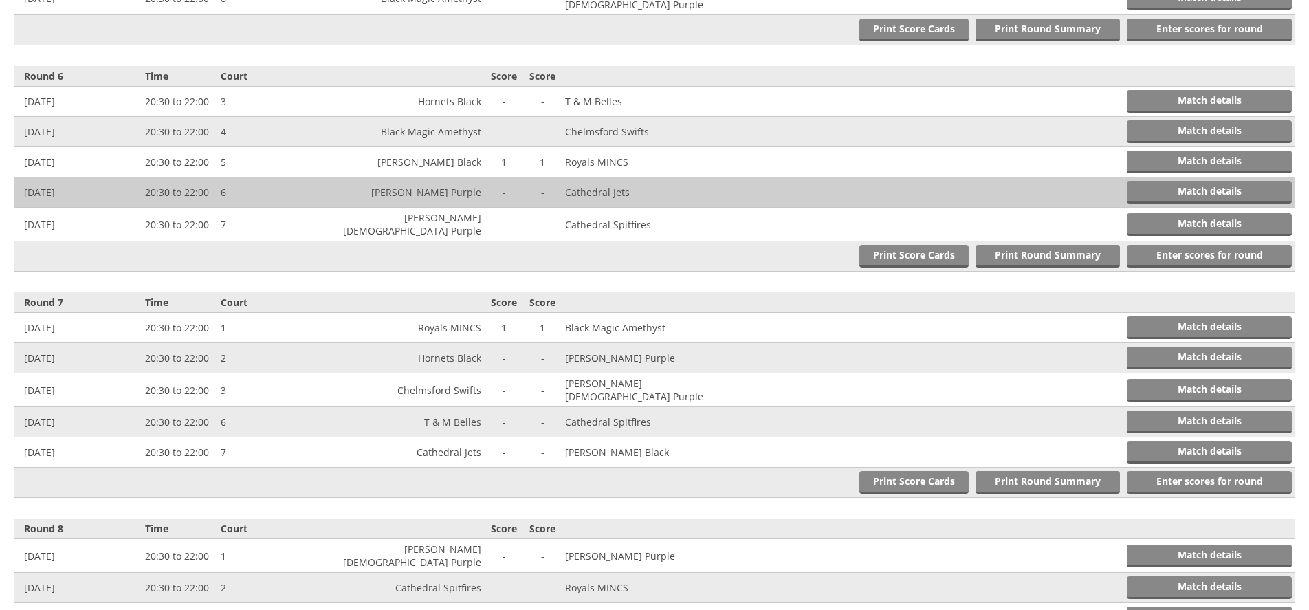
scroll to position [1565, 0]
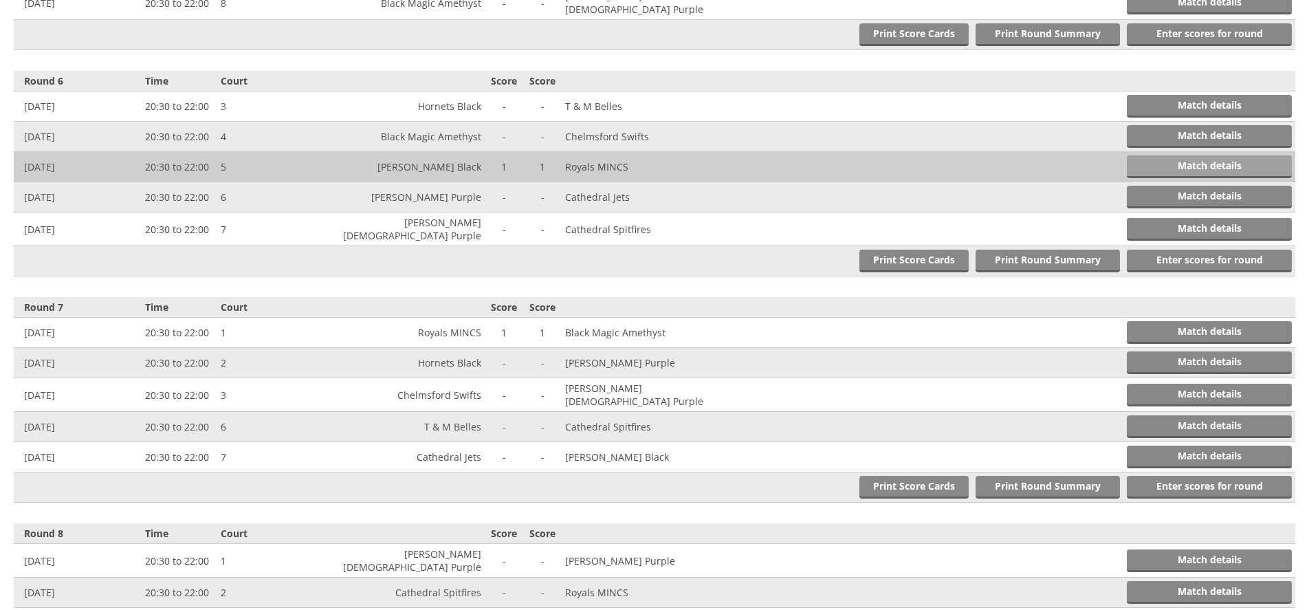
click at [1181, 155] on link "Match details" at bounding box center [1209, 166] width 165 height 23
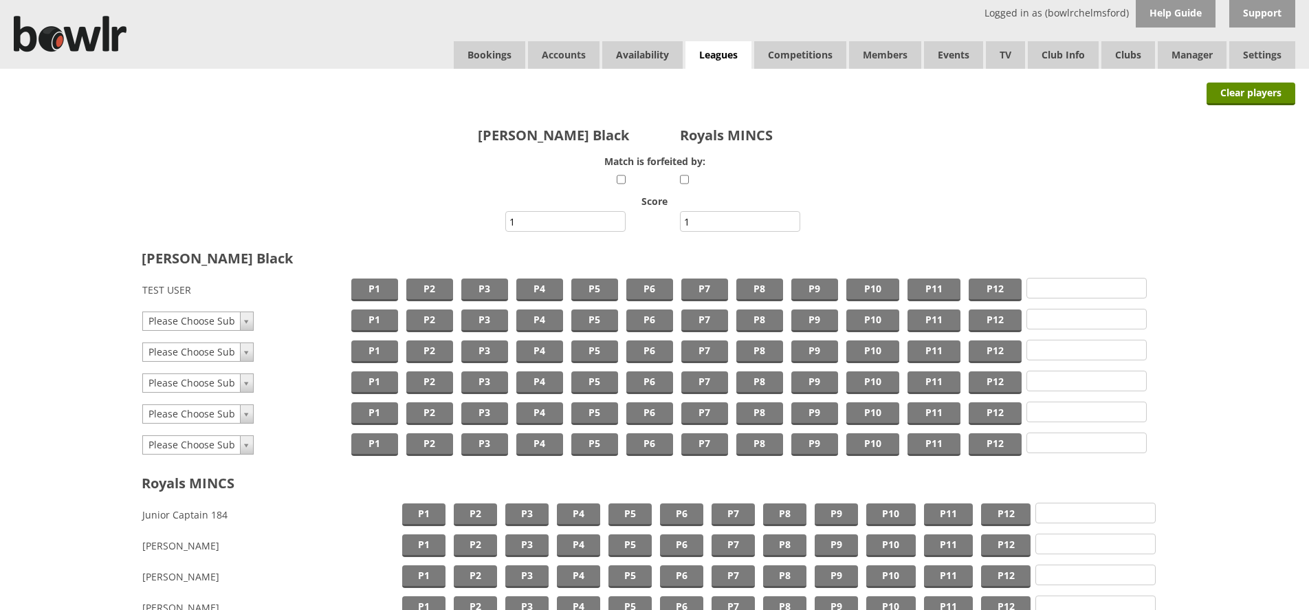
scroll to position [888, 0]
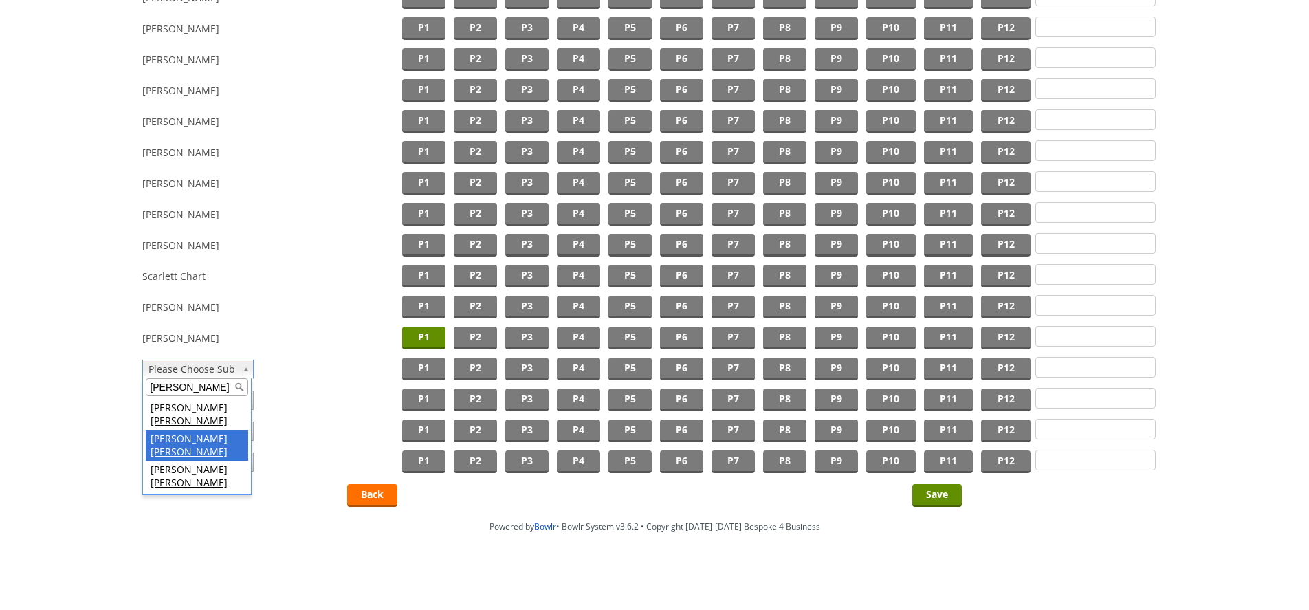
type input "[PERSON_NAME]"
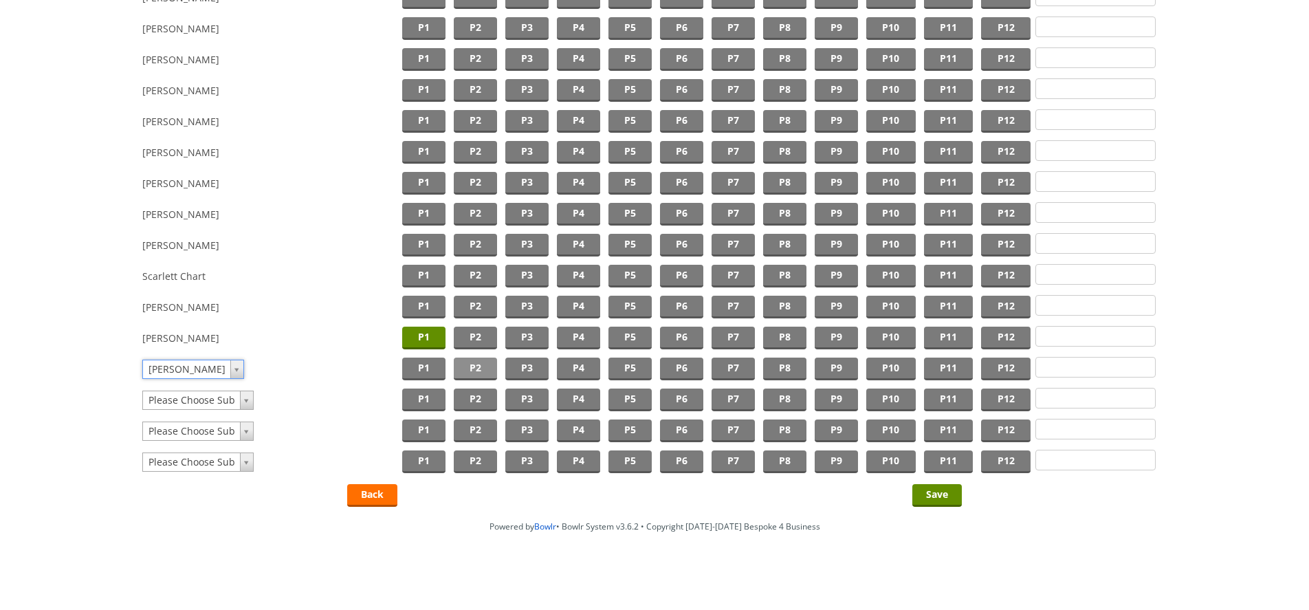
click at [496, 357] on td "P2" at bounding box center [476, 368] width 52 height 31
click at [491, 360] on span "P2" at bounding box center [475, 369] width 43 height 23
click at [943, 490] on input "Save" at bounding box center [937, 495] width 50 height 23
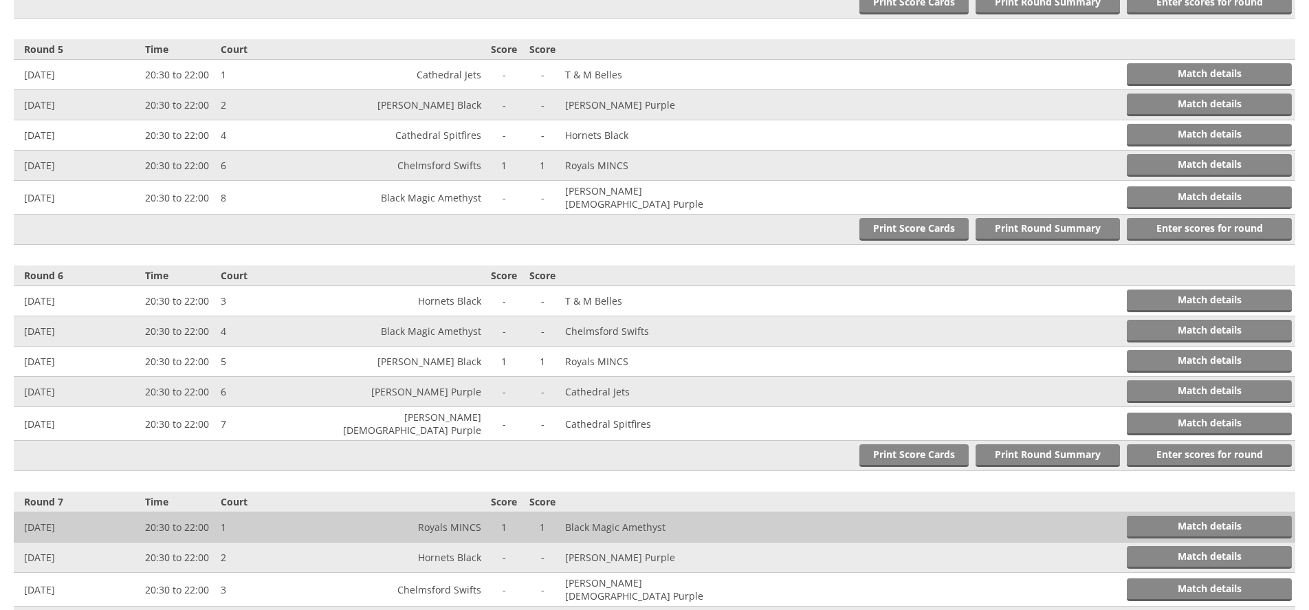
scroll to position [1360, 0]
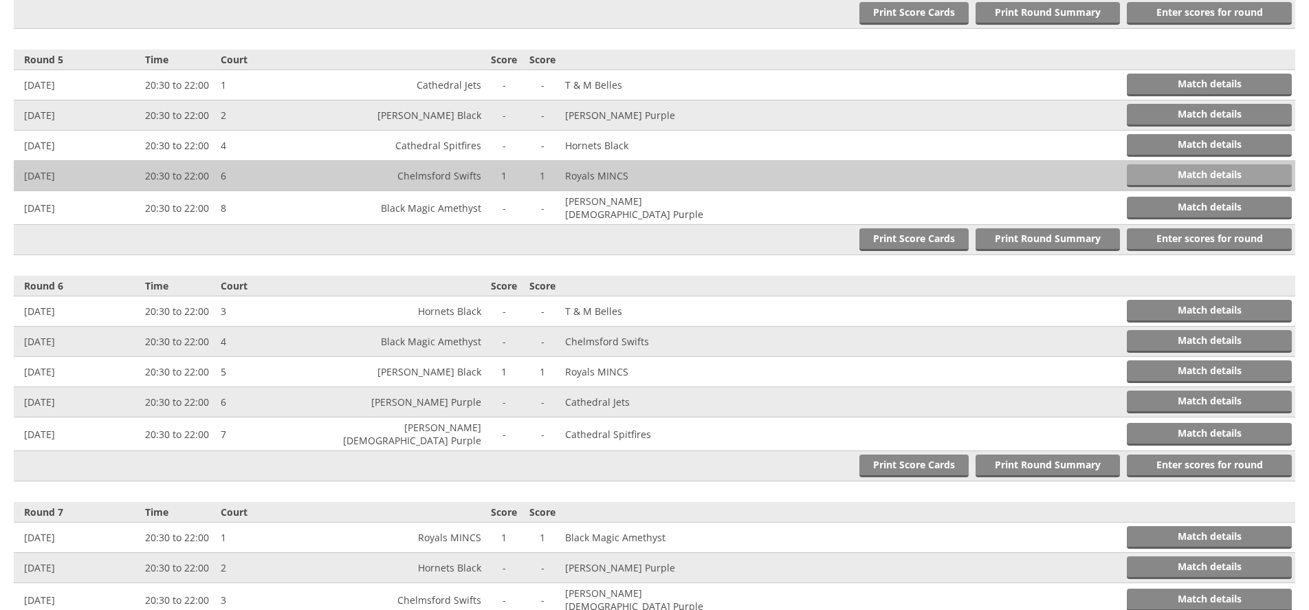
click at [1186, 164] on link "Match details" at bounding box center [1209, 175] width 165 height 23
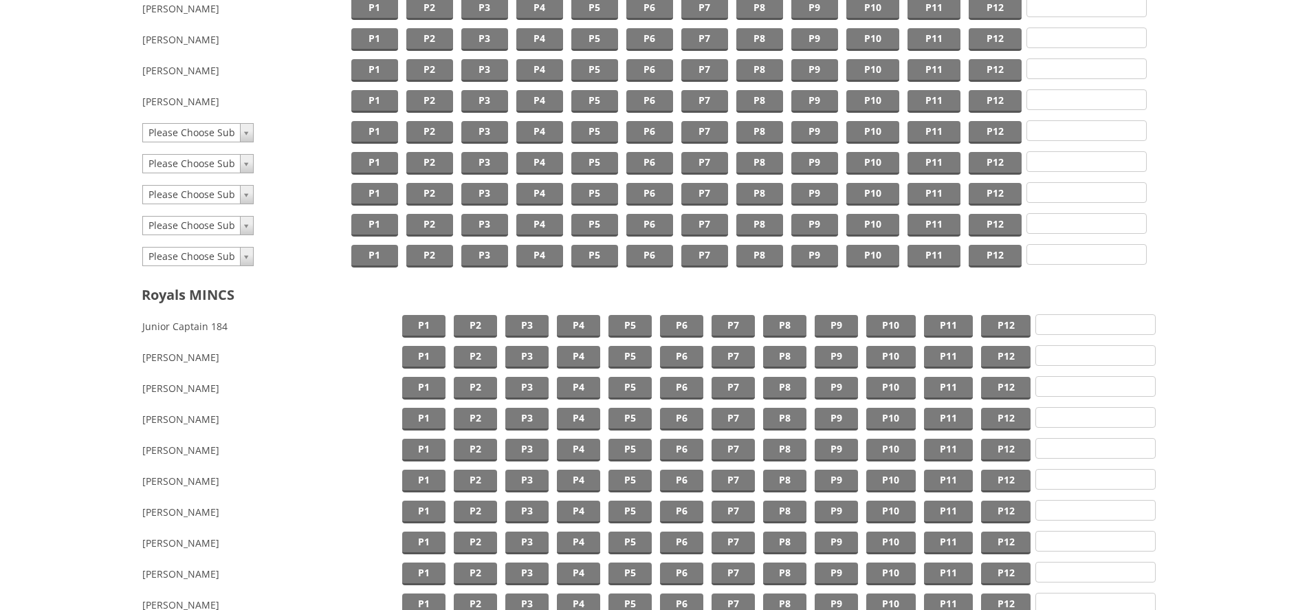
scroll to position [1190, 0]
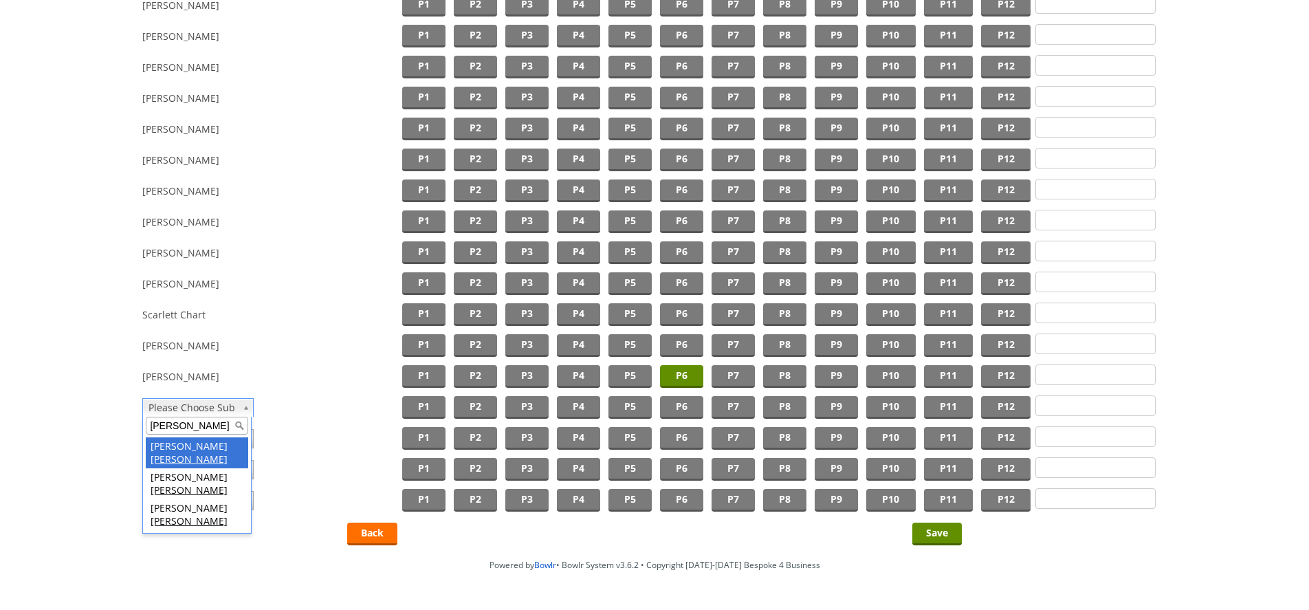
type input "[PERSON_NAME]"
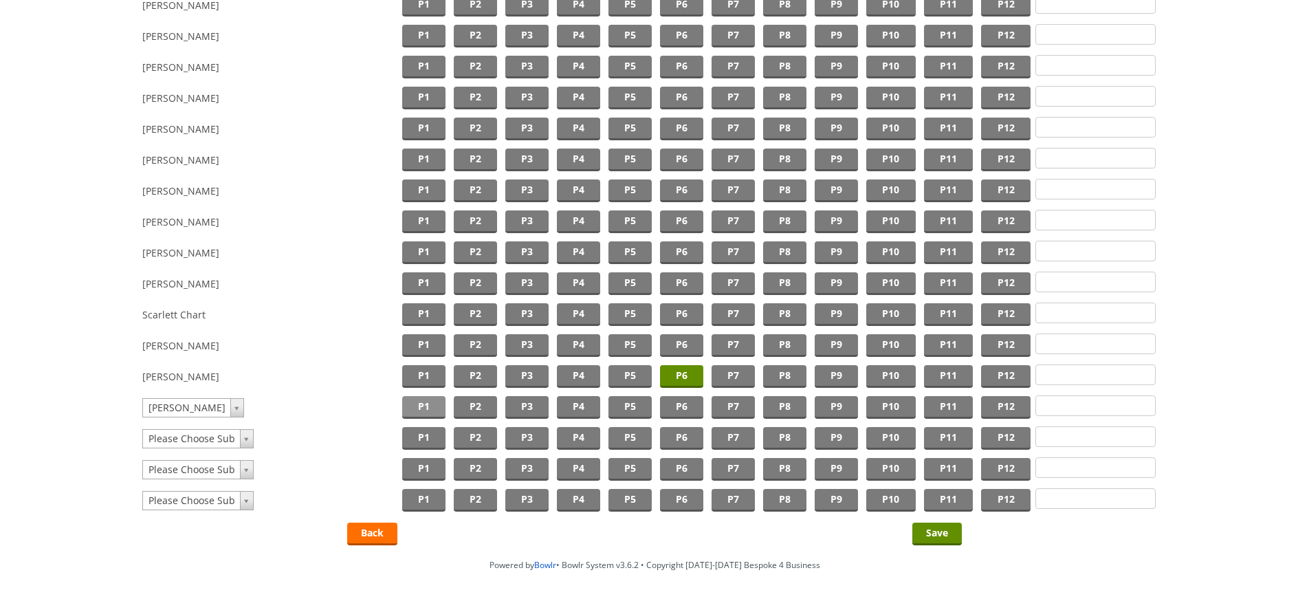
click at [424, 408] on span "P1" at bounding box center [423, 407] width 43 height 23
click at [933, 527] on input "Save" at bounding box center [937, 534] width 50 height 23
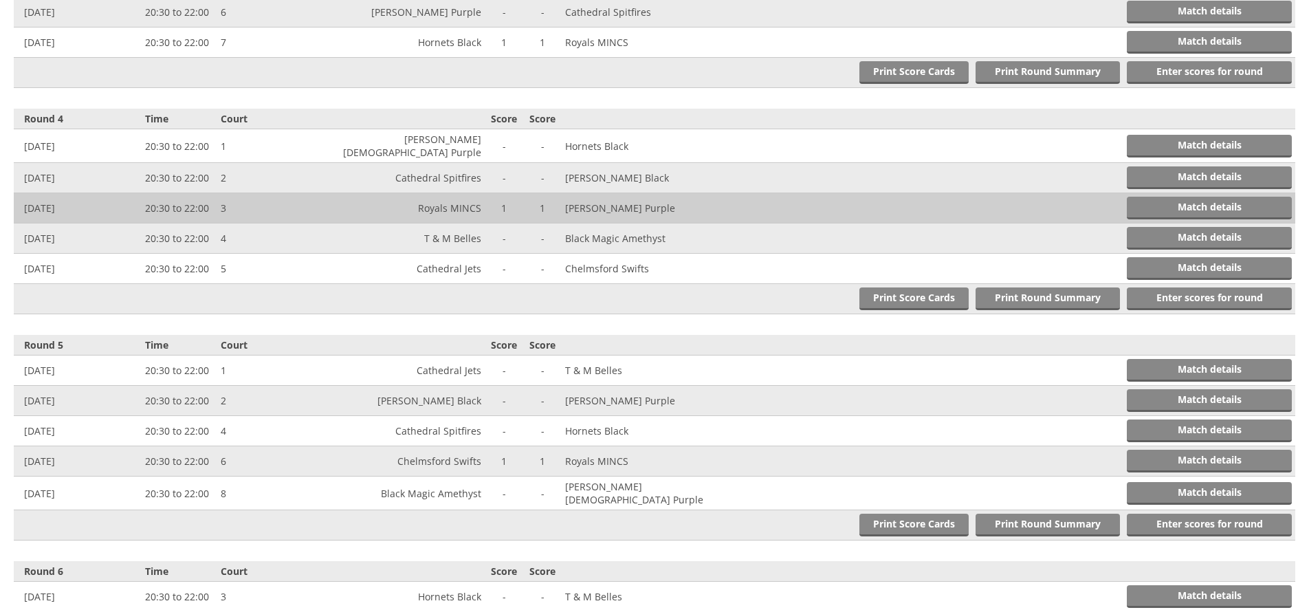
scroll to position [1073, 0]
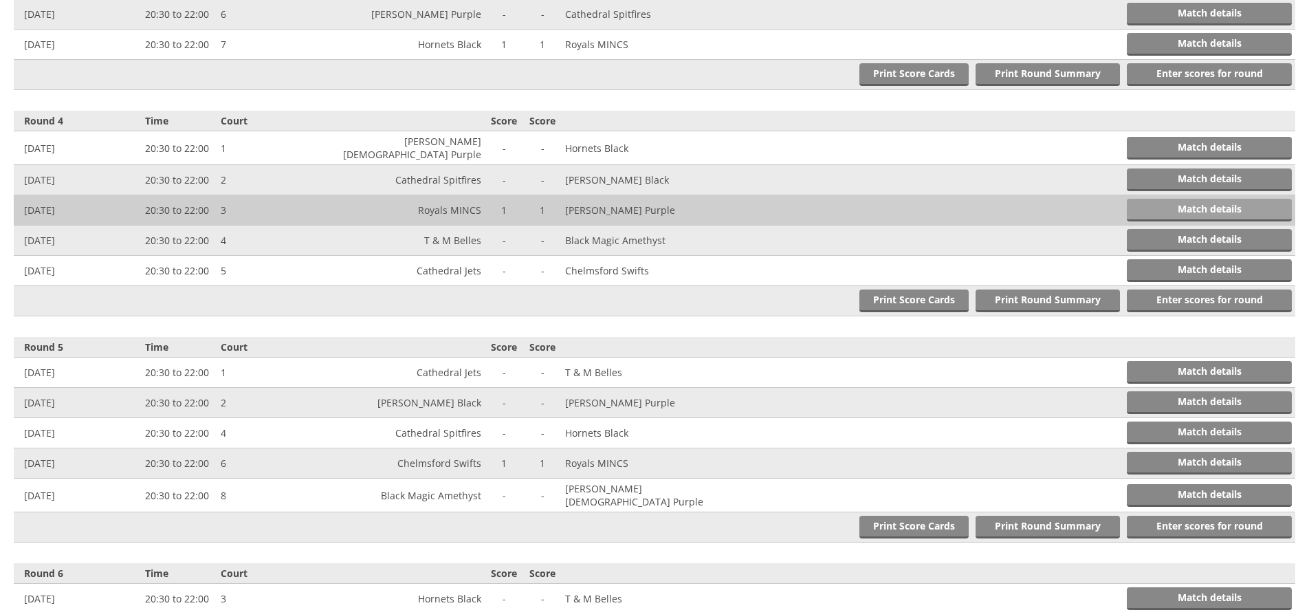
click at [1201, 199] on link "Match details" at bounding box center [1209, 210] width 165 height 23
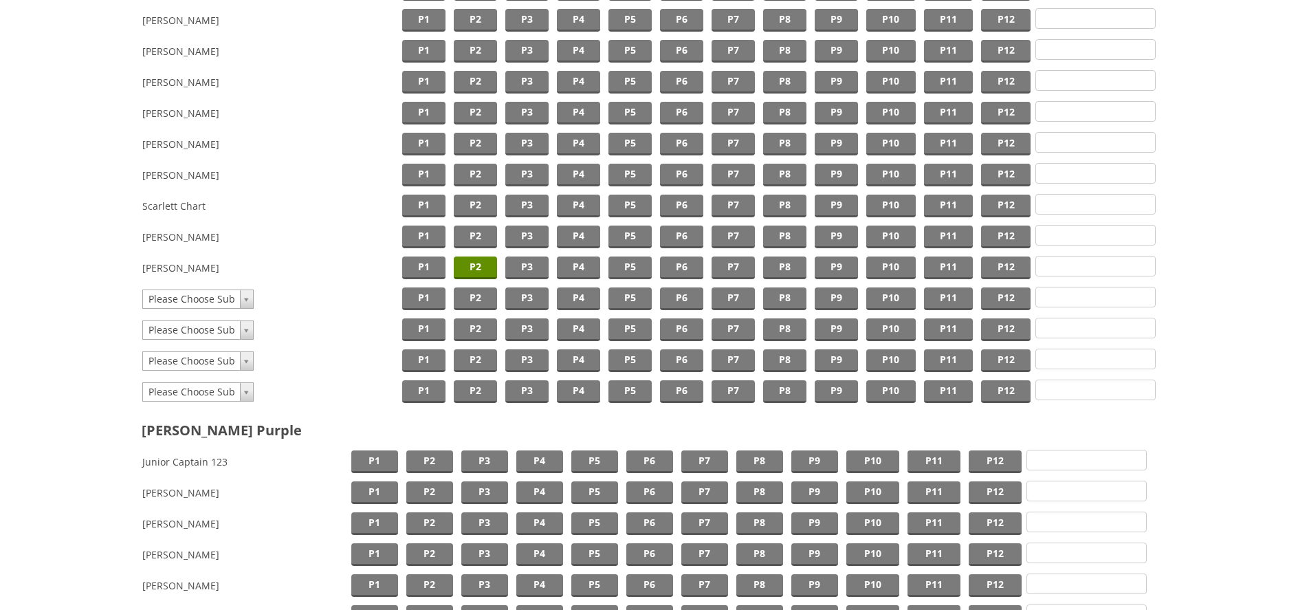
scroll to position [711, 0]
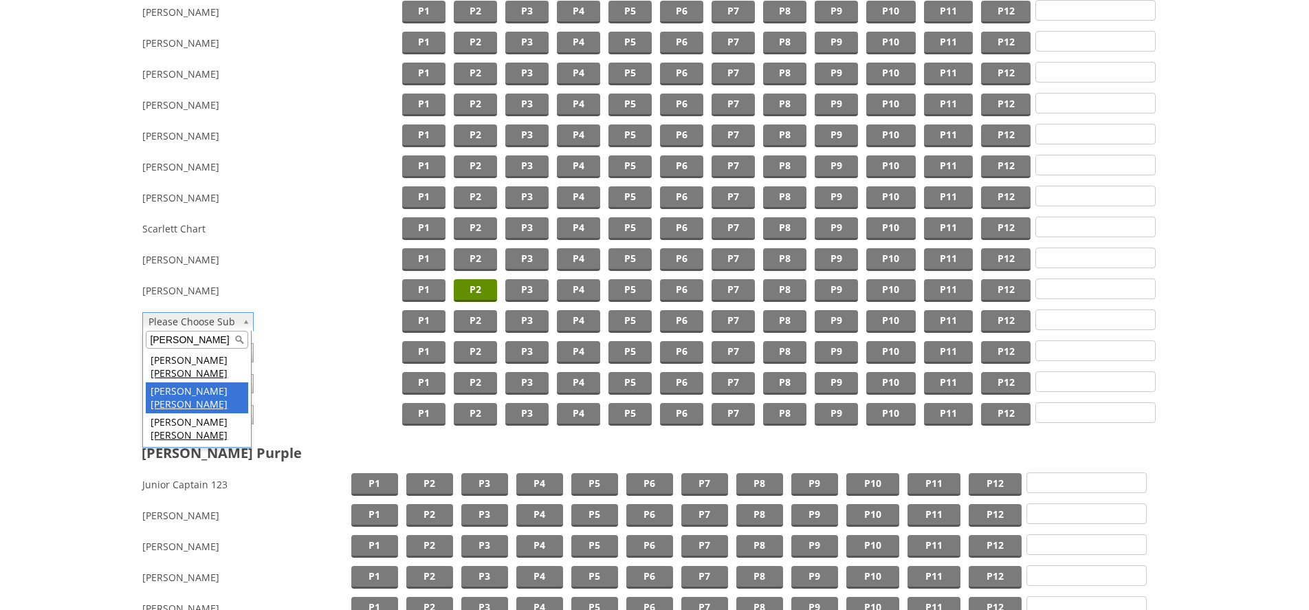
type input "mills"
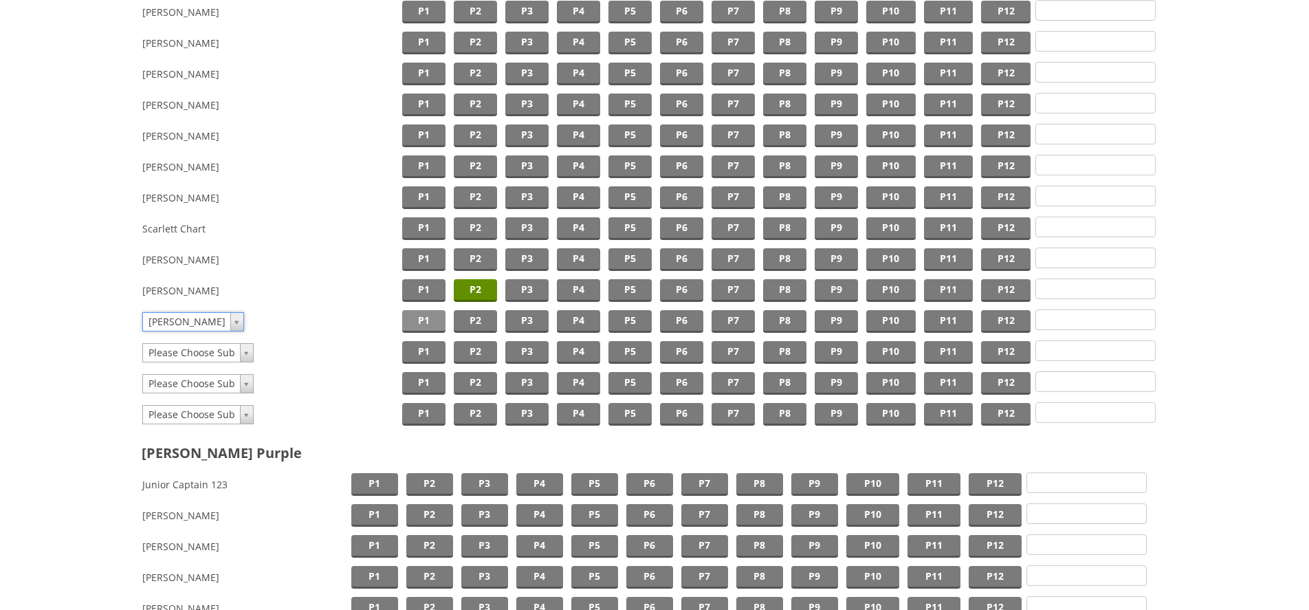
click at [427, 324] on span "P1" at bounding box center [423, 321] width 43 height 23
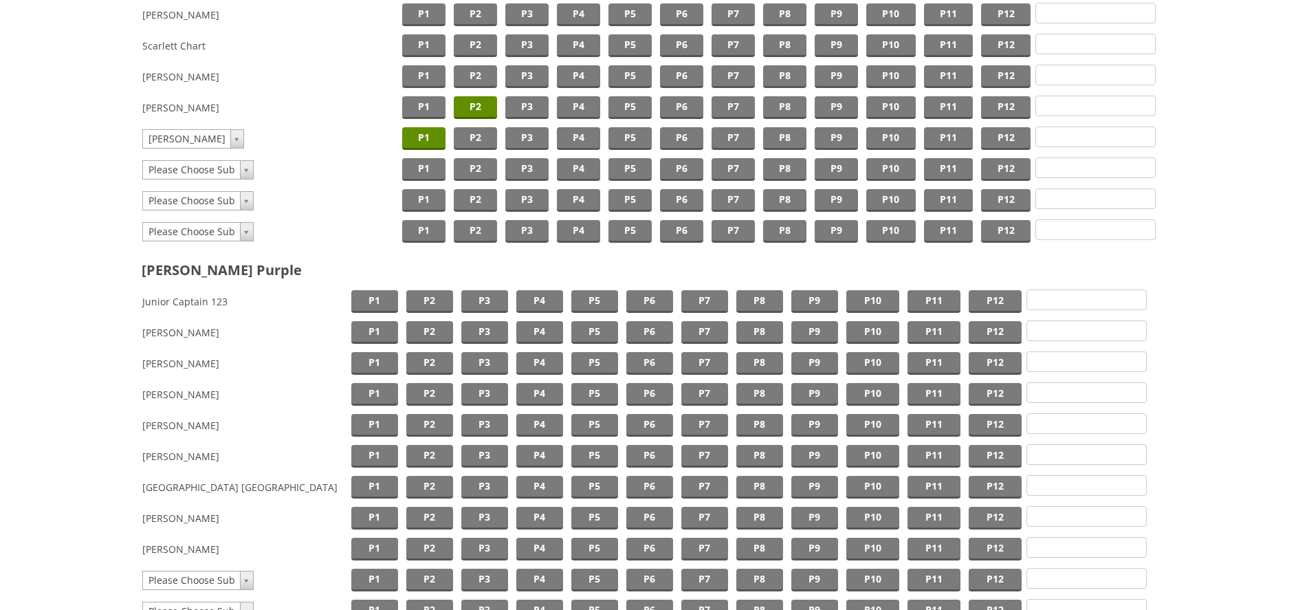
scroll to position [1136, 0]
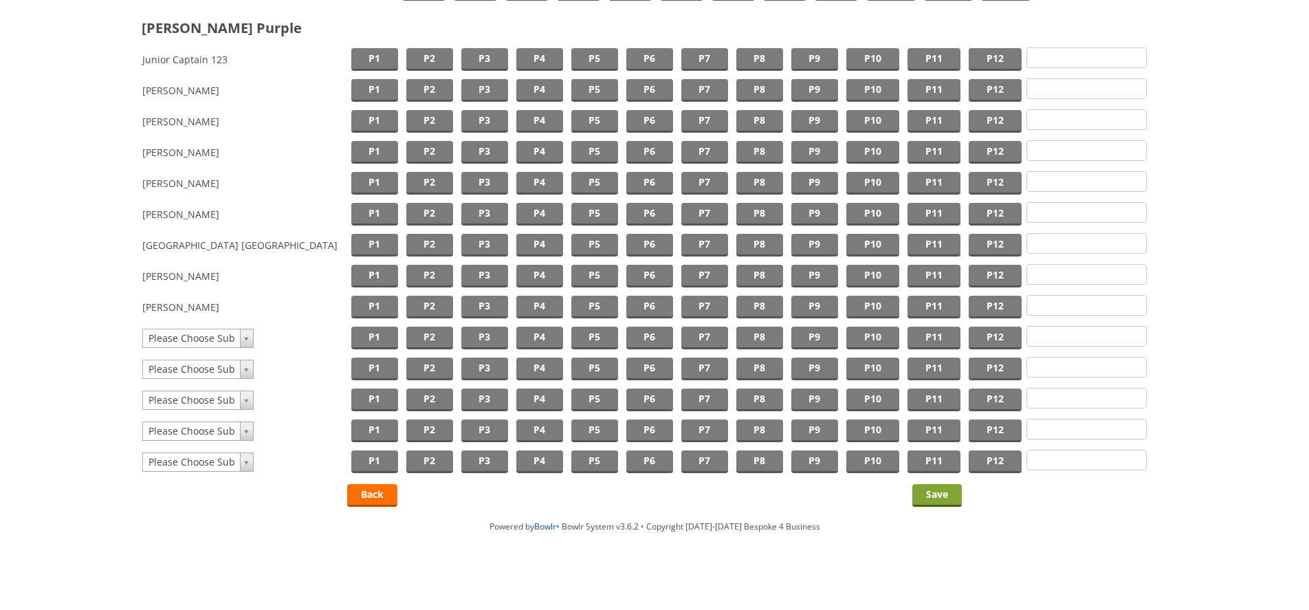
click at [958, 490] on input "Save" at bounding box center [937, 495] width 50 height 23
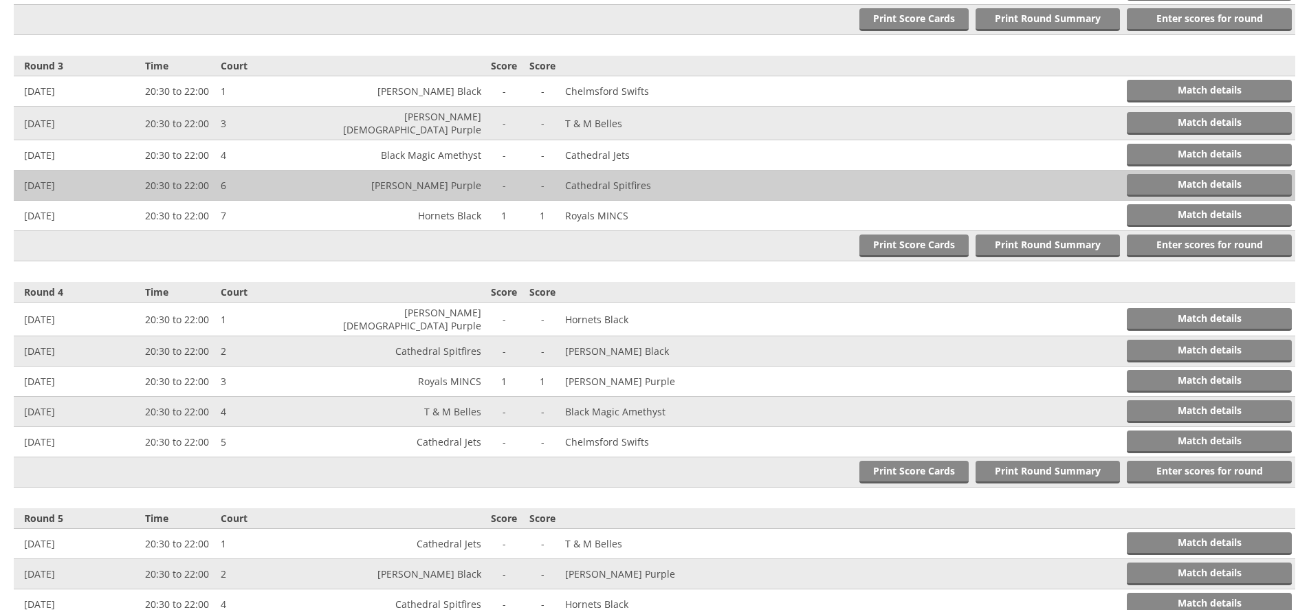
scroll to position [888, 0]
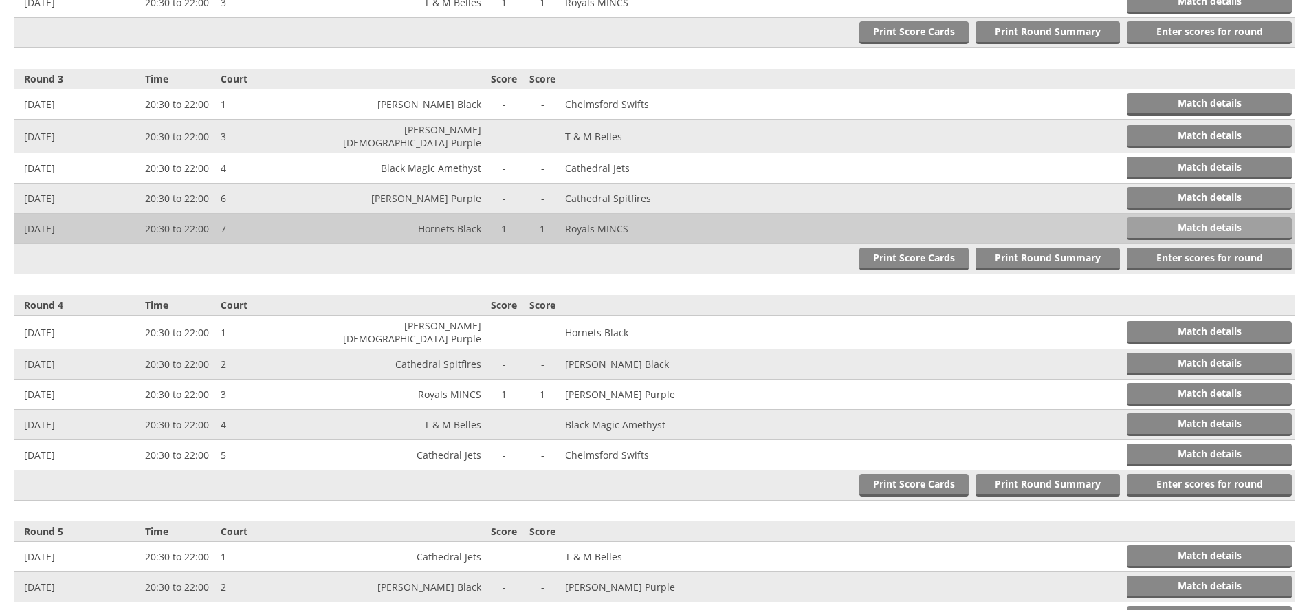
click at [1196, 221] on link "Match details" at bounding box center [1209, 228] width 165 height 23
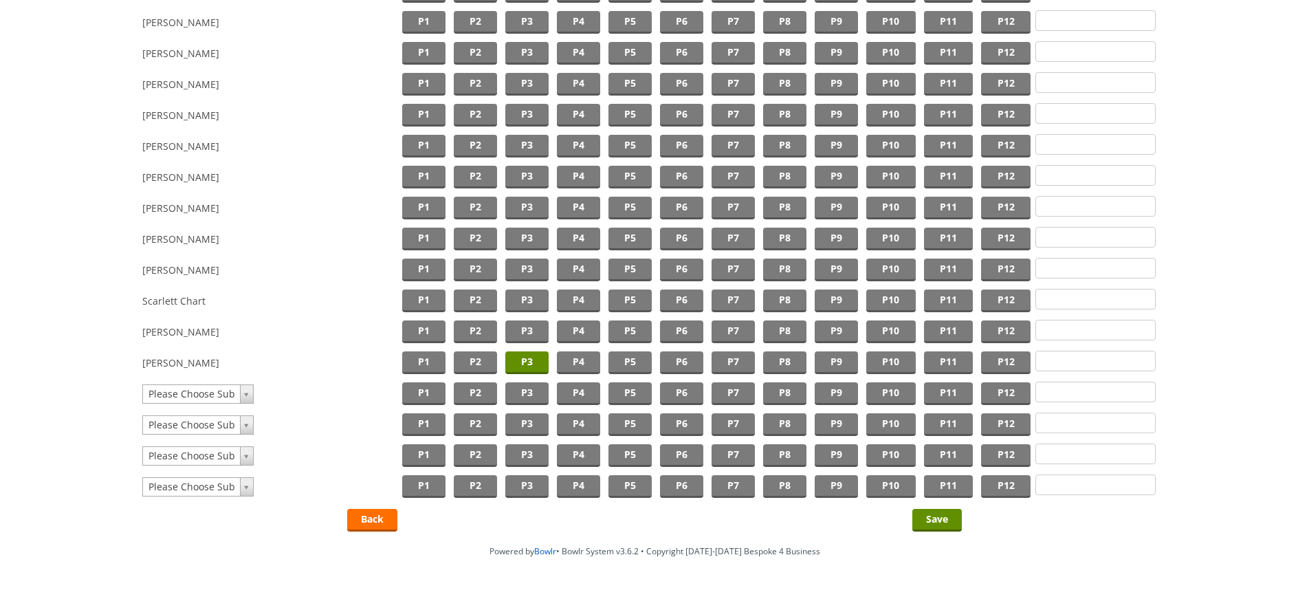
scroll to position [1221, 0]
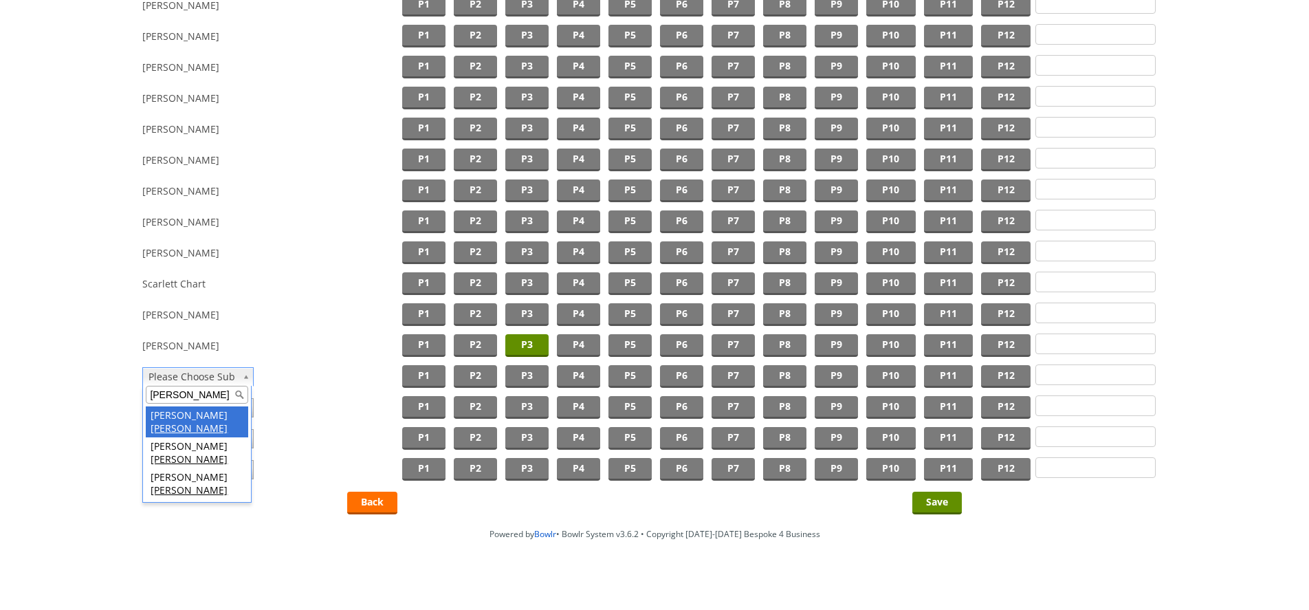
type input "[PERSON_NAME]"
drag, startPoint x: 182, startPoint y: 428, endPoint x: 336, endPoint y: 396, distance: 157.2
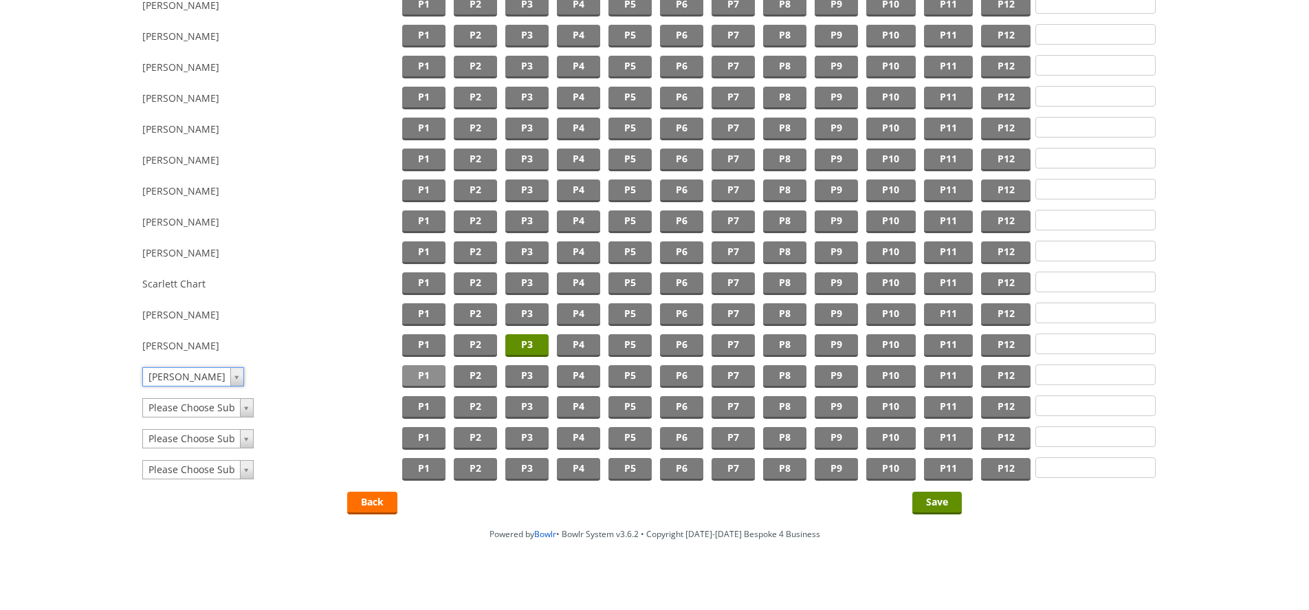
click at [416, 379] on span "P1" at bounding box center [423, 376] width 43 height 23
click at [954, 501] on input "Save" at bounding box center [937, 503] width 50 height 23
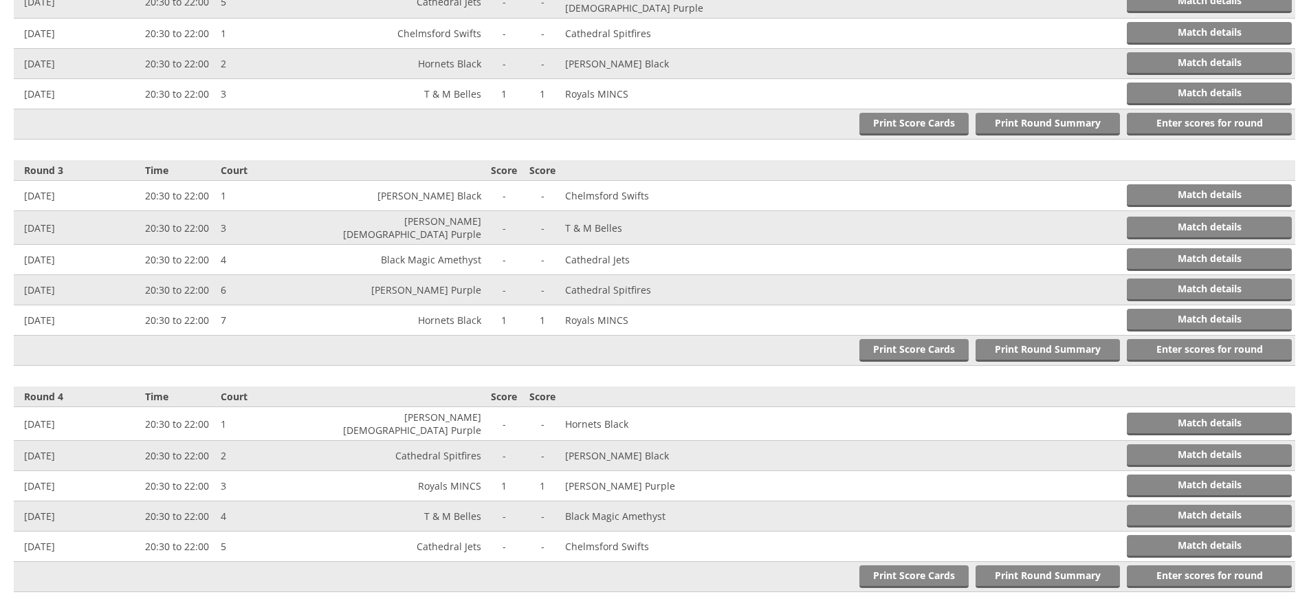
scroll to position [793, 0]
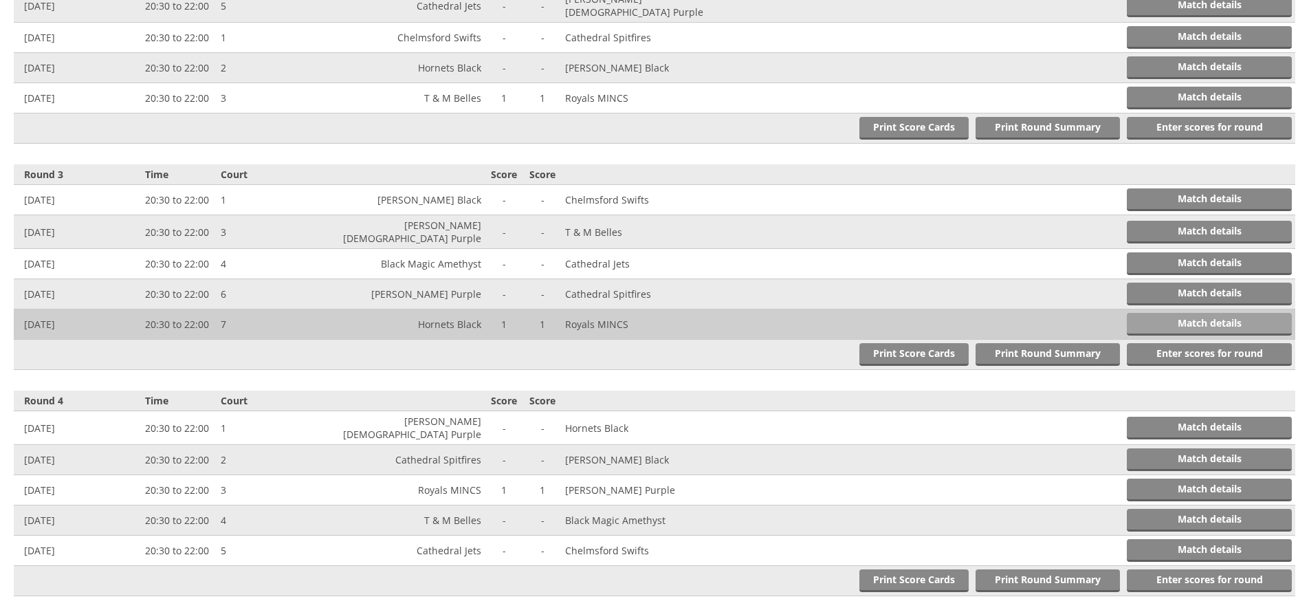
click at [1178, 313] on link "Match details" at bounding box center [1209, 324] width 165 height 23
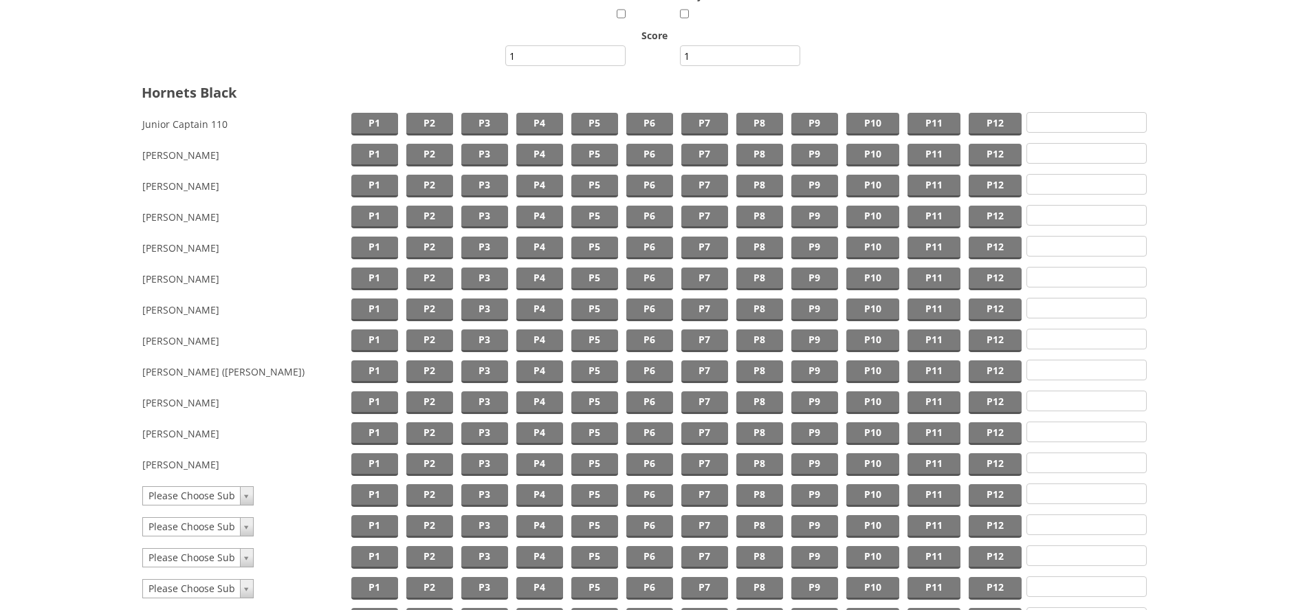
scroll to position [149, 0]
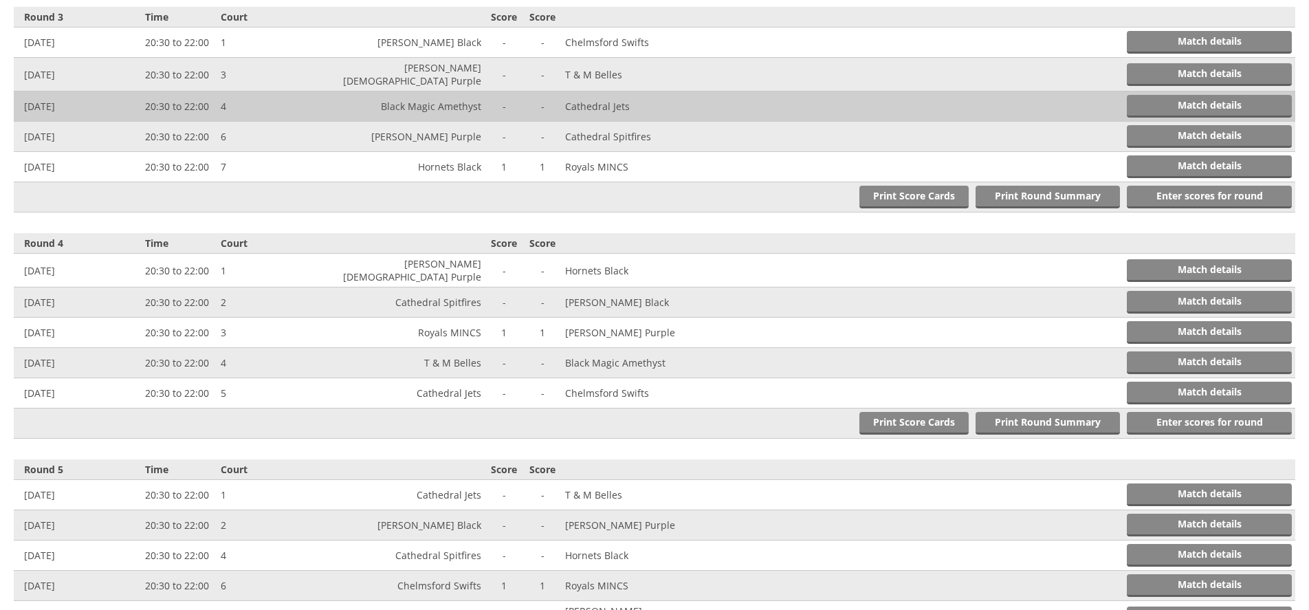
scroll to position [571, 0]
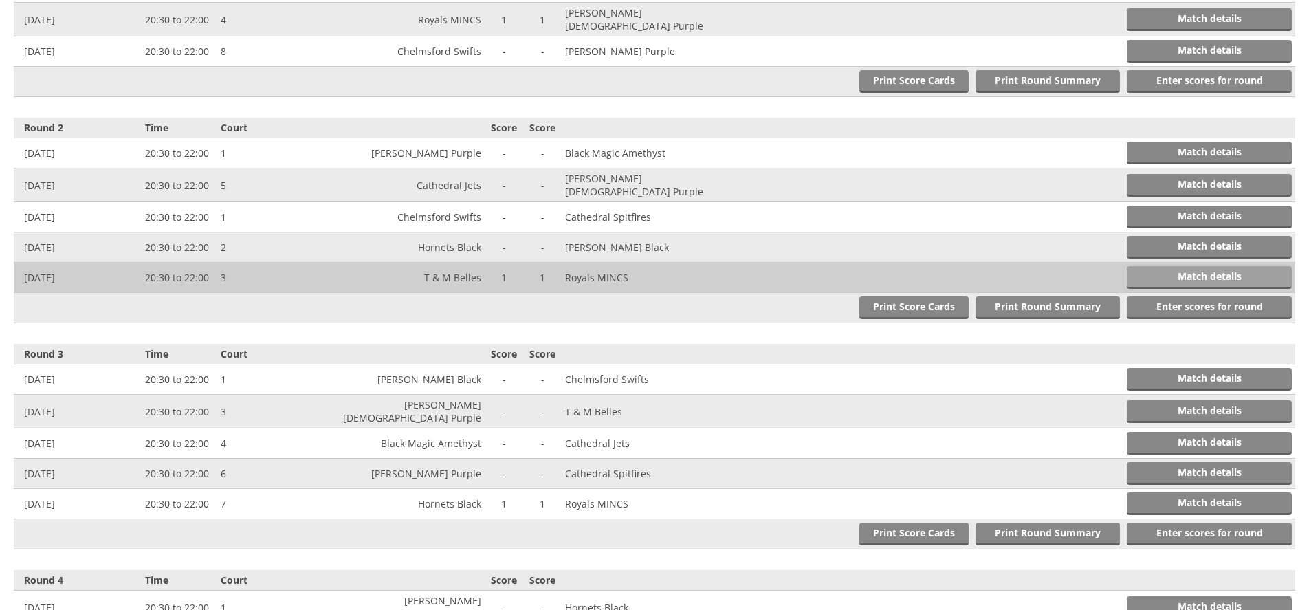
click at [1148, 270] on link "Match details" at bounding box center [1209, 277] width 165 height 23
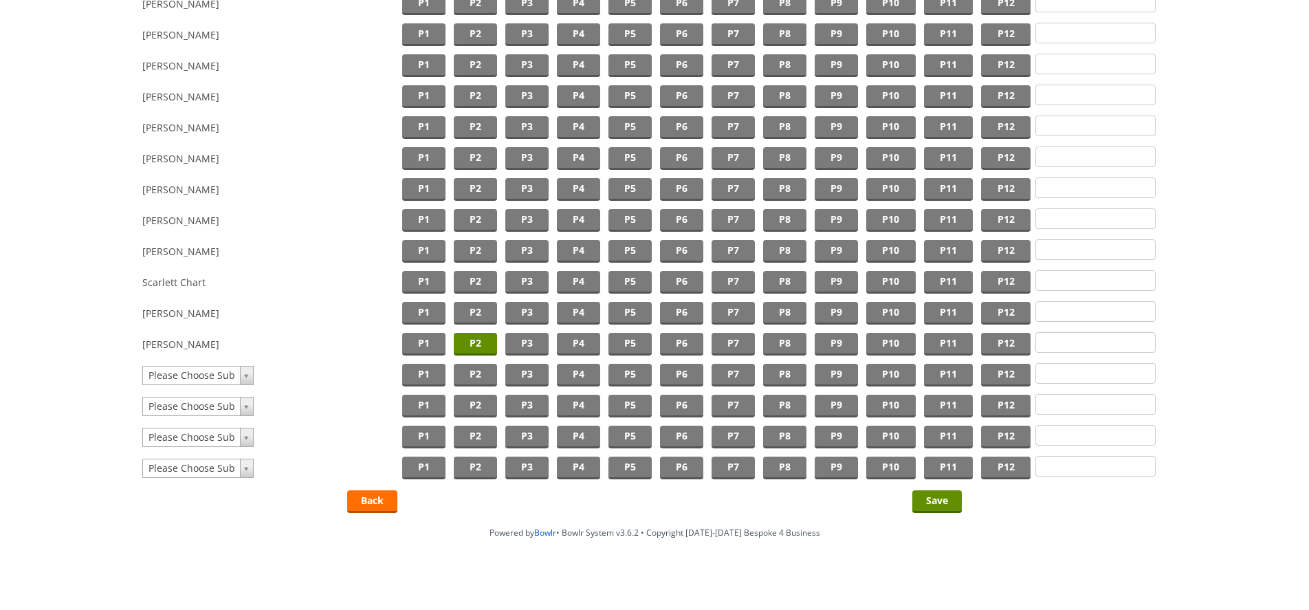
scroll to position [1229, 0]
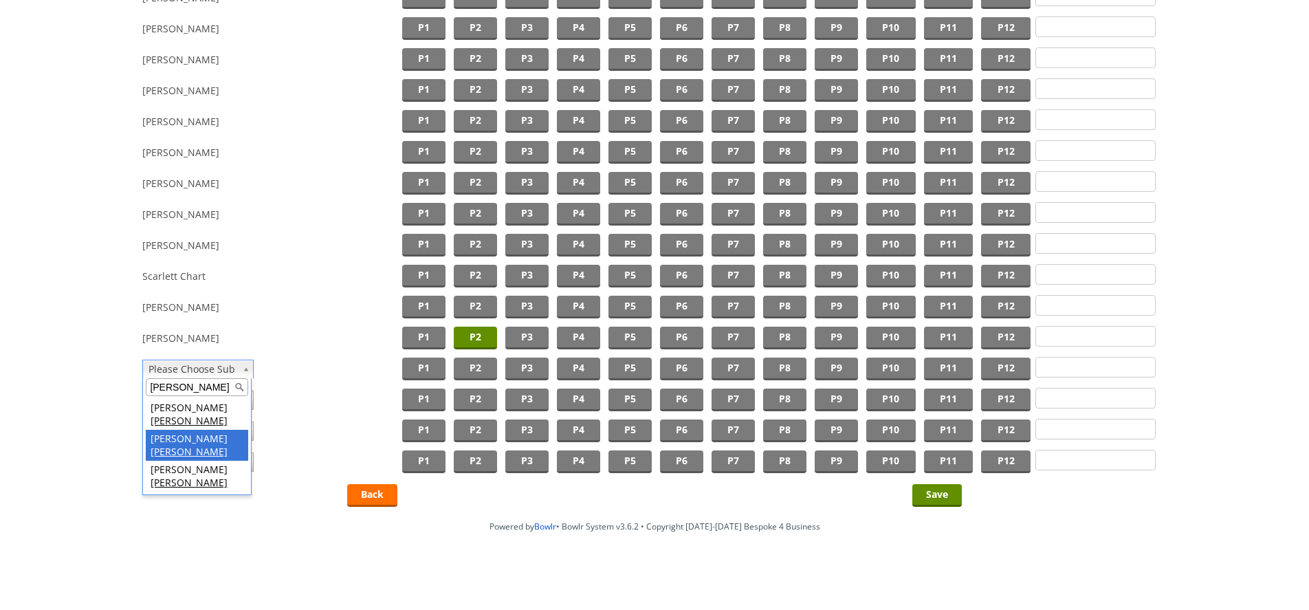
type input "mills"
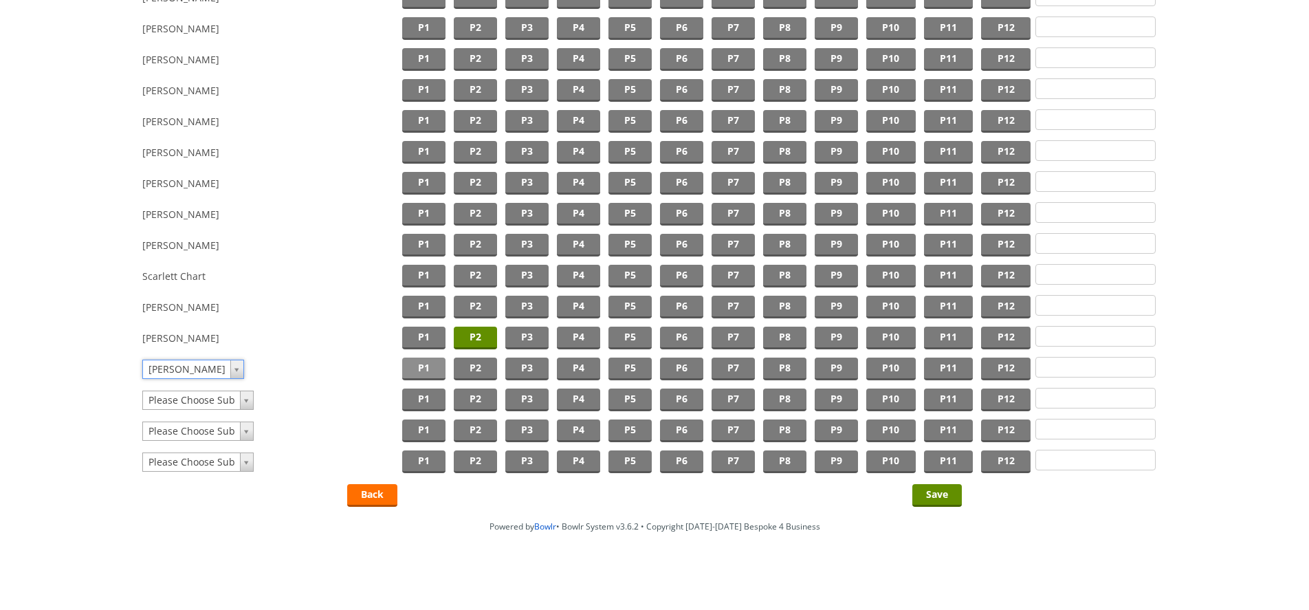
click at [421, 370] on span "P1" at bounding box center [423, 369] width 43 height 23
click at [943, 495] on input "Save" at bounding box center [937, 495] width 50 height 23
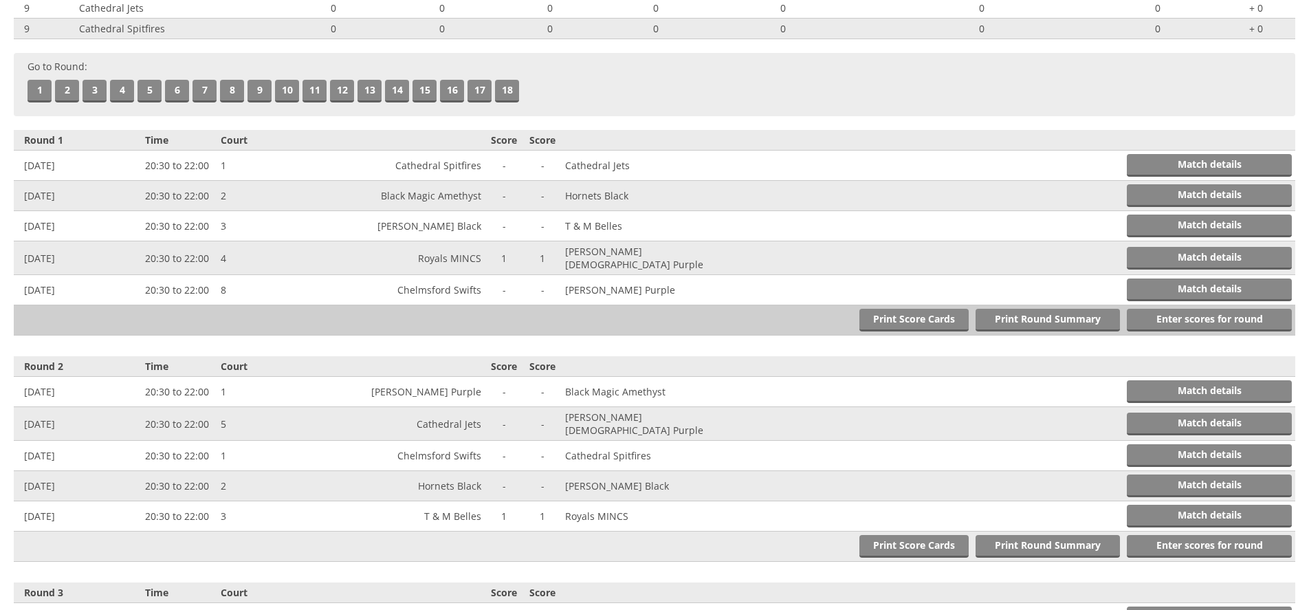
scroll to position [259, 0]
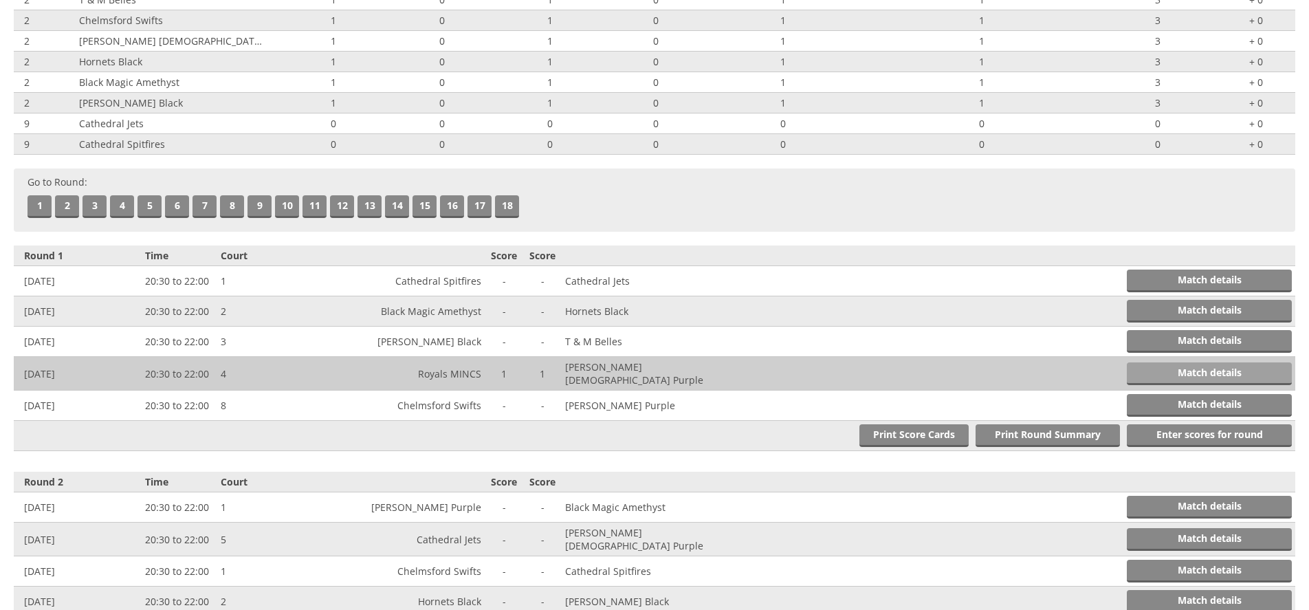
click at [1234, 373] on link "Match details" at bounding box center [1209, 373] width 165 height 23
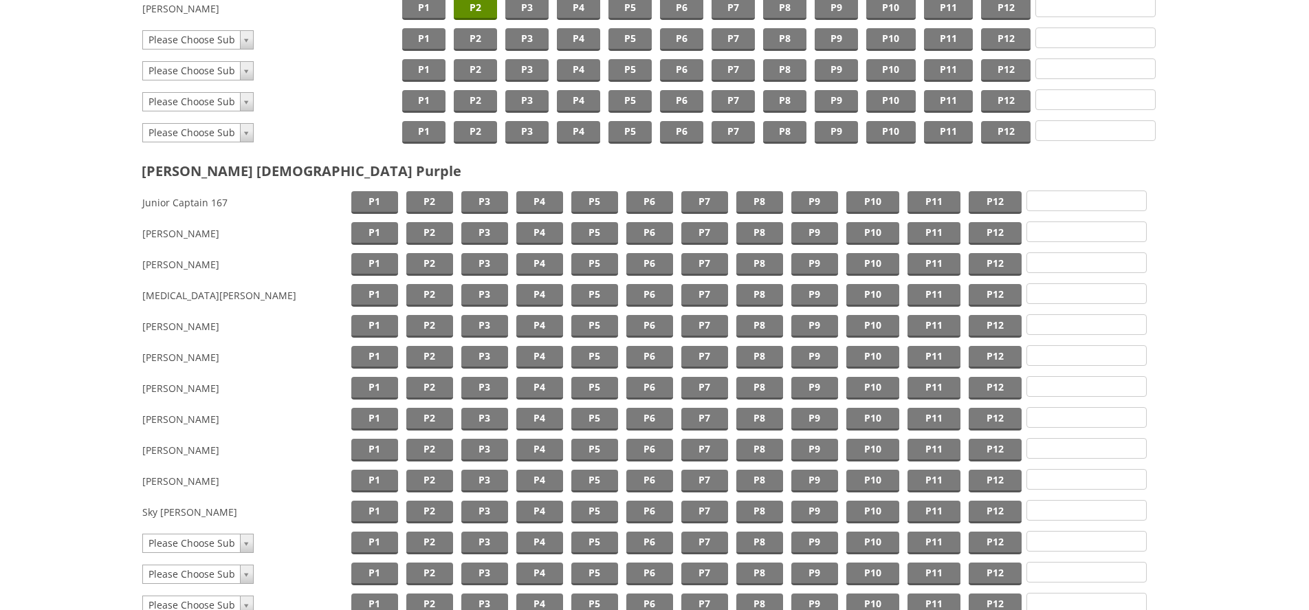
scroll to position [841, 0]
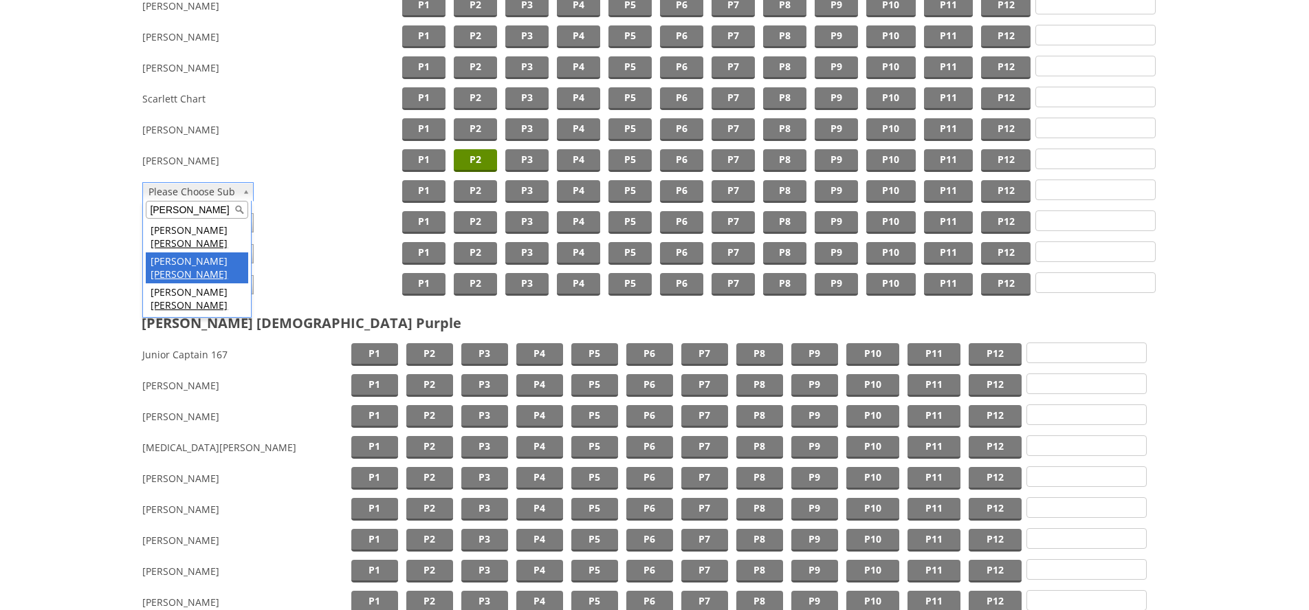
type input "[PERSON_NAME]"
drag, startPoint x: 226, startPoint y: 242, endPoint x: 237, endPoint y: 234, distance: 12.8
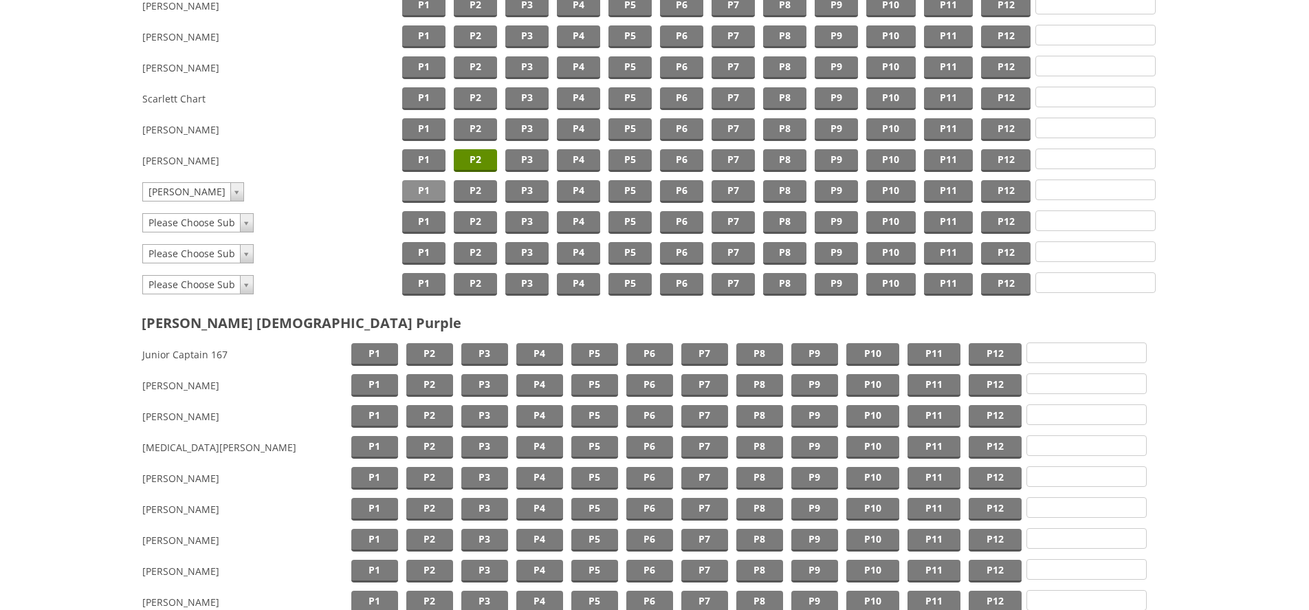
click at [424, 188] on span "P1" at bounding box center [423, 191] width 43 height 23
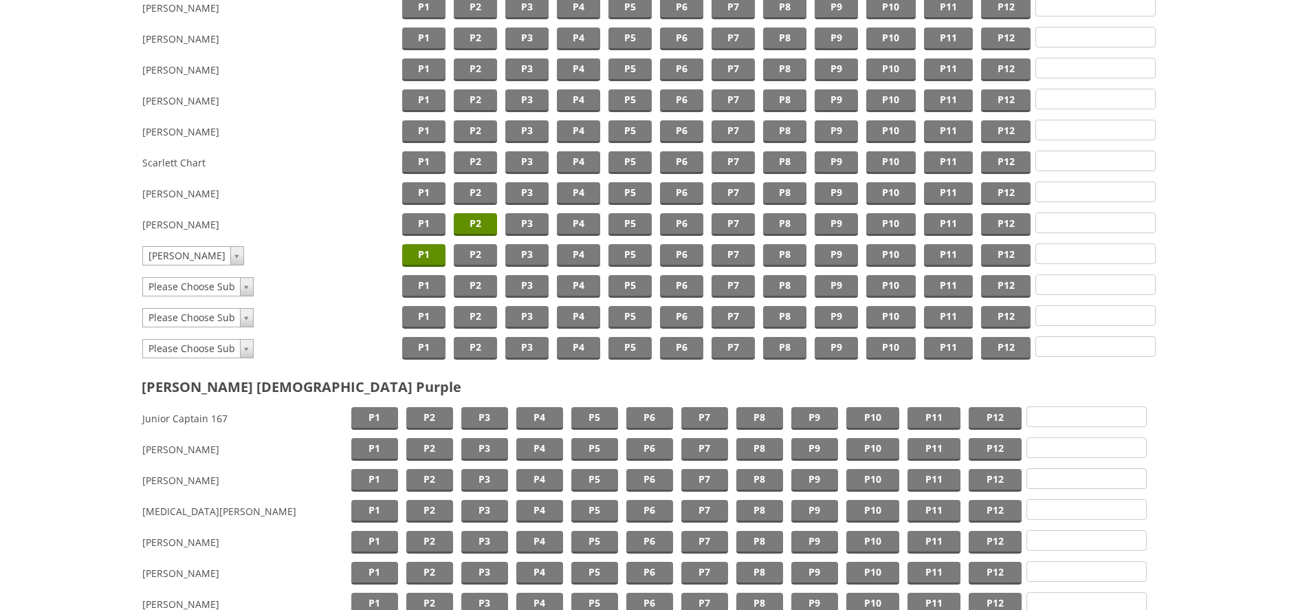
scroll to position [1198, 0]
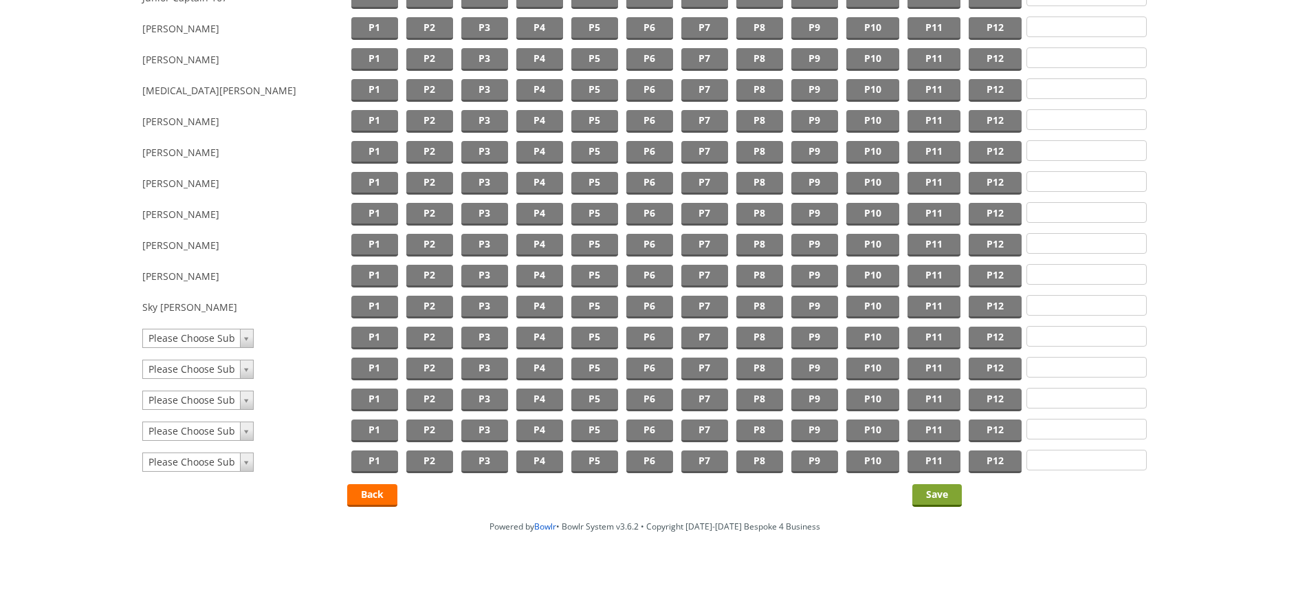
click at [929, 488] on input "Save" at bounding box center [937, 495] width 50 height 23
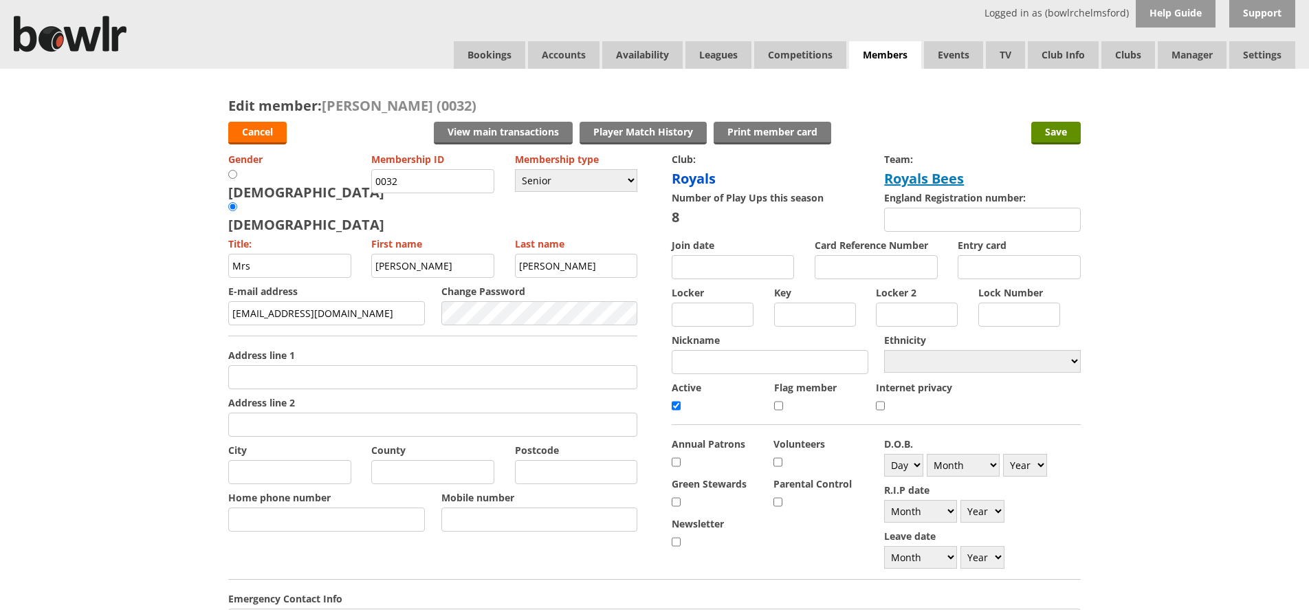
click at [923, 176] on link "Royals Bees" at bounding box center [924, 178] width 80 height 19
